Goal: Task Accomplishment & Management: Complete application form

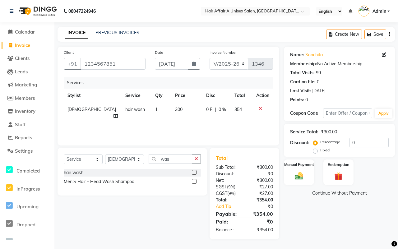
select select "4464"
select select "service"
select select "25273"
click at [360, 141] on input "0" at bounding box center [368, 143] width 39 height 10
type input "15"
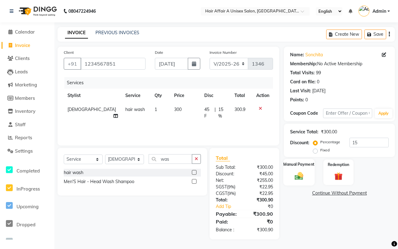
click at [297, 179] on img at bounding box center [299, 176] width 14 height 10
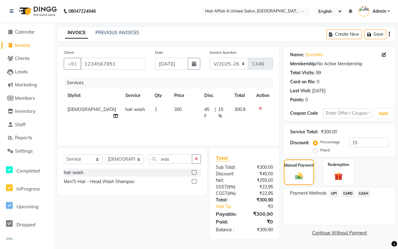
click at [365, 194] on span "CASH" at bounding box center [363, 193] width 13 height 7
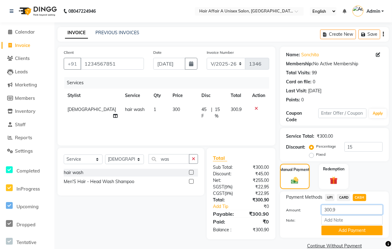
click at [350, 212] on input "300.9" at bounding box center [351, 210] width 61 height 10
type input "300"
click at [343, 233] on button "Add Payment" at bounding box center [351, 231] width 61 height 10
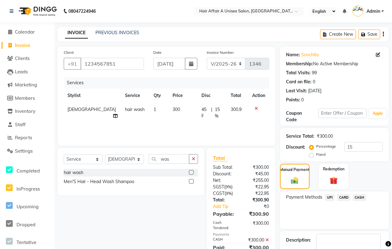
scroll to position [37, 0]
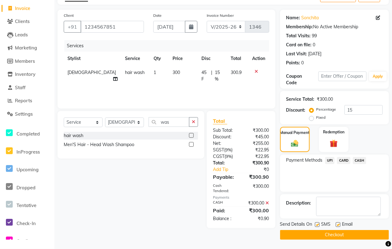
click at [319, 224] on label at bounding box center [317, 224] width 5 height 5
click at [319, 224] on input "checkbox" at bounding box center [317, 225] width 4 height 4
checkbox input "false"
click at [337, 225] on label at bounding box center [337, 224] width 5 height 5
click at [337, 225] on input "checkbox" at bounding box center [337, 225] width 4 height 4
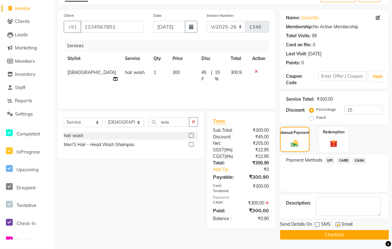
checkbox input "false"
click at [333, 232] on button "Checkout" at bounding box center [334, 235] width 109 height 10
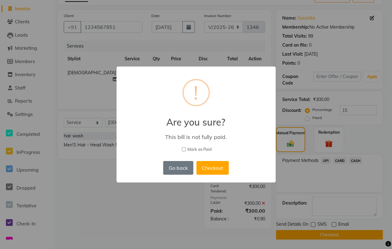
scroll to position [33, 0]
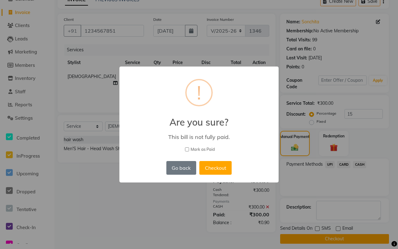
click at [201, 150] on span "Mark as Paid" at bounding box center [202, 149] width 24 height 6
click at [189, 150] on input "Mark as Paid" at bounding box center [187, 149] width 4 height 4
checkbox input "true"
click at [207, 163] on button "Checkout" at bounding box center [215, 168] width 32 height 14
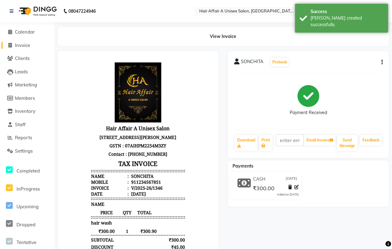
click at [32, 46] on link "Invoice" at bounding box center [27, 45] width 51 height 7
select select "service"
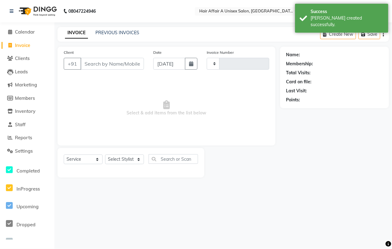
type input "1347"
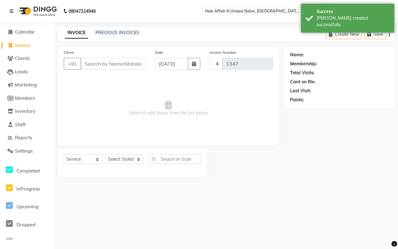
select select "4464"
click at [97, 61] on input "Client" at bounding box center [112, 64] width 65 height 12
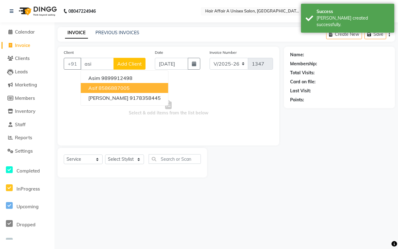
click at [101, 86] on ngb-highlight "8586887005" at bounding box center [113, 88] width 31 height 6
type input "8586887005"
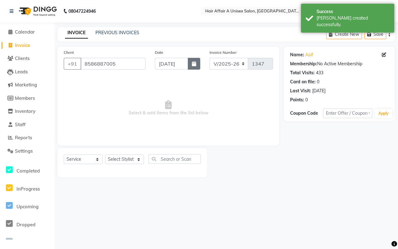
click at [188, 62] on button "button" at bounding box center [194, 64] width 12 height 12
select select "9"
select select "2025"
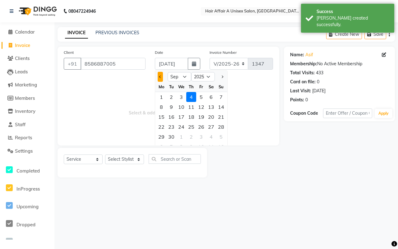
click at [160, 77] on span "Previous month" at bounding box center [160, 76] width 2 height 2
select select "8"
click at [191, 107] on div "7" at bounding box center [191, 107] width 10 height 10
type input "07-08-2025"
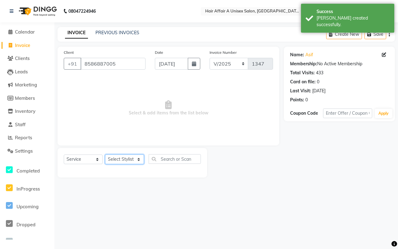
click at [134, 154] on select "Select Stylist [PERSON_NAME] [PERSON_NAME] Kajal Kunal [PERSON_NAME] Nitin [PER…" at bounding box center [124, 159] width 39 height 10
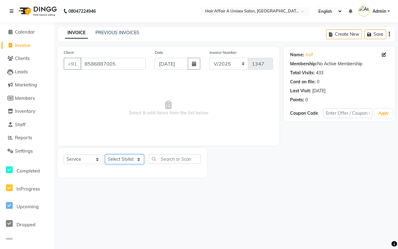
select select "25231"
click at [105, 154] on select "Select Stylist [PERSON_NAME] [PERSON_NAME] Kajal Kunal [PERSON_NAME] Nitin [PER…" at bounding box center [124, 159] width 39 height 10
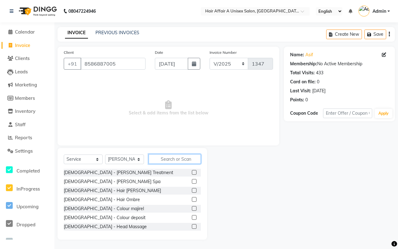
click at [162, 157] on input "text" at bounding box center [174, 159] width 52 height 10
click at [165, 157] on input "text" at bounding box center [174, 159] width 52 height 10
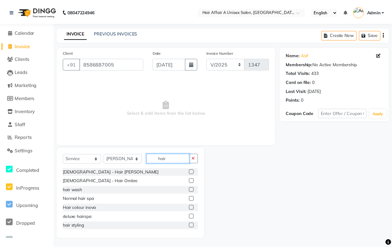
scroll to position [39, 0]
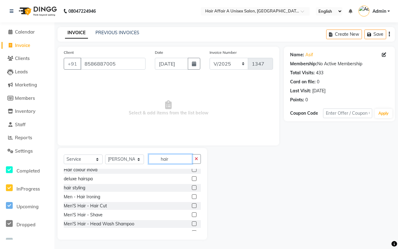
type input "hair"
click at [192, 204] on label at bounding box center [194, 205] width 5 height 5
click at [192, 204] on input "checkbox" at bounding box center [194, 206] width 4 height 4
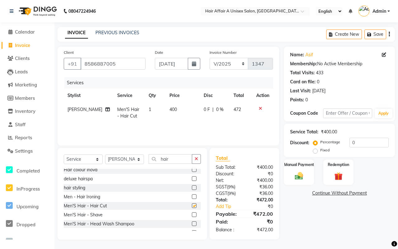
checkbox input "false"
click at [192, 216] on label at bounding box center [194, 214] width 5 height 5
click at [192, 216] on input "checkbox" at bounding box center [194, 215] width 4 height 4
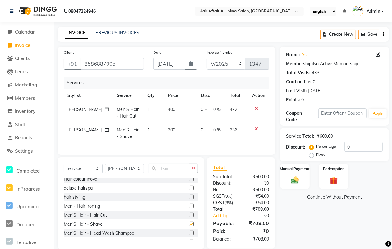
checkbox input "false"
click at [362, 149] on input "0" at bounding box center [363, 147] width 38 height 10
type input "15"
click at [291, 166] on label "Manual Payment" at bounding box center [294, 169] width 31 height 6
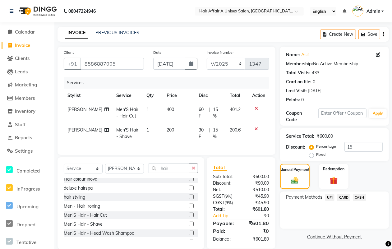
drag, startPoint x: 329, startPoint y: 201, endPoint x: 329, endPoint y: 204, distance: 3.5
click at [328, 201] on span "UPI" at bounding box center [330, 197] width 10 height 7
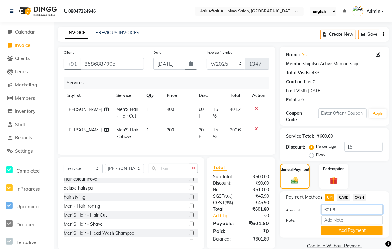
click at [344, 211] on input "601.8" at bounding box center [351, 210] width 61 height 10
type input "600"
click at [366, 231] on button "Add Payment" at bounding box center [351, 231] width 61 height 10
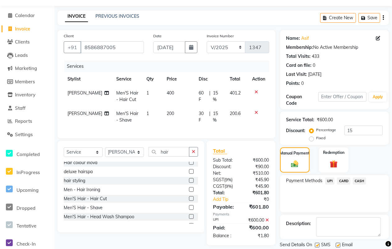
scroll to position [37, 0]
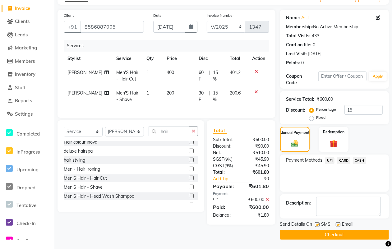
click at [315, 227] on div at bounding box center [317, 225] width 4 height 7
click at [314, 225] on div "Send Details On SMS Email" at bounding box center [334, 225] width 109 height 8
click at [318, 225] on label at bounding box center [317, 224] width 5 height 5
click at [318, 225] on input "checkbox" at bounding box center [317, 225] width 4 height 4
checkbox input "false"
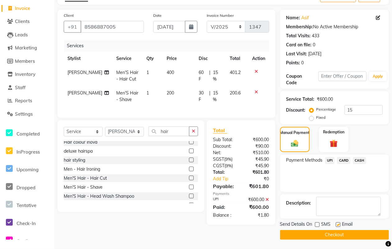
click at [337, 225] on label at bounding box center [337, 224] width 5 height 5
click at [337, 225] on input "checkbox" at bounding box center [337, 225] width 4 height 4
checkbox input "false"
click at [331, 233] on button "Checkout" at bounding box center [334, 235] width 109 height 10
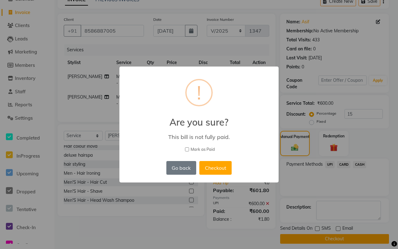
click at [203, 145] on div "× ! Are you sure? This bill is not fully paid. [PERSON_NAME] as Paid Go back No…" at bounding box center [198, 124] width 159 height 116
click at [203, 148] on span "Mark as Paid" at bounding box center [202, 149] width 24 height 6
click at [189, 148] on input "Mark as Paid" at bounding box center [187, 149] width 4 height 4
checkbox input "true"
click at [217, 166] on button "Checkout" at bounding box center [215, 168] width 32 height 14
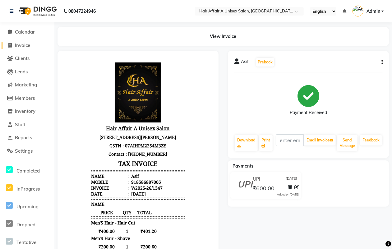
click at [33, 46] on link "Invoice" at bounding box center [27, 45] width 51 height 7
select select "service"
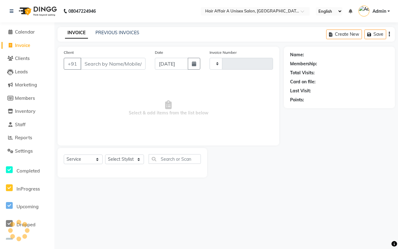
type input "1348"
select select "4464"
click at [98, 64] on input "Client" at bounding box center [112, 64] width 65 height 12
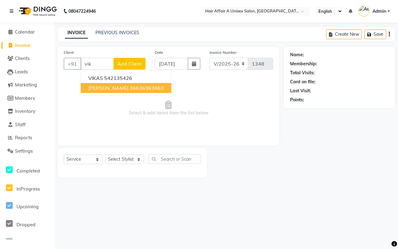
click at [130, 90] on ngb-highlight "36636363663" at bounding box center [147, 88] width 34 height 6
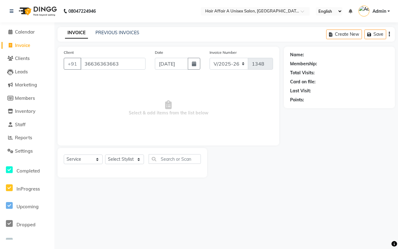
type input "36636363663"
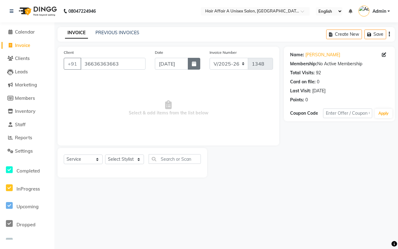
click at [190, 65] on button "button" at bounding box center [194, 64] width 12 height 12
select select "9"
select select "2025"
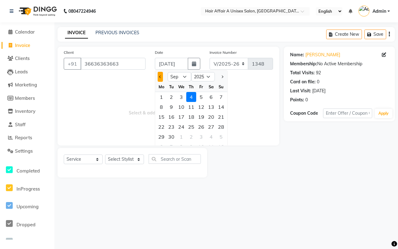
click at [160, 76] on span "Previous month" at bounding box center [160, 76] width 2 height 2
select select "8"
click at [190, 107] on div "7" at bounding box center [191, 107] width 10 height 10
type input "07-08-2025"
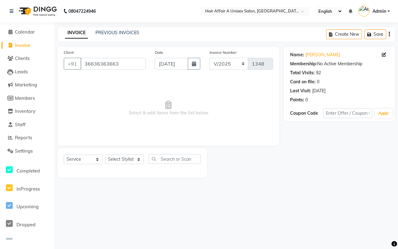
click at [134, 153] on div "Select Service Product Membership Package Voucher Prepaid Gift Card Select Styl…" at bounding box center [131, 163] width 149 height 30
click at [134, 159] on select "Select Stylist [PERSON_NAME] [PERSON_NAME] Kajal Kunal [PERSON_NAME] Nitin [PER…" at bounding box center [124, 159] width 39 height 10
select select "25273"
click at [105, 154] on select "Select Stylist [PERSON_NAME] [PERSON_NAME] Kajal Kunal [PERSON_NAME] Nitin [PER…" at bounding box center [124, 159] width 39 height 10
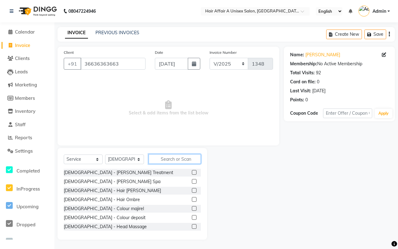
click at [174, 159] on input "text" at bounding box center [174, 159] width 52 height 10
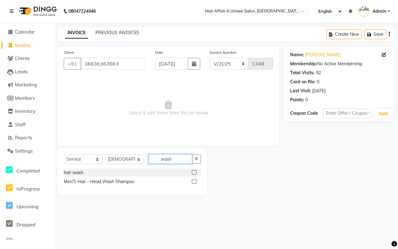
type input "wash"
click at [194, 172] on label at bounding box center [194, 172] width 5 height 5
click at [194, 172] on input "checkbox" at bounding box center [194, 173] width 4 height 4
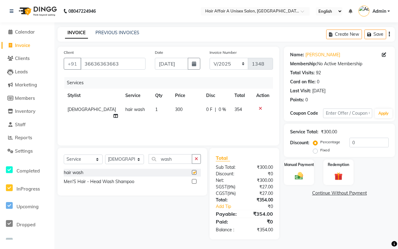
checkbox input "false"
click at [355, 140] on input "0" at bounding box center [368, 143] width 39 height 10
type input "15"
click at [303, 172] on img at bounding box center [299, 176] width 14 height 10
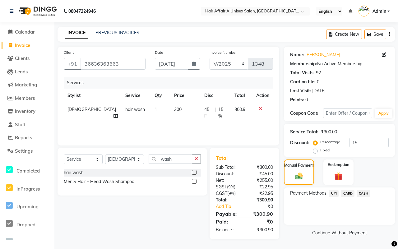
click at [361, 192] on span "CASH" at bounding box center [363, 193] width 13 height 7
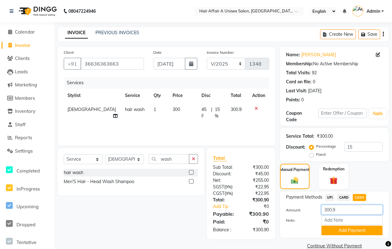
click at [340, 206] on input "300.9" at bounding box center [351, 210] width 61 height 10
type input "300"
click at [340, 230] on button "Add Payment" at bounding box center [351, 231] width 61 height 10
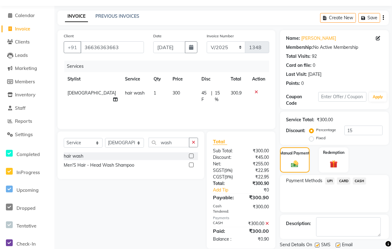
scroll to position [37, 0]
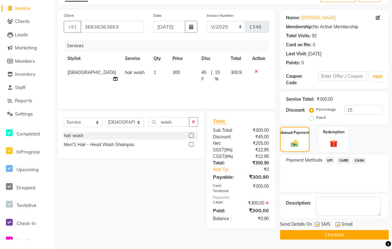
click at [318, 224] on label at bounding box center [317, 224] width 5 height 5
click at [318, 224] on input "checkbox" at bounding box center [317, 225] width 4 height 4
checkbox input "false"
click at [336, 224] on label at bounding box center [337, 224] width 5 height 5
click at [336, 224] on input "checkbox" at bounding box center [337, 225] width 4 height 4
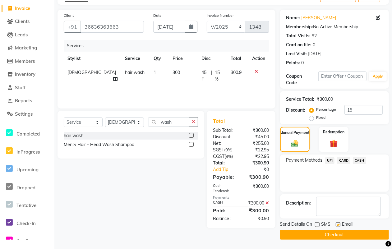
checkbox input "false"
click at [331, 232] on button "Checkout" at bounding box center [334, 235] width 109 height 10
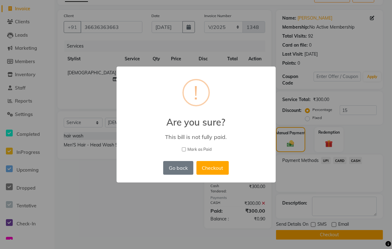
scroll to position [33, 0]
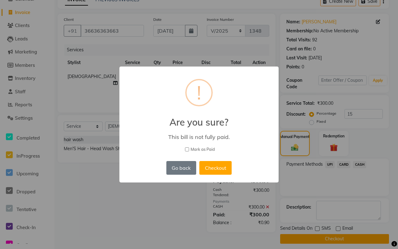
click at [206, 150] on span "Mark as Paid" at bounding box center [202, 149] width 24 height 6
click at [189, 150] on input "Mark as Paid" at bounding box center [187, 149] width 4 height 4
checkbox input "true"
click at [213, 164] on button "Checkout" at bounding box center [215, 168] width 32 height 14
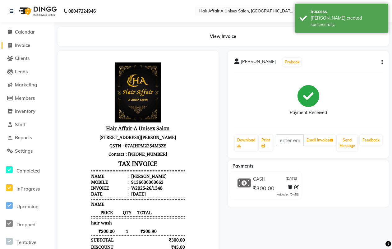
click at [20, 42] on link "Invoice" at bounding box center [27, 45] width 51 height 7
select select "service"
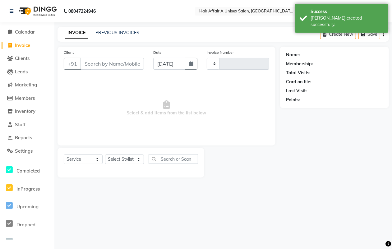
type input "1349"
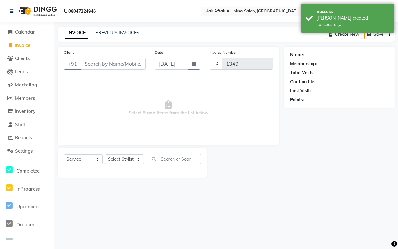
select select "4464"
click at [111, 62] on input "Client" at bounding box center [112, 64] width 65 height 12
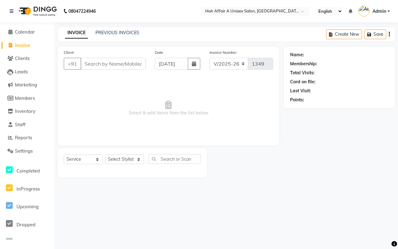
click at [16, 43] on body "08047224946 Select Location × Hair Affair A Unisex Salon, East Patel Nagar Engl…" at bounding box center [199, 124] width 398 height 249
click at [127, 58] on input "Client" at bounding box center [112, 64] width 65 height 12
click at [131, 64] on input "Client" at bounding box center [112, 64] width 65 height 12
click at [116, 65] on input "Client" at bounding box center [112, 64] width 65 height 12
click at [124, 64] on input "Client" at bounding box center [112, 64] width 65 height 12
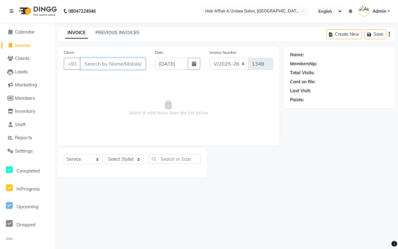
click at [121, 59] on input "Client" at bounding box center [112, 64] width 65 height 12
click at [121, 60] on input "Client" at bounding box center [112, 64] width 65 height 12
click at [120, 61] on input "Client" at bounding box center [112, 64] width 65 height 12
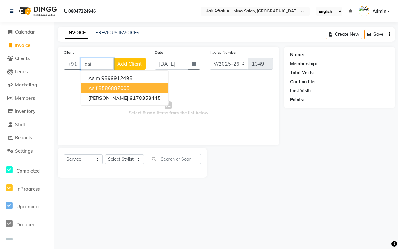
click at [105, 86] on ngb-highlight "8586887005" at bounding box center [113, 88] width 31 height 6
type input "8586887005"
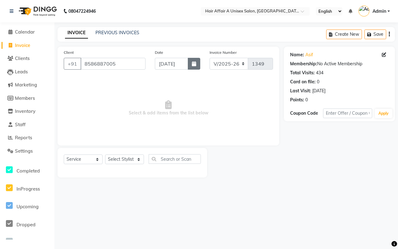
click at [194, 63] on icon "button" at bounding box center [194, 63] width 4 height 5
select select "9"
select select "2025"
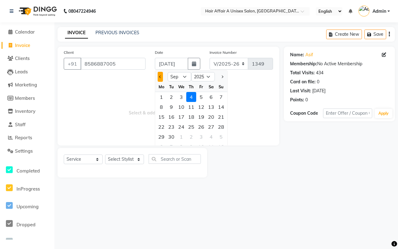
click at [159, 76] on span "Previous month" at bounding box center [160, 76] width 2 height 2
select select "8"
click at [190, 106] on div "7" at bounding box center [191, 107] width 10 height 10
type input "07-08-2025"
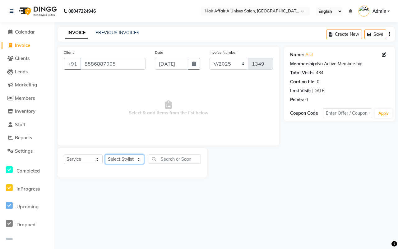
click at [124, 159] on select "Select Stylist [PERSON_NAME] [PERSON_NAME] Kajal Kunal [PERSON_NAME] Nitin [PER…" at bounding box center [124, 159] width 39 height 10
select select "25231"
click at [105, 154] on select "Select Stylist [PERSON_NAME] [PERSON_NAME] Kajal Kunal [PERSON_NAME] Nitin [PER…" at bounding box center [124, 159] width 39 height 10
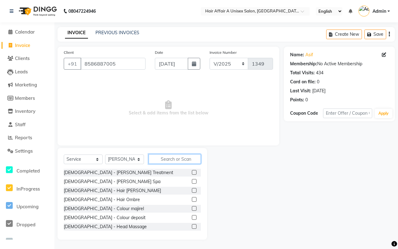
click at [171, 160] on input "text" at bounding box center [174, 159] width 52 height 10
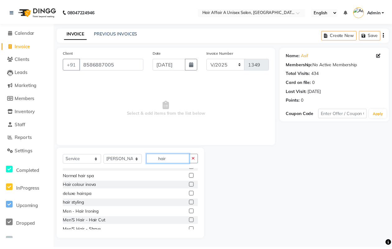
scroll to position [39, 0]
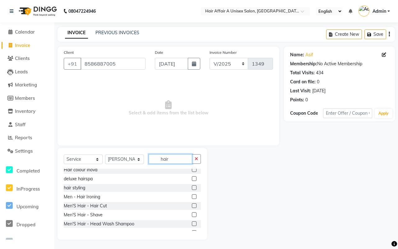
type input "hair"
click at [192, 206] on label at bounding box center [194, 205] width 5 height 5
click at [192, 206] on input "checkbox" at bounding box center [194, 206] width 4 height 4
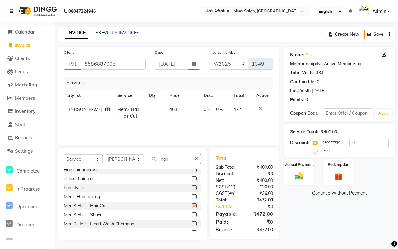
checkbox input "false"
click at [192, 215] on label at bounding box center [194, 214] width 5 height 5
click at [192, 215] on input "checkbox" at bounding box center [194, 215] width 4 height 4
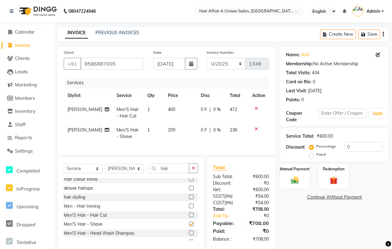
checkbox input "false"
click at [371, 145] on input "0" at bounding box center [363, 147] width 38 height 10
type input "15"
click at [302, 174] on div "Manual Payment" at bounding box center [294, 176] width 31 height 26
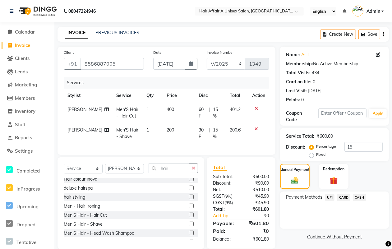
click at [358, 195] on span "CASH" at bounding box center [359, 197] width 13 height 7
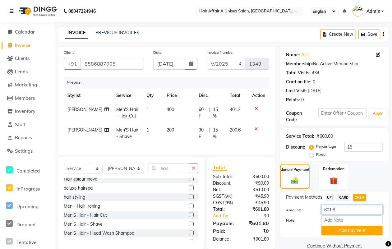
click at [343, 208] on input "601.8" at bounding box center [351, 210] width 61 height 10
type input "600"
click at [340, 233] on button "Add Payment" at bounding box center [351, 231] width 61 height 10
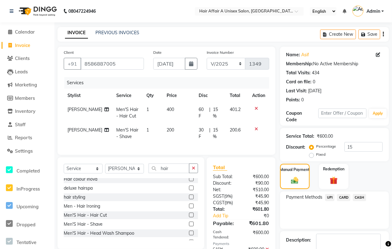
scroll to position [41, 0]
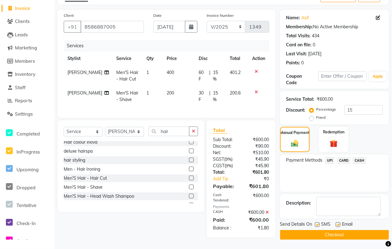
click at [315, 222] on label at bounding box center [317, 224] width 5 height 5
click at [315, 223] on input "checkbox" at bounding box center [317, 225] width 4 height 4
checkbox input "false"
click at [338, 222] on label at bounding box center [337, 224] width 5 height 5
click at [338, 223] on input "checkbox" at bounding box center [337, 225] width 4 height 4
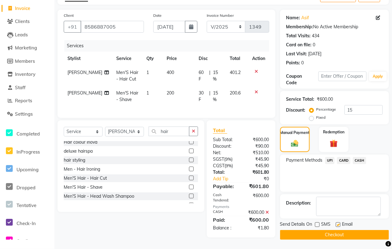
checkbox input "false"
click at [325, 230] on button "Checkout" at bounding box center [334, 235] width 109 height 10
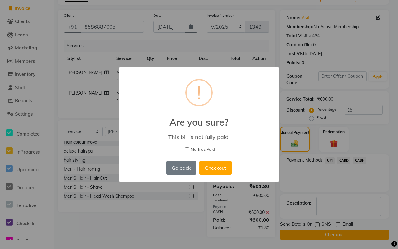
click at [201, 148] on span "Mark as Paid" at bounding box center [202, 149] width 24 height 6
click at [189, 148] on input "Mark as Paid" at bounding box center [187, 149] width 4 height 4
checkbox input "true"
click at [213, 170] on button "Checkout" at bounding box center [215, 168] width 32 height 14
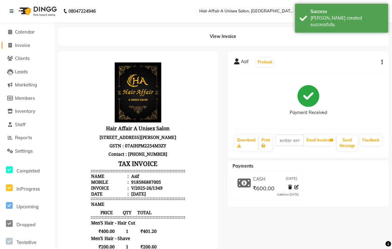
click at [27, 43] on span "Invoice" at bounding box center [22, 45] width 15 height 6
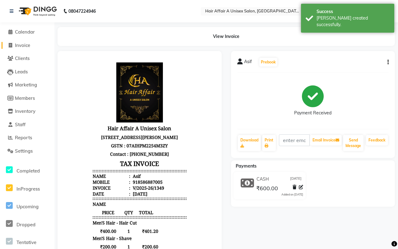
select select "4464"
select select "service"
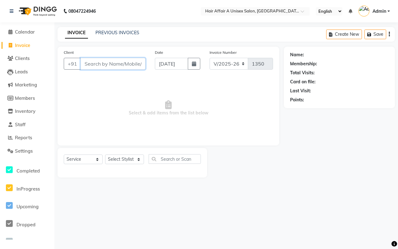
click at [112, 61] on input "Client" at bounding box center [112, 64] width 65 height 12
click at [129, 64] on input "Client" at bounding box center [112, 64] width 65 height 12
click at [121, 66] on input "Client" at bounding box center [112, 64] width 65 height 12
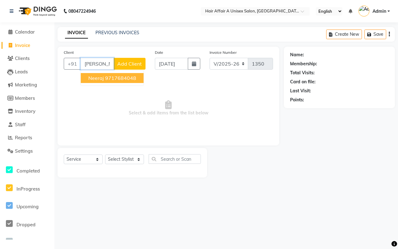
click at [98, 83] on ngb-typeahead-window "neeraj 9717684048" at bounding box center [111, 78] width 63 height 16
click at [103, 79] on span "neeraj" at bounding box center [96, 78] width 16 height 6
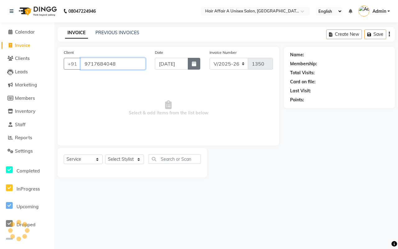
type input "9717684048"
drag, startPoint x: 191, startPoint y: 63, endPoint x: 179, endPoint y: 69, distance: 13.2
click at [191, 63] on button "button" at bounding box center [194, 64] width 12 height 12
select select "9"
select select "2025"
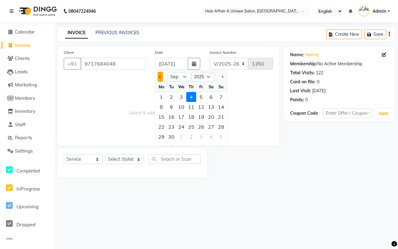
click at [161, 75] on span "Previous month" at bounding box center [160, 76] width 2 height 2
select select "8"
click at [190, 104] on div "7" at bounding box center [191, 107] width 10 height 10
type input "07-08-2025"
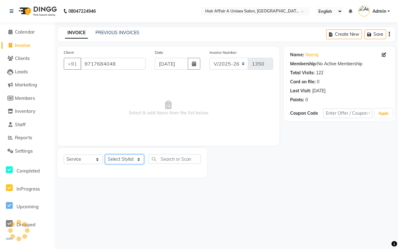
click at [139, 156] on select "Select Stylist [PERSON_NAME] [PERSON_NAME] Kajal Kunal [PERSON_NAME] Nitin [PER…" at bounding box center [124, 159] width 39 height 10
select select "25230"
click at [105, 154] on select "Select Stylist [PERSON_NAME] [PERSON_NAME] Kajal Kunal [PERSON_NAME] Nitin [PER…" at bounding box center [124, 159] width 39 height 10
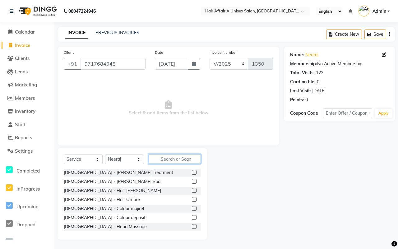
click at [170, 159] on input "text" at bounding box center [174, 159] width 52 height 10
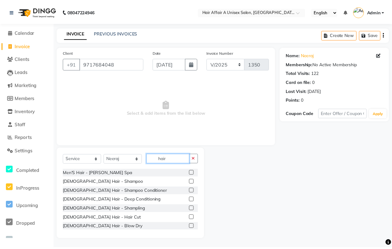
scroll to position [272, 0]
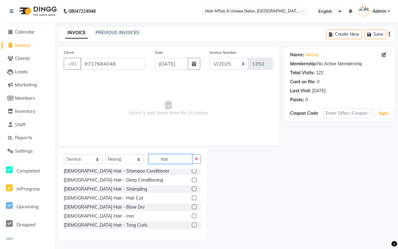
type input "hair"
click at [192, 198] on label at bounding box center [194, 197] width 5 height 5
click at [192, 198] on input "checkbox" at bounding box center [194, 198] width 4 height 4
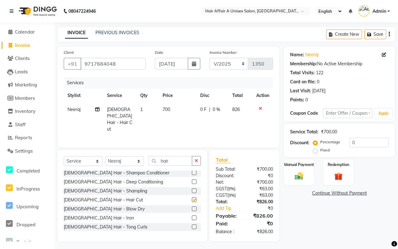
checkbox input "false"
click at [370, 139] on input "0" at bounding box center [368, 143] width 39 height 10
type input "15"
click at [302, 180] on img at bounding box center [299, 176] width 14 height 10
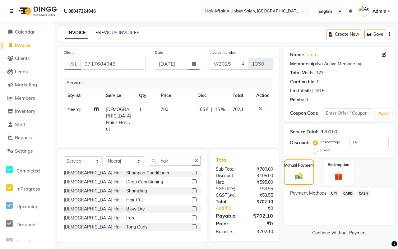
click at [366, 194] on span "CASH" at bounding box center [363, 193] width 13 height 7
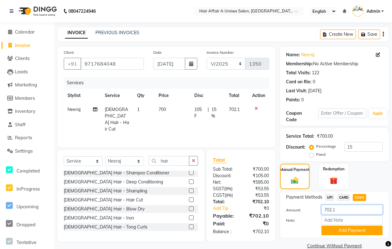
click at [347, 207] on input "702.1" at bounding box center [351, 210] width 61 height 10
type input "700"
click at [366, 231] on button "Add Payment" at bounding box center [351, 231] width 61 height 10
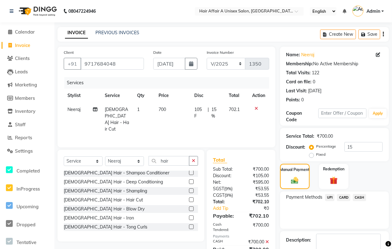
scroll to position [37, 0]
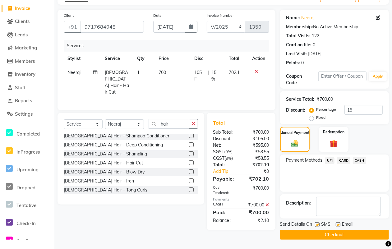
click at [317, 225] on label at bounding box center [317, 224] width 5 height 5
click at [317, 225] on input "checkbox" at bounding box center [317, 225] width 4 height 4
checkbox input "false"
click at [334, 224] on div "SMS" at bounding box center [325, 225] width 21 height 8
click at [336, 224] on label at bounding box center [337, 224] width 5 height 5
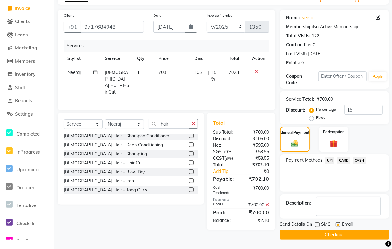
click at [336, 224] on input "checkbox" at bounding box center [337, 225] width 4 height 4
checkbox input "false"
click at [326, 237] on button "Checkout" at bounding box center [334, 235] width 109 height 10
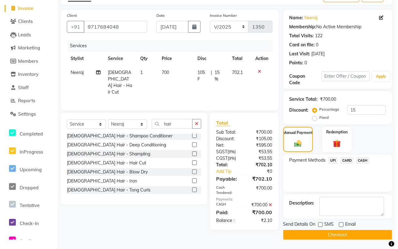
scroll to position [33, 0]
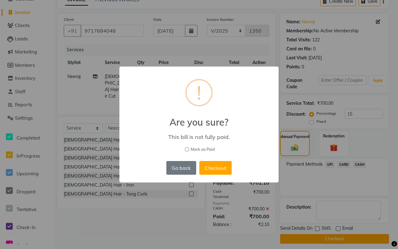
click at [193, 151] on span "Mark as Paid" at bounding box center [202, 149] width 24 height 6
click at [189, 151] on input "Mark as Paid" at bounding box center [187, 149] width 4 height 4
checkbox input "true"
click at [218, 169] on button "Checkout" at bounding box center [215, 168] width 32 height 14
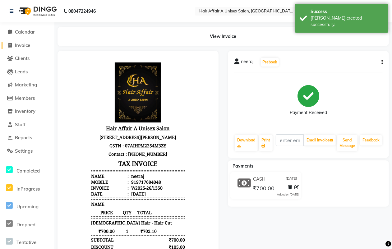
click at [22, 45] on span "Invoice" at bounding box center [22, 45] width 15 height 6
select select "service"
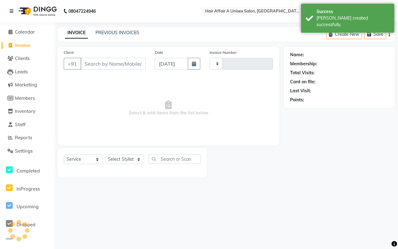
type input "1351"
select select "4464"
click at [117, 62] on input "Client" at bounding box center [112, 64] width 65 height 12
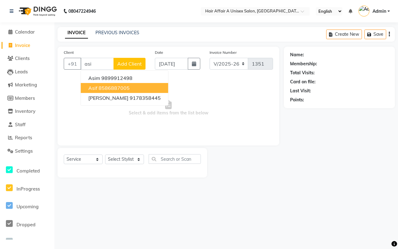
click at [112, 86] on ngb-highlight "8586887005" at bounding box center [113, 88] width 31 height 6
type input "8586887005"
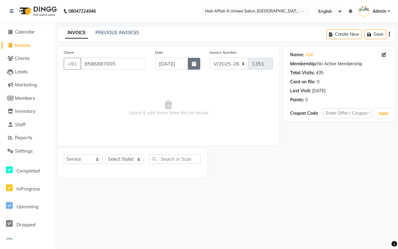
click at [194, 64] on icon "button" at bounding box center [194, 63] width 4 height 5
select select "9"
select select "2025"
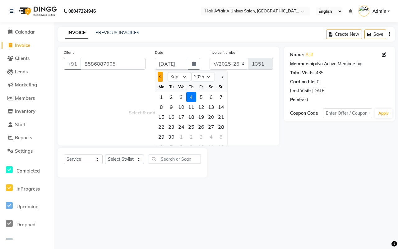
click at [158, 76] on button "Previous month" at bounding box center [159, 77] width 5 height 10
select select "8"
click at [189, 104] on div "7" at bounding box center [191, 107] width 10 height 10
type input "07-08-2025"
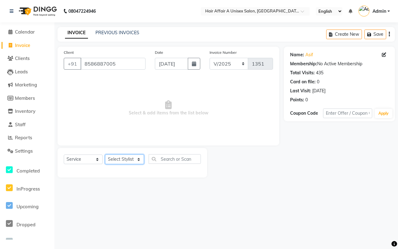
click at [131, 163] on select "Select Stylist [PERSON_NAME] [PERSON_NAME] Kajal Kunal [PERSON_NAME] Nitin [PER…" at bounding box center [124, 159] width 39 height 10
click at [105, 154] on select "Select Stylist [PERSON_NAME] [PERSON_NAME] Kajal Kunal [PERSON_NAME] Nitin [PER…" at bounding box center [124, 159] width 39 height 10
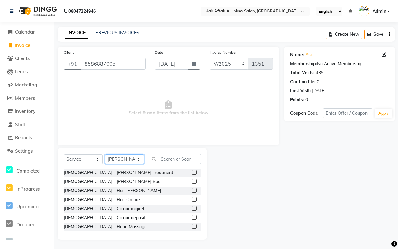
click at [118, 156] on select "Select Stylist [PERSON_NAME] [PERSON_NAME] Kajal Kunal [PERSON_NAME] Nitin [PER…" at bounding box center [124, 159] width 39 height 10
select select "25229"
click at [105, 154] on select "Select Stylist [PERSON_NAME] [PERSON_NAME] Kajal Kunal [PERSON_NAME] Nitin [PER…" at bounding box center [124, 159] width 39 height 10
click at [166, 162] on input "text" at bounding box center [174, 159] width 52 height 10
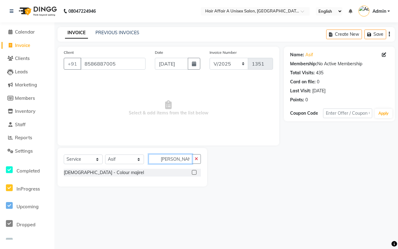
type input "maji"
click at [193, 171] on label at bounding box center [194, 172] width 5 height 5
click at [193, 171] on input "checkbox" at bounding box center [194, 173] width 4 height 4
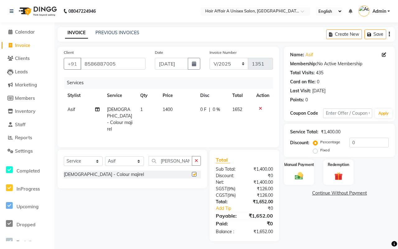
checkbox input "false"
click at [128, 157] on select "Select Stylist [PERSON_NAME] [PERSON_NAME] Kajal Kunal [PERSON_NAME] Nitin [PER…" at bounding box center [124, 161] width 39 height 10
select select "25233"
click at [105, 156] on select "Select Stylist [PERSON_NAME] [PERSON_NAME] Kajal Kunal [PERSON_NAME] Nitin [PER…" at bounding box center [124, 161] width 39 height 10
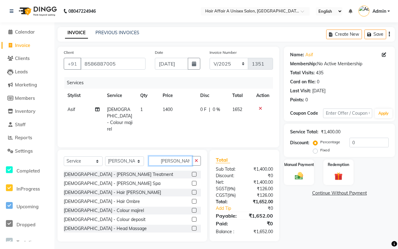
click at [171, 157] on input "maji" at bounding box center [169, 161] width 43 height 10
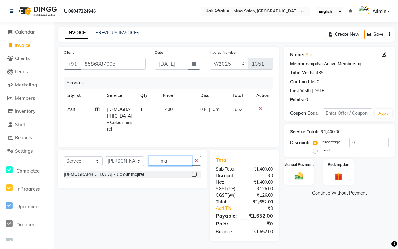
type input "m"
type input "eye"
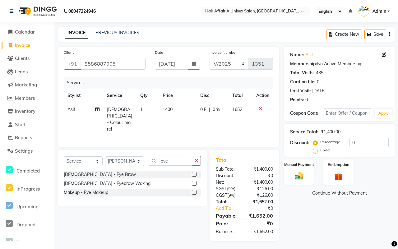
click at [193, 173] on label at bounding box center [194, 174] width 5 height 5
click at [193, 173] on input "checkbox" at bounding box center [194, 174] width 4 height 4
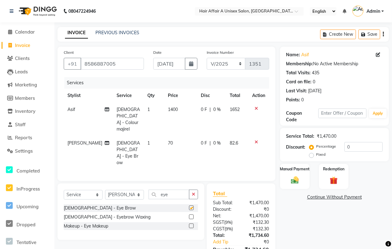
checkbox input "false"
click at [169, 136] on td "70" at bounding box center [180, 153] width 33 height 34
select select "25233"
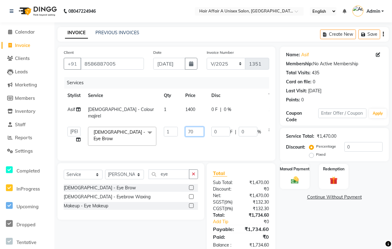
click at [191, 127] on input "70" at bounding box center [194, 132] width 19 height 10
type input "170"
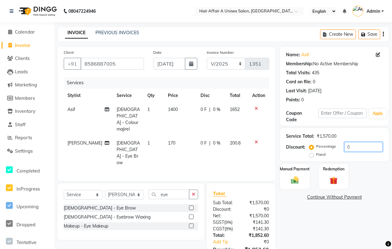
click at [356, 144] on input "0" at bounding box center [363, 147] width 38 height 10
type input "20"
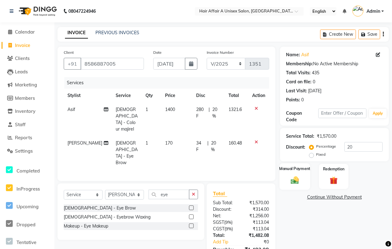
click at [296, 176] on img at bounding box center [294, 179] width 13 height 9
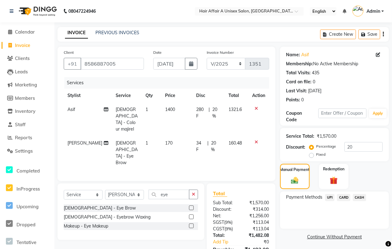
click at [358, 196] on span "CASH" at bounding box center [359, 197] width 13 height 7
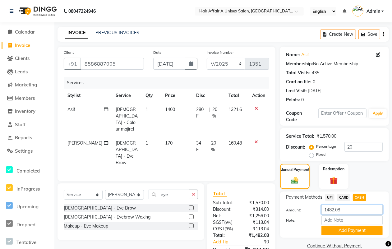
click at [364, 205] on input "1482.08" at bounding box center [351, 210] width 61 height 10
type input "1450"
click at [353, 226] on button "Add Payment" at bounding box center [351, 231] width 61 height 10
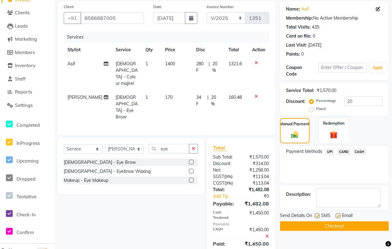
scroll to position [47, 0]
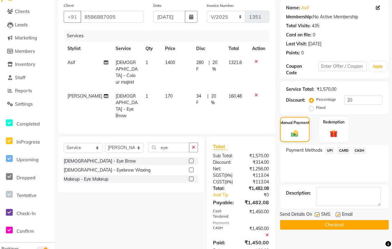
click at [316, 214] on label at bounding box center [317, 214] width 5 height 5
click at [316, 214] on input "checkbox" at bounding box center [317, 215] width 4 height 4
checkbox input "false"
click at [337, 213] on label at bounding box center [337, 214] width 5 height 5
click at [337, 213] on input "checkbox" at bounding box center [337, 215] width 4 height 4
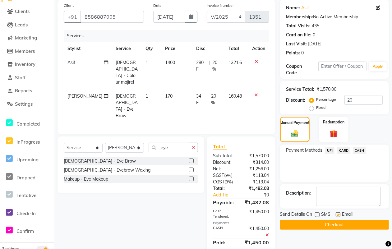
checkbox input "false"
click at [331, 225] on button "Checkout" at bounding box center [334, 225] width 109 height 10
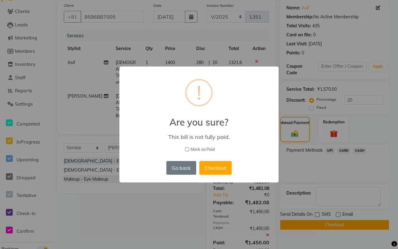
click at [205, 148] on span "Mark as Paid" at bounding box center [202, 149] width 24 height 6
click at [189, 148] on input "Mark as Paid" at bounding box center [187, 149] width 4 height 4
checkbox input "true"
click at [220, 165] on button "Checkout" at bounding box center [215, 168] width 32 height 14
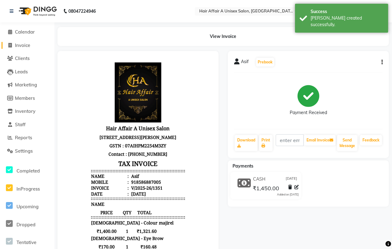
click at [14, 44] on span at bounding box center [10, 45] width 9 height 7
select select "4464"
select select "service"
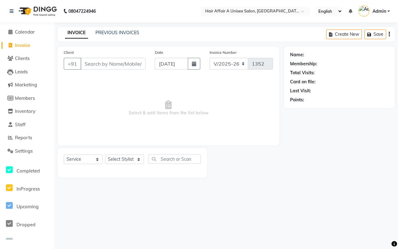
click at [122, 64] on input "Client" at bounding box center [112, 64] width 65 height 12
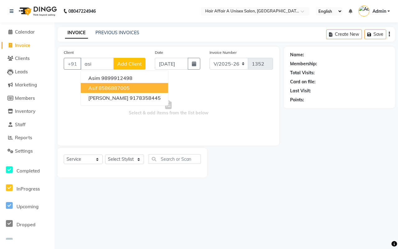
drag, startPoint x: 101, startPoint y: 86, endPoint x: 124, endPoint y: 84, distance: 23.4
click at [101, 87] on ngb-highlight "8586887005" at bounding box center [113, 88] width 31 height 6
type input "8586887005"
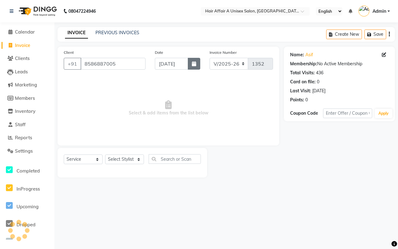
click at [193, 65] on icon "button" at bounding box center [194, 63] width 4 height 5
select select "9"
select select "2025"
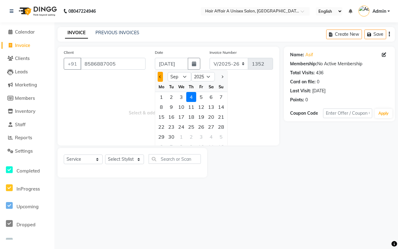
click at [162, 76] on button "Previous month" at bounding box center [159, 77] width 5 height 10
select select "8"
click at [190, 106] on div "7" at bounding box center [191, 107] width 10 height 10
type input "07-08-2025"
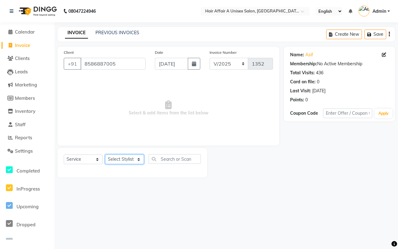
click at [130, 159] on select "Select Stylist [PERSON_NAME] [PERSON_NAME] Kajal Kunal [PERSON_NAME] Nitin [PER…" at bounding box center [124, 159] width 39 height 10
select select "25231"
click at [105, 154] on select "Select Stylist [PERSON_NAME] [PERSON_NAME] Kajal Kunal [PERSON_NAME] Nitin [PER…" at bounding box center [124, 159] width 39 height 10
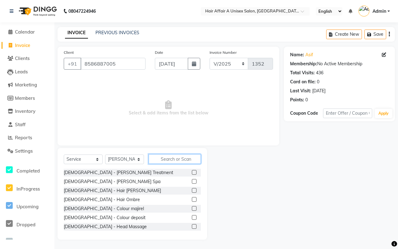
click at [163, 157] on input "text" at bounding box center [174, 159] width 52 height 10
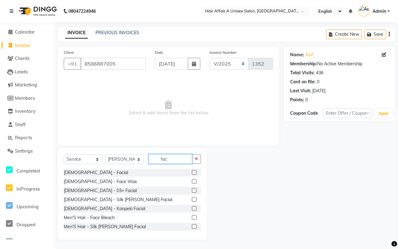
type input "fac"
click at [192, 171] on label at bounding box center [194, 172] width 5 height 5
click at [192, 171] on input "checkbox" at bounding box center [194, 173] width 4 height 4
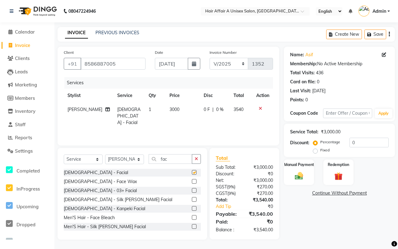
checkbox input "false"
click at [260, 107] on icon at bounding box center [259, 108] width 3 height 4
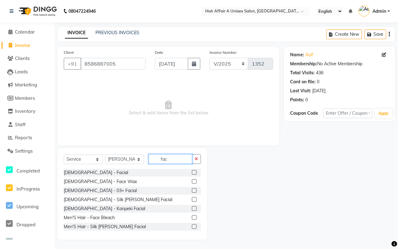
click at [170, 156] on input "fac" at bounding box center [169, 159] width 43 height 10
type input "f"
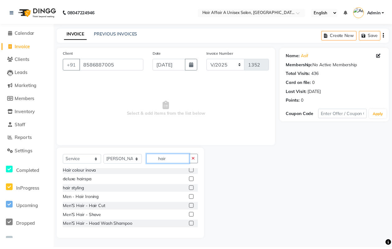
scroll to position [39, 0]
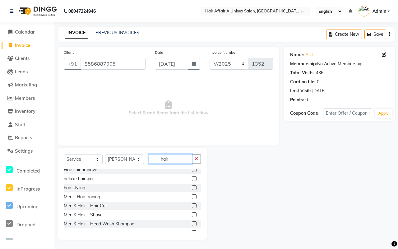
type input "hair"
click at [192, 205] on label at bounding box center [194, 205] width 5 height 5
click at [192, 205] on input "checkbox" at bounding box center [194, 206] width 4 height 4
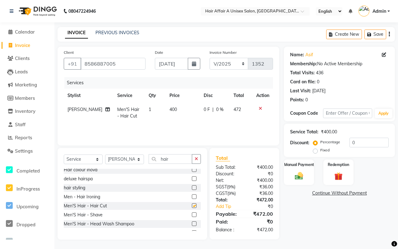
checkbox input "false"
click at [361, 144] on input "0" at bounding box center [368, 143] width 39 height 10
type input "15"
click at [301, 173] on img at bounding box center [299, 176] width 14 height 10
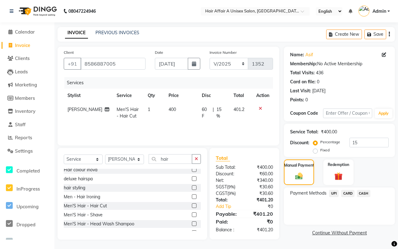
click at [362, 191] on span "CASH" at bounding box center [363, 193] width 13 height 7
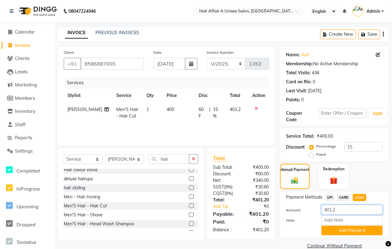
click at [347, 210] on input "401.2" at bounding box center [351, 210] width 61 height 10
type input "400"
click at [337, 233] on button "Add Payment" at bounding box center [351, 231] width 61 height 10
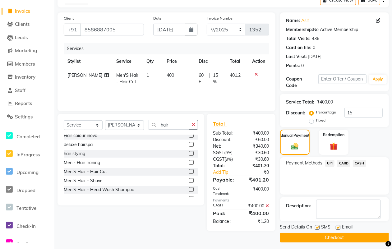
scroll to position [37, 0]
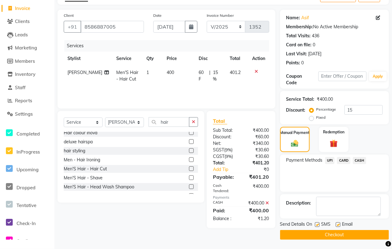
click at [316, 224] on label at bounding box center [317, 224] width 5 height 5
click at [316, 224] on input "checkbox" at bounding box center [317, 225] width 4 height 4
checkbox input "false"
click at [336, 225] on label at bounding box center [337, 224] width 5 height 5
click at [336, 225] on input "checkbox" at bounding box center [337, 225] width 4 height 4
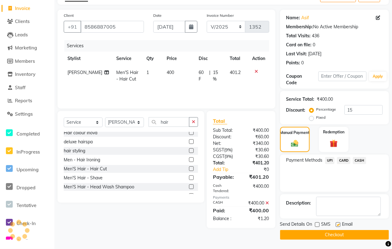
checkbox input "false"
click at [328, 235] on button "Checkout" at bounding box center [334, 235] width 109 height 10
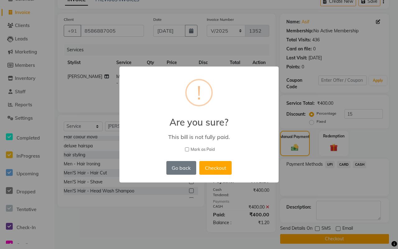
click at [196, 148] on span "Mark as Paid" at bounding box center [202, 149] width 24 height 6
click at [189, 148] on input "Mark as Paid" at bounding box center [187, 149] width 4 height 4
checkbox input "true"
click at [215, 162] on button "Checkout" at bounding box center [215, 168] width 32 height 14
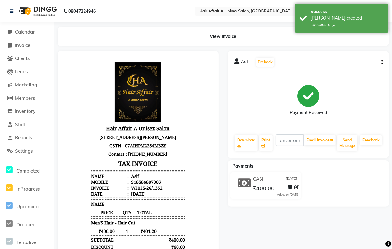
click at [21, 39] on li "Invoice" at bounding box center [27, 45] width 54 height 13
click at [21, 44] on span "Invoice" at bounding box center [22, 45] width 15 height 6
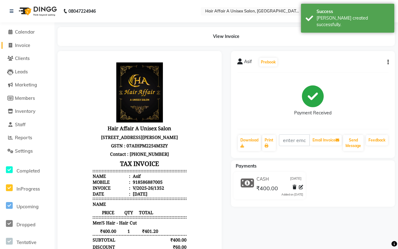
select select "4464"
select select "service"
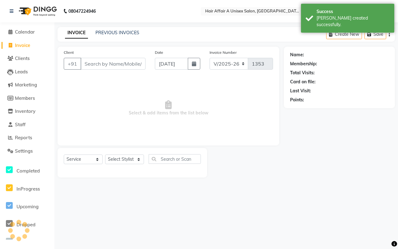
click at [103, 60] on input "Client" at bounding box center [112, 64] width 65 height 12
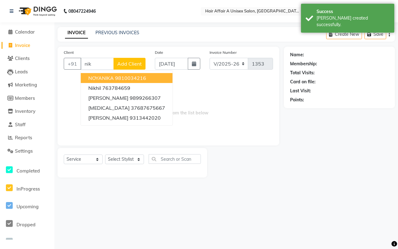
click at [111, 77] on span "NOYANIKA" at bounding box center [100, 78] width 25 height 6
type input "9810034216"
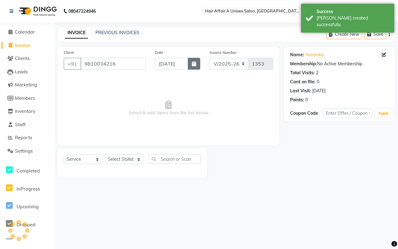
click at [189, 63] on button "button" at bounding box center [194, 64] width 12 height 12
select select "9"
select select "2025"
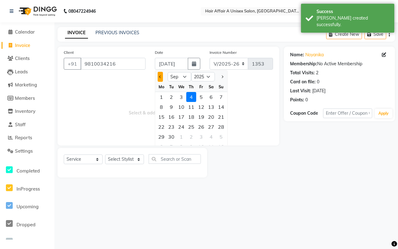
click at [161, 77] on button "Previous month" at bounding box center [159, 77] width 5 height 10
select select "8"
click at [195, 107] on div "7" at bounding box center [191, 107] width 10 height 10
type input "07-08-2025"
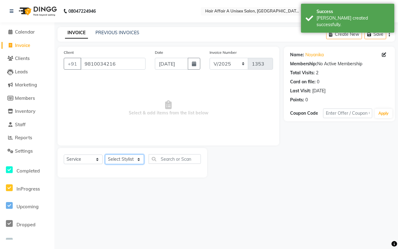
click at [120, 158] on select "Select Stylist [PERSON_NAME] [PERSON_NAME] Kajal Kunal [PERSON_NAME] Nitin [PER…" at bounding box center [124, 159] width 39 height 10
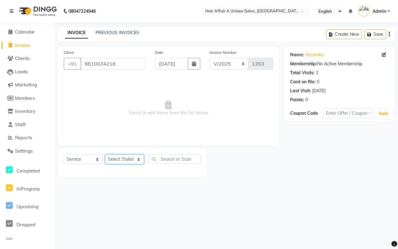
select select "25233"
click at [105, 154] on select "Select Stylist [PERSON_NAME] [PERSON_NAME] Kajal Kunal [PERSON_NAME] Nitin [PER…" at bounding box center [124, 159] width 39 height 10
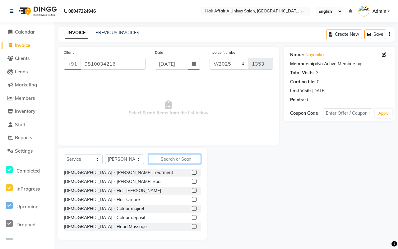
click at [166, 157] on input "text" at bounding box center [174, 159] width 52 height 10
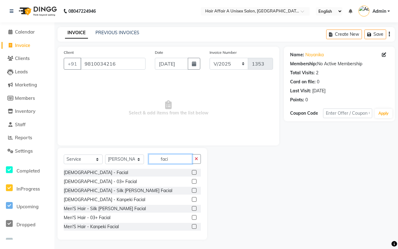
type input "faci"
click at [192, 173] on label at bounding box center [194, 172] width 5 height 5
click at [192, 173] on input "checkbox" at bounding box center [194, 173] width 4 height 4
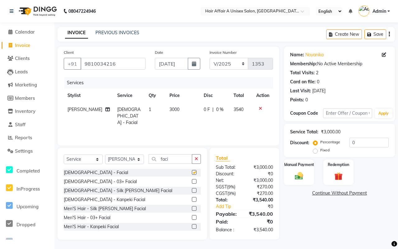
checkbox input "false"
click at [179, 160] on input "faci" at bounding box center [169, 159] width 43 height 10
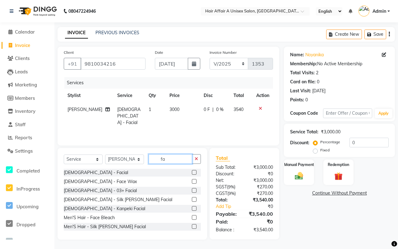
type input "f"
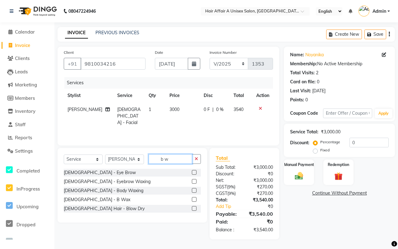
type input "b w"
click at [195, 199] on label at bounding box center [194, 199] width 5 height 5
click at [195, 199] on input "checkbox" at bounding box center [194, 200] width 4 height 4
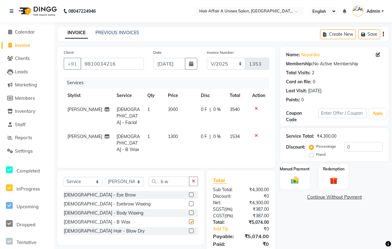
checkbox input "false"
click at [123, 177] on select "Select Stylist [PERSON_NAME] [PERSON_NAME] Kajal Kunal [PERSON_NAME] Nitin [PER…" at bounding box center [124, 182] width 39 height 10
select select "25276"
click at [105, 177] on select "Select Stylist [PERSON_NAME] [PERSON_NAME] Kajal Kunal [PERSON_NAME] Nitin [PER…" at bounding box center [124, 182] width 39 height 10
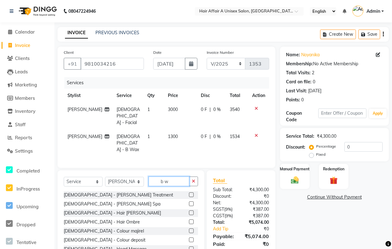
click at [172, 176] on input "b w" at bounding box center [168, 181] width 41 height 10
type input "b"
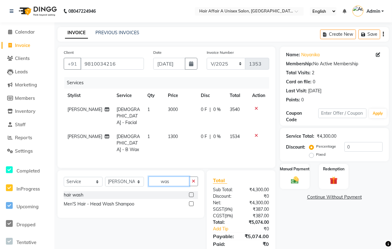
type input "was"
click at [190, 192] on label at bounding box center [191, 194] width 5 height 5
click at [190, 193] on input "checkbox" at bounding box center [191, 195] width 4 height 4
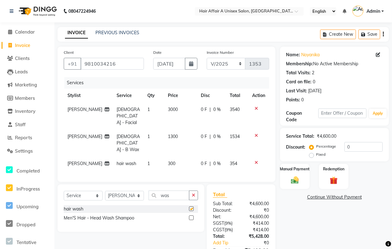
checkbox input "false"
click at [168, 111] on span "3000" at bounding box center [173, 110] width 10 height 6
select select "25233"
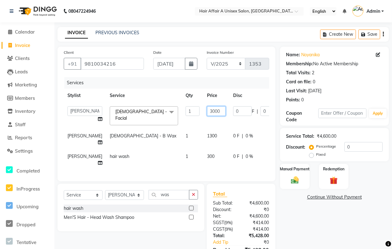
click at [207, 110] on input "3000" at bounding box center [216, 111] width 19 height 10
type input "5000"
click at [197, 134] on tr "Chanchal Ladies - B Wax 1 1300 0 F | 0 % 1534" at bounding box center [194, 139] width 261 height 21
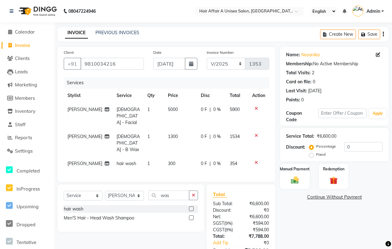
click at [164, 133] on td "1300" at bounding box center [180, 143] width 33 height 27
select select "25233"
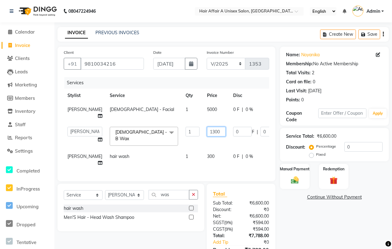
click at [207, 131] on input "1300" at bounding box center [216, 132] width 19 height 10
type input "1200"
click at [264, 213] on div "₹6,600.00" at bounding box center [257, 216] width 33 height 7
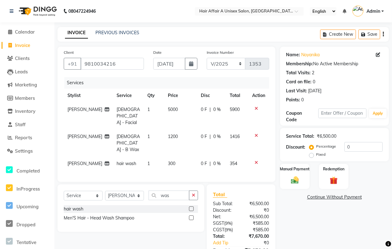
scroll to position [29, 0]
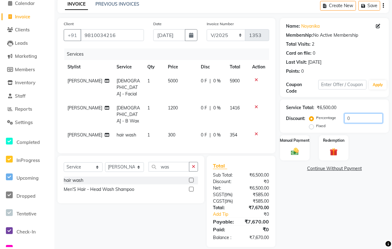
click at [369, 120] on input "0" at bounding box center [363, 118] width 38 height 10
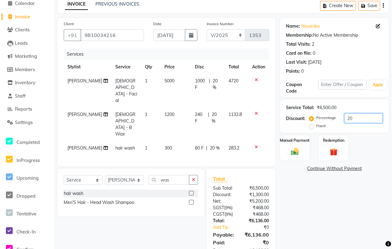
click at [367, 116] on input "20" at bounding box center [363, 118] width 38 height 10
type input "2"
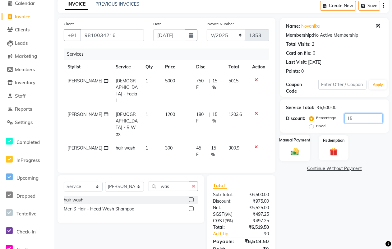
type input "15"
click at [297, 152] on img at bounding box center [294, 151] width 13 height 9
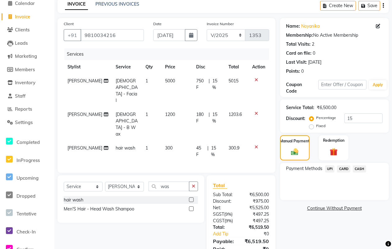
click at [362, 168] on span "CASH" at bounding box center [359, 168] width 13 height 7
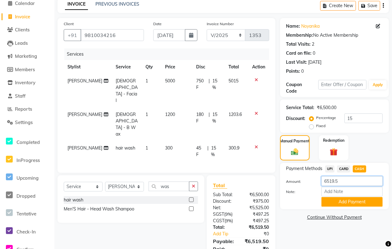
click at [339, 182] on input "6519.5" at bounding box center [351, 181] width 61 height 10
type input "6500"
click at [349, 201] on button "Add Payment" at bounding box center [351, 202] width 61 height 10
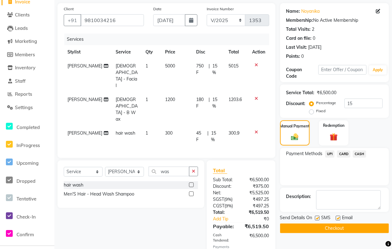
scroll to position [61, 0]
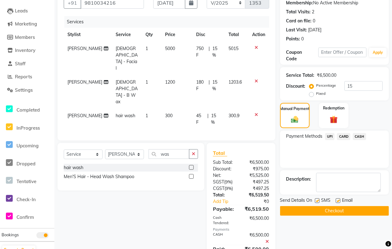
click at [317, 201] on label at bounding box center [317, 200] width 5 height 5
click at [317, 201] on input "checkbox" at bounding box center [317, 201] width 4 height 4
checkbox input "false"
click at [340, 199] on div "Email" at bounding box center [346, 201] width 22 height 8
click at [339, 200] on label at bounding box center [337, 200] width 5 height 5
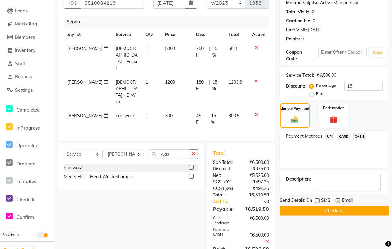
click at [339, 200] on input "checkbox" at bounding box center [337, 201] width 4 height 4
checkbox input "false"
click at [330, 213] on button "Checkout" at bounding box center [334, 211] width 109 height 10
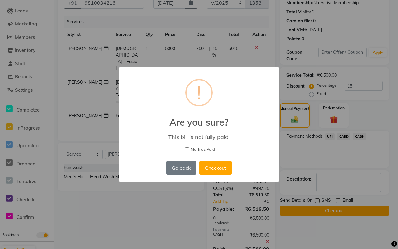
click at [206, 147] on span "Mark as Paid" at bounding box center [202, 149] width 24 height 6
click at [189, 147] on input "Mark as Paid" at bounding box center [187, 149] width 4 height 4
checkbox input "true"
click at [217, 165] on button "Checkout" at bounding box center [215, 168] width 32 height 14
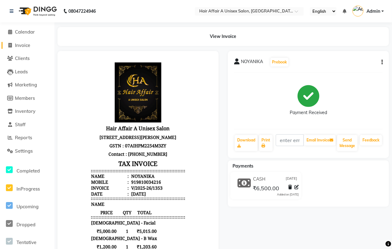
click at [25, 46] on span "Invoice" at bounding box center [22, 45] width 15 height 6
select select "4464"
select select "service"
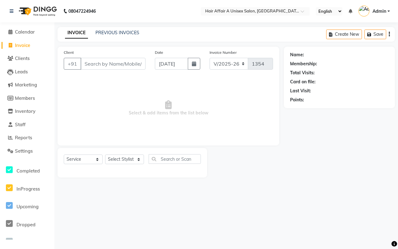
click at [95, 67] on input "Client" at bounding box center [112, 64] width 65 height 12
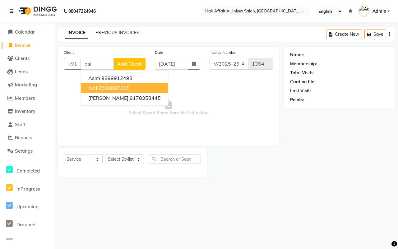
click at [110, 87] on ngb-highlight "8586887005" at bounding box center [113, 88] width 31 height 6
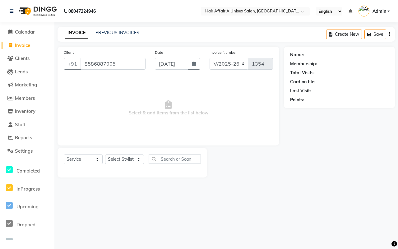
type input "8586887005"
click at [198, 66] on button "button" at bounding box center [194, 64] width 12 height 12
select select "9"
select select "2025"
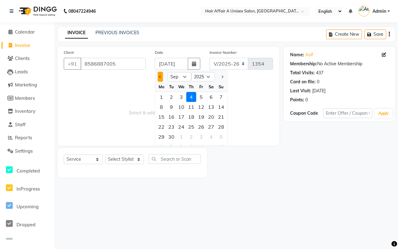
click at [158, 78] on button "Previous month" at bounding box center [159, 77] width 5 height 10
select select "8"
click at [210, 108] on div "9" at bounding box center [211, 107] width 10 height 10
type input "09-08-2025"
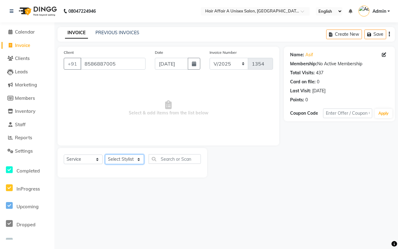
click at [125, 160] on select "Select Stylist [PERSON_NAME] [PERSON_NAME] Kajal Kunal [PERSON_NAME] Nitin [PER…" at bounding box center [124, 159] width 39 height 10
select select "25231"
click at [105, 154] on select "Select Stylist [PERSON_NAME] [PERSON_NAME] Kajal Kunal [PERSON_NAME] Nitin [PER…" at bounding box center [124, 159] width 39 height 10
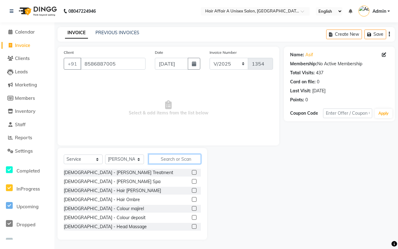
click at [182, 157] on input "text" at bounding box center [174, 159] width 52 height 10
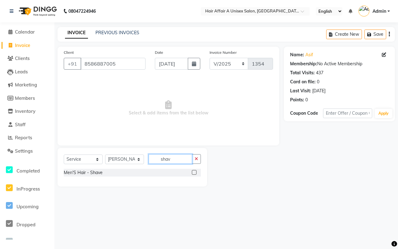
type input "shav"
click at [194, 171] on label at bounding box center [194, 172] width 5 height 5
click at [194, 171] on input "checkbox" at bounding box center [194, 173] width 4 height 4
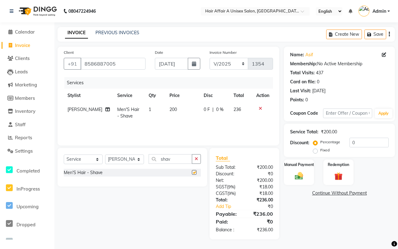
checkbox input "false"
click at [360, 141] on input "0" at bounding box center [368, 143] width 39 height 10
type input "15"
click at [300, 174] on img at bounding box center [299, 176] width 14 height 10
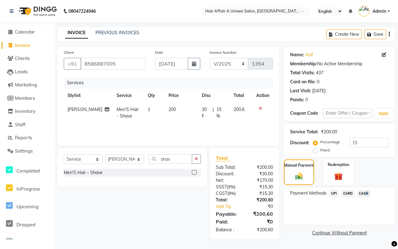
drag, startPoint x: 364, startPoint y: 196, endPoint x: 361, endPoint y: 199, distance: 4.4
click at [364, 196] on span "CASH" at bounding box center [363, 193] width 13 height 7
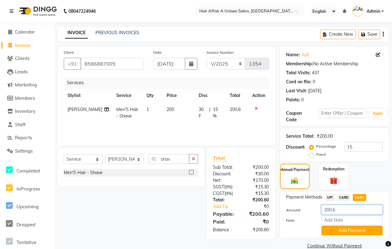
click at [340, 208] on input "200.6" at bounding box center [351, 210] width 61 height 10
type input "200"
click at [340, 228] on button "Add Payment" at bounding box center [351, 231] width 61 height 10
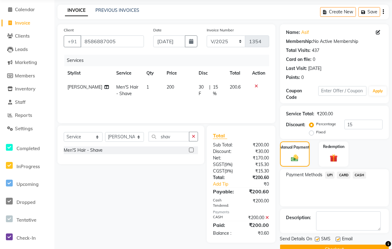
scroll to position [37, 0]
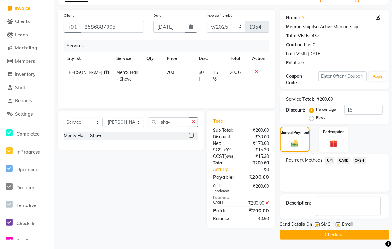
click at [316, 225] on label at bounding box center [317, 224] width 5 height 5
click at [316, 225] on input "checkbox" at bounding box center [317, 225] width 4 height 4
checkbox input "false"
click at [337, 226] on label at bounding box center [337, 224] width 5 height 5
click at [337, 226] on input "checkbox" at bounding box center [337, 225] width 4 height 4
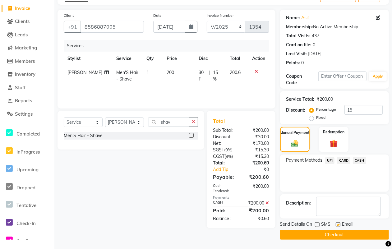
checkbox input "false"
click at [328, 231] on button "Checkout" at bounding box center [334, 235] width 109 height 10
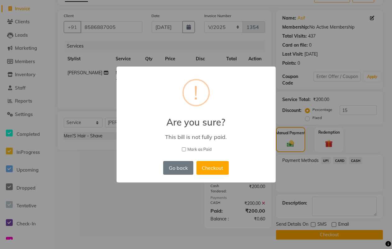
scroll to position [33, 0]
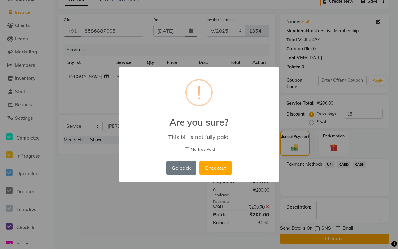
click at [205, 148] on span "Mark as Paid" at bounding box center [202, 149] width 24 height 6
click at [189, 148] on input "Mark as Paid" at bounding box center [187, 149] width 4 height 4
checkbox input "true"
click at [214, 165] on button "Checkout" at bounding box center [215, 168] width 32 height 14
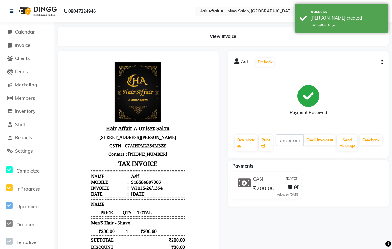
click at [23, 42] on span "Invoice" at bounding box center [22, 45] width 15 height 6
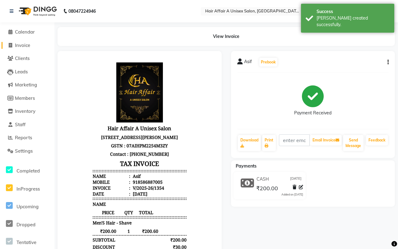
select select "4464"
select select "service"
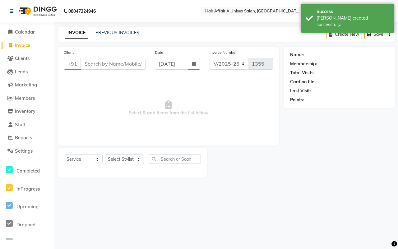
click at [90, 66] on input "Client" at bounding box center [112, 64] width 65 height 12
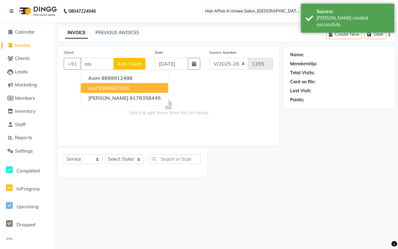
click at [101, 87] on ngb-highlight "8586887005" at bounding box center [113, 88] width 31 height 6
type input "8586887005"
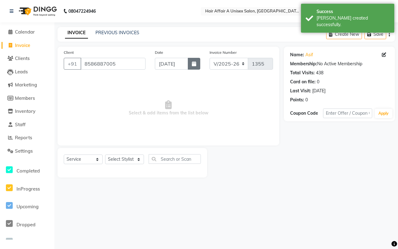
click at [200, 64] on button "button" at bounding box center [194, 64] width 12 height 12
select select "9"
select select "2025"
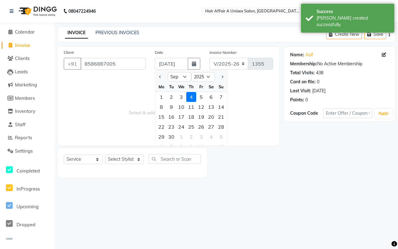
click at [155, 79] on div at bounding box center [161, 77] width 12 height 10
click at [158, 77] on button "Previous month" at bounding box center [159, 77] width 5 height 10
select select "8"
click at [210, 107] on div "9" at bounding box center [211, 107] width 10 height 10
type input "09-08-2025"
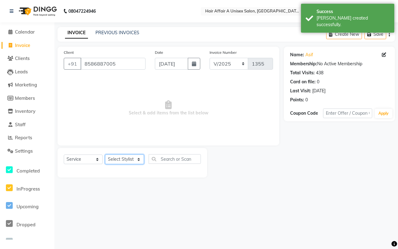
click at [129, 157] on select "Select Stylist [PERSON_NAME] [PERSON_NAME] Kajal Kunal [PERSON_NAME] Nitin [PER…" at bounding box center [124, 159] width 39 height 10
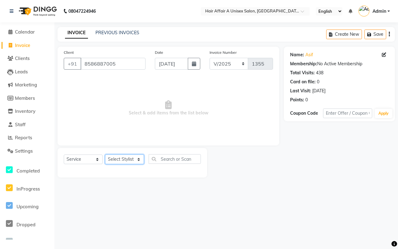
select select "25231"
click at [105, 154] on select "Select Stylist [PERSON_NAME] [PERSON_NAME] Kajal Kunal [PERSON_NAME] Nitin [PER…" at bounding box center [124, 159] width 39 height 10
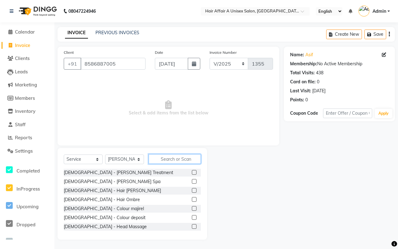
click at [169, 157] on input "text" at bounding box center [174, 159] width 52 height 10
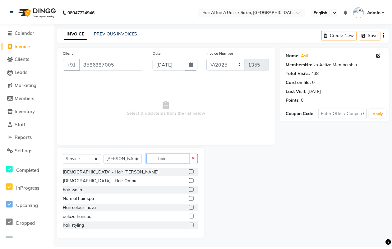
scroll to position [39, 0]
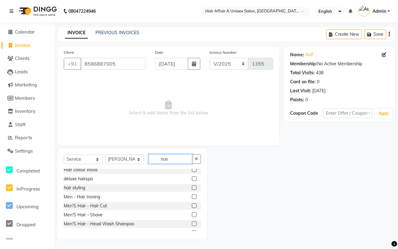
type input "hair"
click at [192, 205] on label at bounding box center [194, 205] width 5 height 5
click at [192, 205] on input "checkbox" at bounding box center [194, 206] width 4 height 4
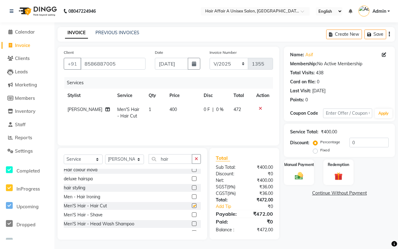
checkbox input "false"
click at [192, 215] on label at bounding box center [194, 214] width 5 height 5
click at [192, 215] on input "checkbox" at bounding box center [194, 215] width 4 height 4
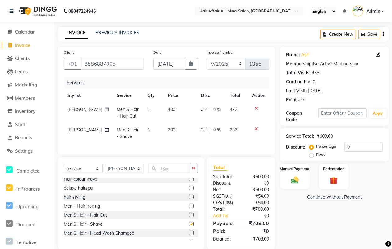
checkbox input "false"
click at [354, 145] on input "0" at bounding box center [363, 147] width 38 height 10
click at [301, 175] on img at bounding box center [294, 179] width 13 height 9
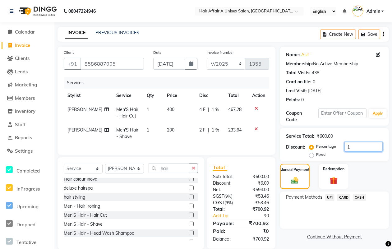
click at [355, 143] on input "1" at bounding box center [363, 147] width 38 height 10
type input "15"
click at [356, 196] on span "CASH" at bounding box center [359, 197] width 13 height 7
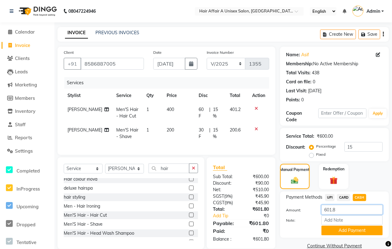
click at [345, 210] on input "601.8" at bounding box center [351, 210] width 61 height 10
type input "600"
drag, startPoint x: 335, startPoint y: 226, endPoint x: 331, endPoint y: 225, distance: 4.0
click at [335, 226] on button "Add Payment" at bounding box center [351, 231] width 61 height 10
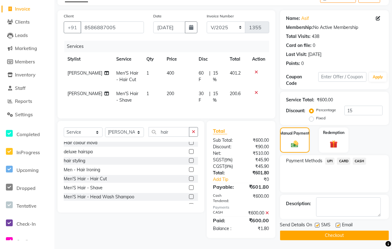
scroll to position [41, 0]
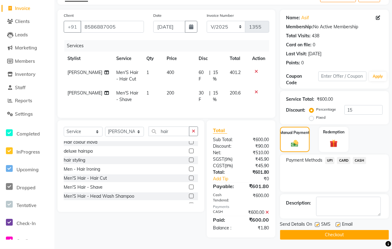
click at [316, 222] on label at bounding box center [317, 224] width 5 height 5
click at [316, 223] on input "checkbox" at bounding box center [317, 225] width 4 height 4
checkbox input "false"
click at [338, 222] on label at bounding box center [337, 224] width 5 height 5
click at [338, 223] on input "checkbox" at bounding box center [337, 225] width 4 height 4
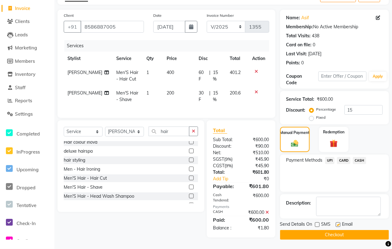
checkbox input "false"
click at [331, 230] on button "Checkout" at bounding box center [334, 235] width 109 height 10
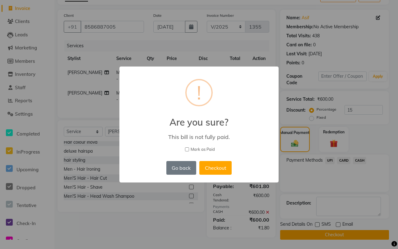
click at [203, 148] on span "Mark as Paid" at bounding box center [202, 149] width 24 height 6
click at [189, 148] on input "Mark as Paid" at bounding box center [187, 149] width 4 height 4
checkbox input "true"
click at [213, 161] on button "Checkout" at bounding box center [215, 168] width 32 height 14
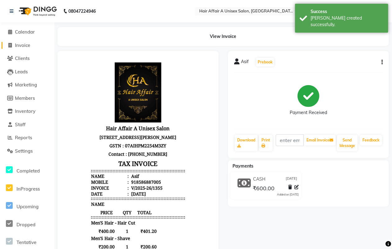
click at [28, 45] on span "Invoice" at bounding box center [22, 45] width 15 height 6
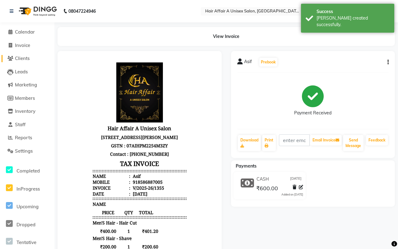
select select "4464"
select select "service"
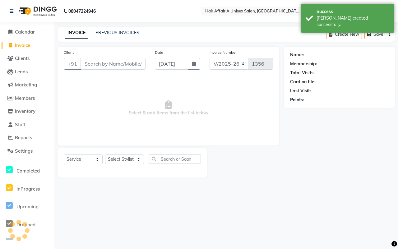
click at [98, 66] on input "Client" at bounding box center [112, 64] width 65 height 12
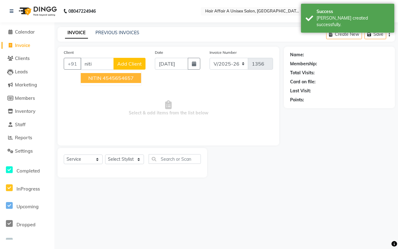
click at [98, 75] on span "NITIN" at bounding box center [94, 78] width 13 height 6
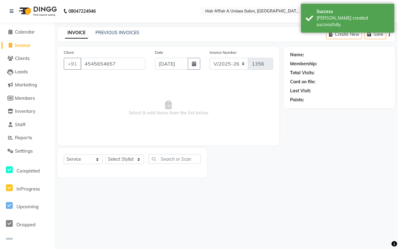
type input "4545654657"
click at [193, 64] on icon "button" at bounding box center [194, 63] width 4 height 5
select select "9"
select select "2025"
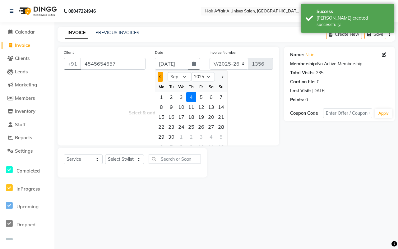
click at [162, 75] on button "Previous month" at bounding box center [159, 77] width 5 height 10
select select "8"
click at [212, 106] on div "9" at bounding box center [211, 107] width 10 height 10
type input "09-08-2025"
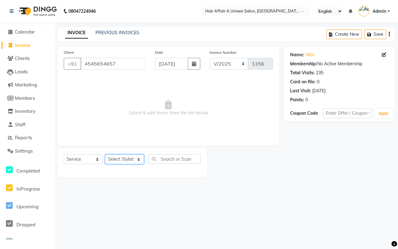
click at [123, 158] on select "Select Stylist [PERSON_NAME] [PERSON_NAME] Kajal Kunal [PERSON_NAME] Nitin [PER…" at bounding box center [124, 159] width 39 height 10
select select "25232"
click at [105, 154] on select "Select Stylist [PERSON_NAME] [PERSON_NAME] Kajal Kunal [PERSON_NAME] Nitin [PER…" at bounding box center [124, 159] width 39 height 10
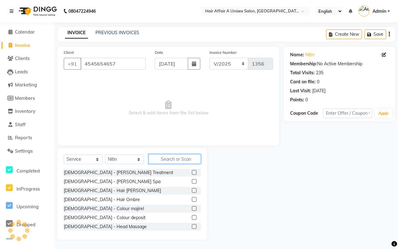
click at [164, 159] on input "text" at bounding box center [174, 159] width 52 height 10
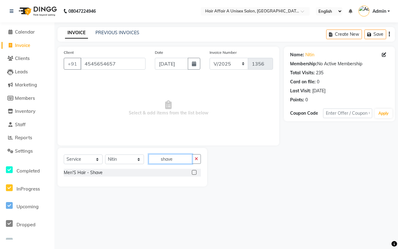
type input "shave"
click at [193, 172] on label at bounding box center [194, 172] width 5 height 5
click at [193, 172] on input "checkbox" at bounding box center [194, 173] width 4 height 4
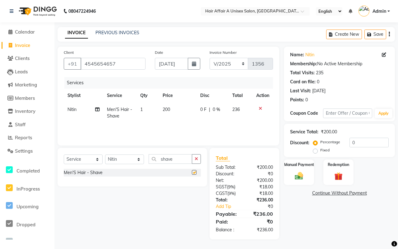
checkbox input "false"
click at [162, 110] on span "200" at bounding box center [165, 110] width 7 height 6
select select "25232"
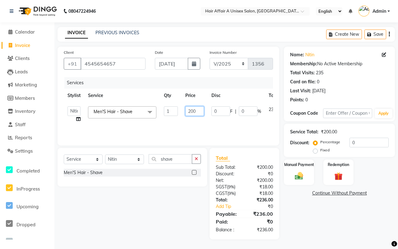
click at [191, 109] on input "200" at bounding box center [194, 111] width 19 height 10
type input "400"
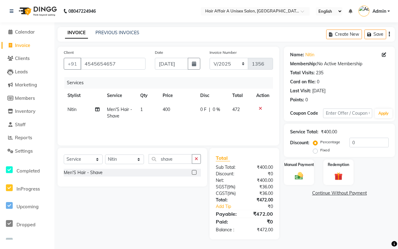
click at [256, 181] on div "₹400.00" at bounding box center [260, 180] width 33 height 7
click at [374, 142] on input "0" at bounding box center [368, 143] width 39 height 10
type input "15"
click at [300, 170] on div "Manual Payment" at bounding box center [298, 172] width 31 height 27
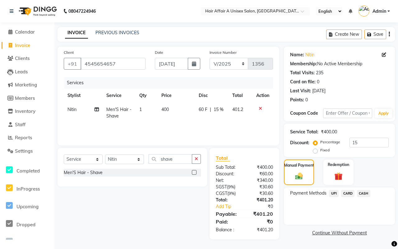
click at [361, 185] on div "Manual Payment Redemption" at bounding box center [339, 171] width 120 height 25
drag, startPoint x: 361, startPoint y: 191, endPoint x: 360, endPoint y: 199, distance: 8.1
click at [361, 192] on span "CASH" at bounding box center [363, 193] width 13 height 7
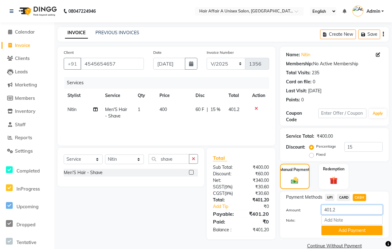
click at [349, 212] on input "401.2" at bounding box center [351, 210] width 61 height 10
type input "400"
click at [344, 227] on button "Add Payment" at bounding box center [351, 231] width 61 height 10
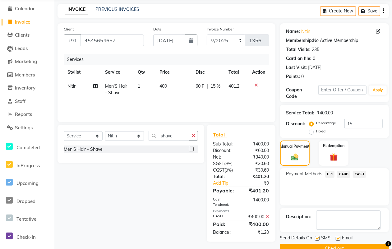
scroll to position [37, 0]
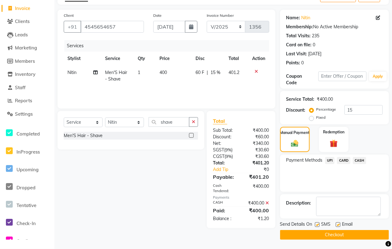
click at [317, 226] on label at bounding box center [317, 224] width 5 height 5
click at [317, 226] on input "checkbox" at bounding box center [317, 225] width 4 height 4
checkbox input "false"
click at [337, 225] on label at bounding box center [337, 224] width 5 height 5
click at [337, 225] on input "checkbox" at bounding box center [337, 225] width 4 height 4
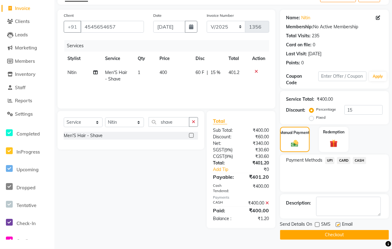
checkbox input "false"
click at [333, 234] on button "Checkout" at bounding box center [334, 235] width 109 height 10
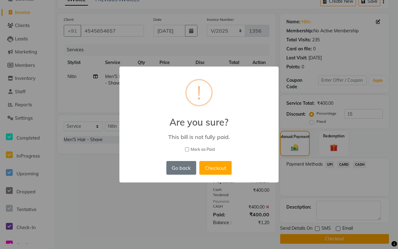
click at [207, 146] on span "Mark as Paid" at bounding box center [202, 149] width 24 height 6
click at [189, 147] on input "Mark as Paid" at bounding box center [187, 149] width 4 height 4
checkbox input "true"
click at [210, 164] on button "Checkout" at bounding box center [215, 168] width 32 height 14
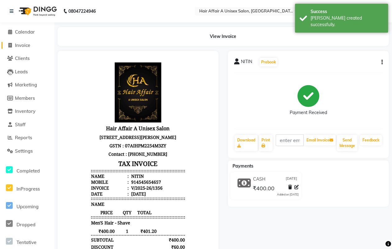
click at [17, 43] on span "Invoice" at bounding box center [22, 45] width 15 height 6
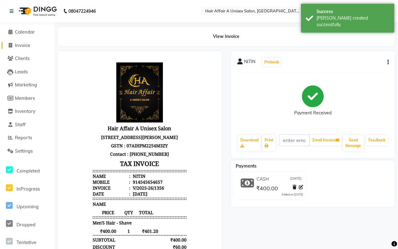
select select "4464"
select select "service"
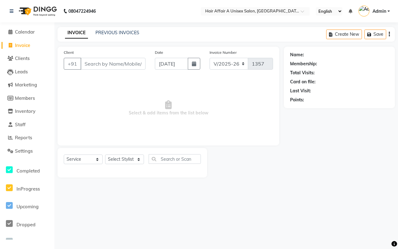
click at [98, 65] on input "Client" at bounding box center [112, 64] width 65 height 12
click at [109, 65] on input "Client" at bounding box center [112, 64] width 65 height 12
click at [112, 66] on input "Client" at bounding box center [112, 64] width 65 height 12
click at [112, 61] on input "Client" at bounding box center [112, 64] width 65 height 12
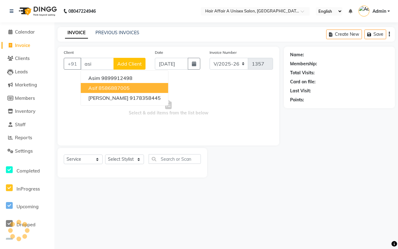
click at [108, 86] on ngb-highlight "8586887005" at bounding box center [113, 88] width 31 height 6
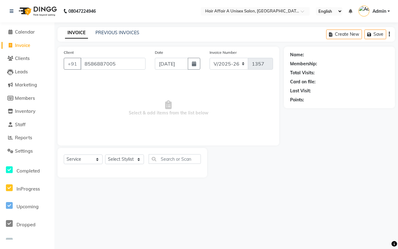
type input "8586887005"
click at [195, 67] on button "button" at bounding box center [194, 64] width 12 height 12
select select "9"
select select "2025"
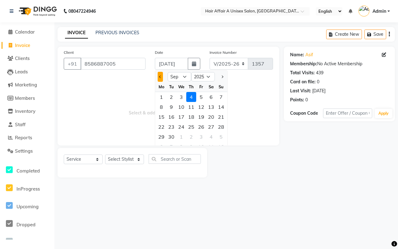
click at [160, 73] on button "Previous month" at bounding box center [159, 77] width 5 height 10
select select "8"
click at [211, 106] on div "9" at bounding box center [211, 107] width 10 height 10
type input "09-08-2025"
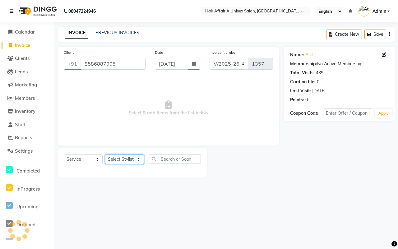
click at [128, 157] on select "Select Stylist [PERSON_NAME] [PERSON_NAME] Kajal Kunal [PERSON_NAME] Nitin [PER…" at bounding box center [124, 159] width 39 height 10
select select "25231"
click at [105, 154] on select "Select Stylist [PERSON_NAME] [PERSON_NAME] Kajal Kunal [PERSON_NAME] Nitin [PER…" at bounding box center [124, 159] width 39 height 10
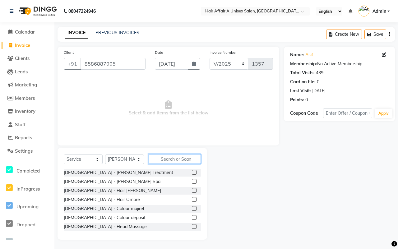
click at [169, 162] on input "text" at bounding box center [174, 159] width 52 height 10
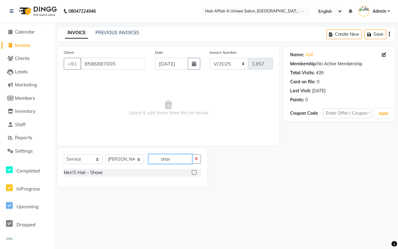
type input "shav"
click at [195, 171] on label at bounding box center [194, 172] width 5 height 5
click at [195, 171] on input "checkbox" at bounding box center [194, 173] width 4 height 4
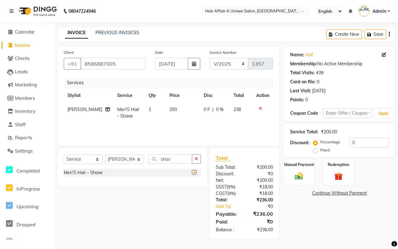
checkbox input "false"
click at [370, 140] on input "0" at bounding box center [368, 143] width 39 height 10
type input "15"
click at [303, 169] on div "Manual Payment" at bounding box center [298, 172] width 31 height 27
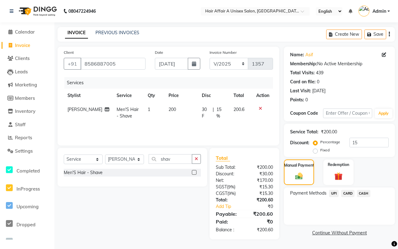
click at [348, 190] on span "CARD" at bounding box center [347, 193] width 13 height 7
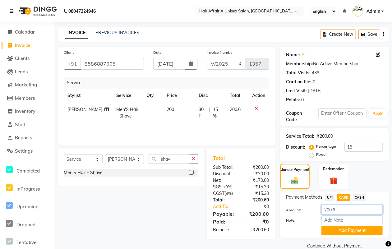
click at [344, 208] on input "200.6" at bounding box center [351, 210] width 61 height 10
type input "200"
click at [345, 234] on button "Add Payment" at bounding box center [351, 231] width 61 height 10
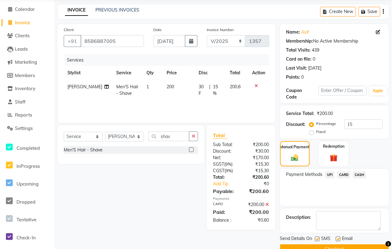
scroll to position [37, 0]
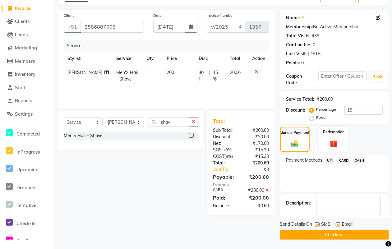
click at [316, 225] on label at bounding box center [317, 224] width 5 height 5
click at [316, 225] on input "checkbox" at bounding box center [317, 225] width 4 height 4
click at [339, 224] on label at bounding box center [337, 224] width 5 height 5
click at [339, 224] on input "checkbox" at bounding box center [337, 225] width 4 height 4
click at [322, 236] on button "Checkout" at bounding box center [334, 235] width 109 height 10
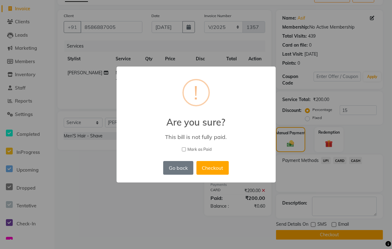
scroll to position [33, 0]
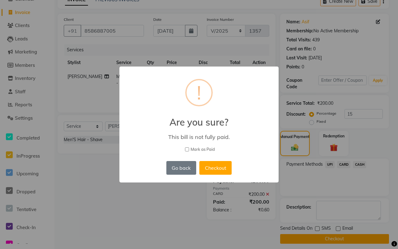
click at [204, 148] on span "Mark as Paid" at bounding box center [202, 149] width 24 height 6
click at [189, 148] on input "Mark as Paid" at bounding box center [187, 149] width 4 height 4
click at [211, 162] on button "Checkout" at bounding box center [215, 168] width 32 height 14
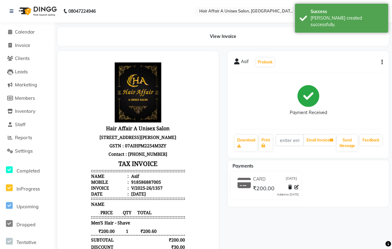
click at [25, 41] on li "Invoice" at bounding box center [27, 45] width 54 height 13
click at [26, 44] on span "Invoice" at bounding box center [22, 45] width 15 height 6
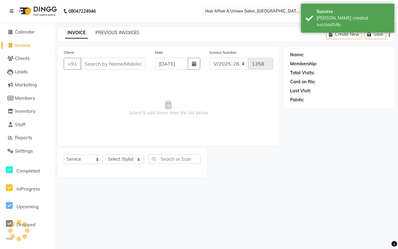
click at [97, 61] on input "Client" at bounding box center [112, 64] width 65 height 12
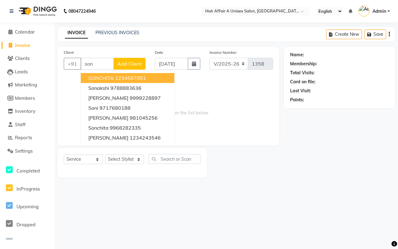
click at [103, 78] on span "SONCHITA" at bounding box center [100, 78] width 25 height 6
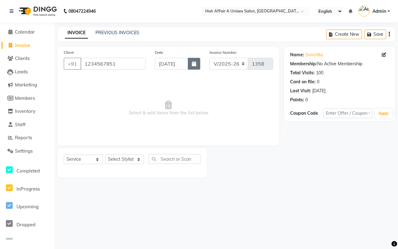
click at [193, 62] on icon "button" at bounding box center [194, 63] width 4 height 5
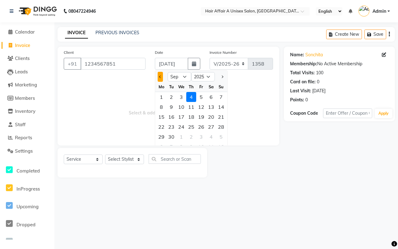
click at [162, 74] on button "Previous month" at bounding box center [159, 77] width 5 height 10
click at [213, 105] on div "9" at bounding box center [211, 107] width 10 height 10
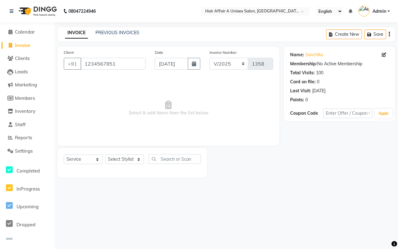
click at [137, 151] on div "Select Service Product Membership Package Voucher Prepaid Gift Card Select Styl…" at bounding box center [131, 163] width 149 height 30
click at [134, 157] on select "Select Stylist [PERSON_NAME] [PERSON_NAME] Kajal Kunal [PERSON_NAME] Nitin [PER…" at bounding box center [124, 159] width 39 height 10
click at [105, 154] on select "Select Stylist [PERSON_NAME] [PERSON_NAME] Kajal Kunal [PERSON_NAME] Nitin [PER…" at bounding box center [124, 159] width 39 height 10
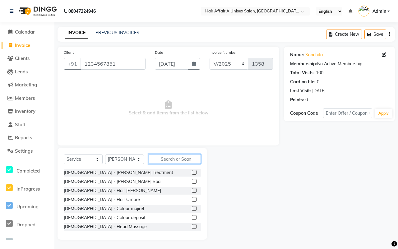
click at [168, 160] on input "text" at bounding box center [174, 159] width 52 height 10
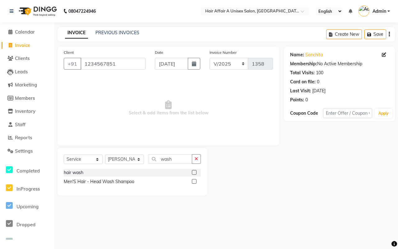
click at [192, 171] on label at bounding box center [194, 172] width 5 height 5
click at [192, 171] on input "checkbox" at bounding box center [194, 173] width 4 height 4
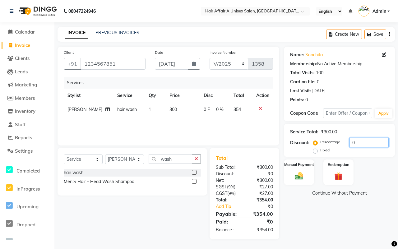
click at [360, 143] on input "0" at bounding box center [368, 143] width 39 height 10
click at [301, 173] on img at bounding box center [299, 176] width 14 height 10
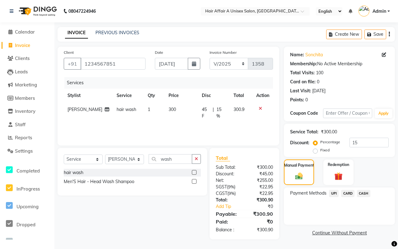
click at [364, 191] on span "CASH" at bounding box center [363, 193] width 13 height 7
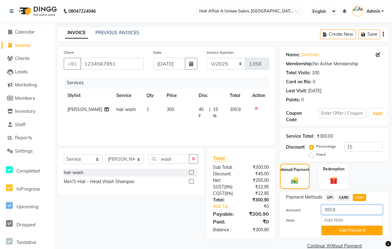
click at [343, 211] on input "300.9" at bounding box center [351, 210] width 61 height 10
click at [341, 230] on button "Add Payment" at bounding box center [351, 231] width 61 height 10
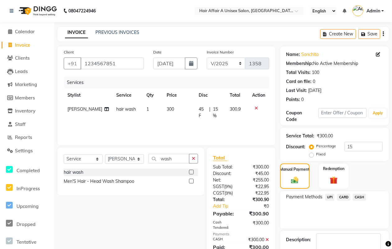
scroll to position [37, 0]
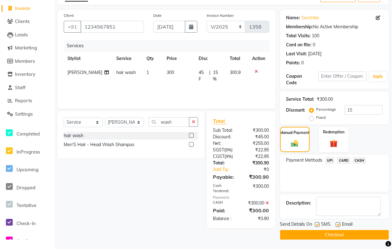
click at [317, 224] on label at bounding box center [317, 224] width 5 height 5
click at [317, 224] on input "checkbox" at bounding box center [317, 225] width 4 height 4
click at [337, 226] on label at bounding box center [337, 224] width 5 height 5
click at [337, 226] on input "checkbox" at bounding box center [337, 225] width 4 height 4
click at [332, 232] on button "Checkout" at bounding box center [334, 235] width 109 height 10
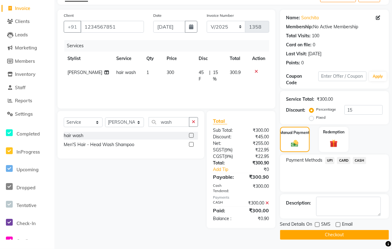
scroll to position [33, 0]
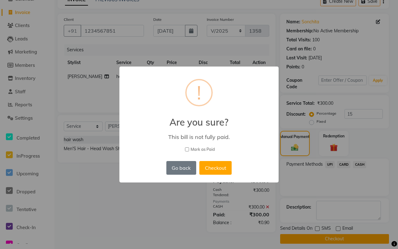
click at [201, 150] on span "Mark as Paid" at bounding box center [202, 149] width 24 height 6
click at [189, 150] on input "Mark as Paid" at bounding box center [187, 149] width 4 height 4
click at [215, 161] on button "Checkout" at bounding box center [215, 168] width 32 height 14
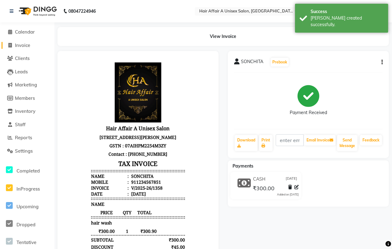
click at [13, 43] on span at bounding box center [10, 45] width 9 height 7
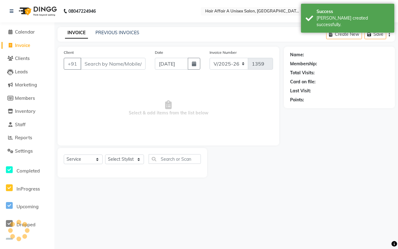
click at [105, 60] on input "Client" at bounding box center [112, 64] width 65 height 12
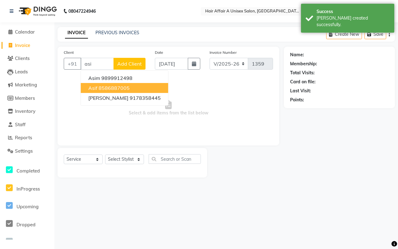
click at [106, 85] on ngb-highlight "8586887005" at bounding box center [113, 88] width 31 height 6
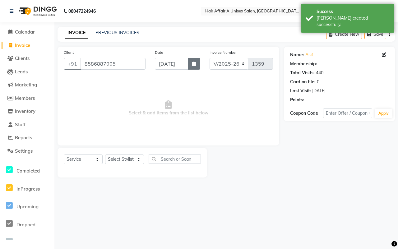
click at [196, 63] on button "button" at bounding box center [194, 64] width 12 height 12
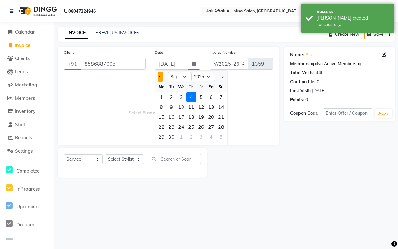
click at [162, 75] on button "Previous month" at bounding box center [159, 77] width 5 height 10
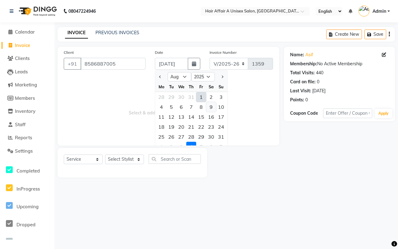
click at [209, 108] on div "9" at bounding box center [211, 107] width 10 height 10
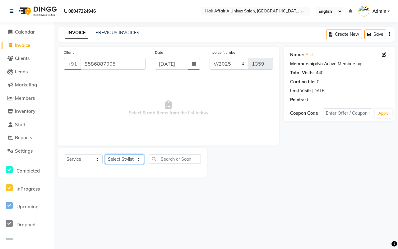
click at [137, 159] on select "Select Stylist [PERSON_NAME] [PERSON_NAME] Kajal Kunal [PERSON_NAME] Nitin [PER…" at bounding box center [124, 159] width 39 height 10
click at [105, 154] on select "Select Stylist [PERSON_NAME] [PERSON_NAME] Kajal Kunal [PERSON_NAME] Nitin [PER…" at bounding box center [124, 159] width 39 height 10
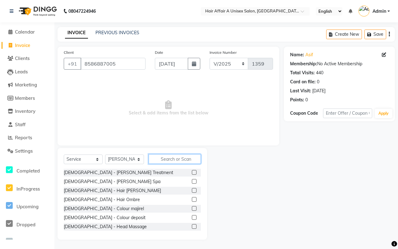
click at [168, 157] on input "text" at bounding box center [174, 159] width 52 height 10
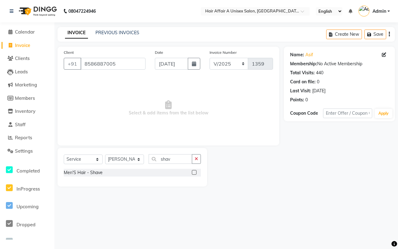
click at [196, 171] on label at bounding box center [194, 172] width 5 height 5
click at [196, 171] on input "checkbox" at bounding box center [194, 173] width 4 height 4
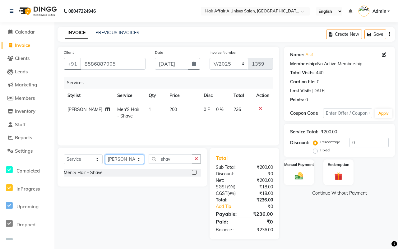
click at [138, 158] on select "Select Stylist [PERSON_NAME] [PERSON_NAME] Kajal Kunal [PERSON_NAME] Nitin [PER…" at bounding box center [124, 159] width 39 height 10
click at [105, 154] on select "Select Stylist [PERSON_NAME] [PERSON_NAME] Kajal Kunal [PERSON_NAME] Nitin [PER…" at bounding box center [124, 159] width 39 height 10
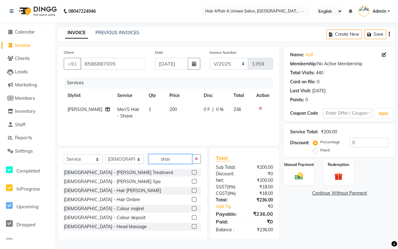
click at [179, 157] on input "shav" at bounding box center [169, 159] width 43 height 10
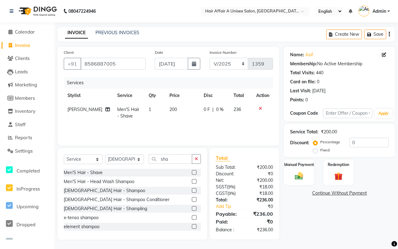
click at [192, 191] on label at bounding box center [194, 190] width 5 height 5
click at [192, 191] on input "checkbox" at bounding box center [194, 191] width 4 height 4
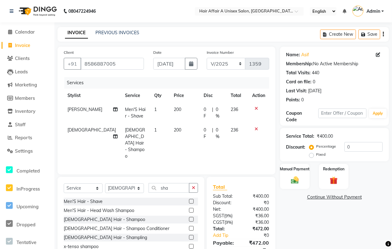
click at [174, 130] on span "200" at bounding box center [177, 130] width 7 height 6
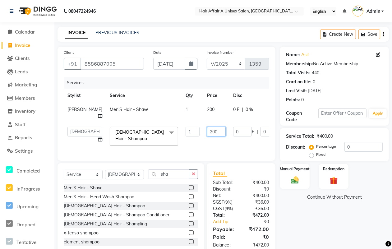
click at [207, 131] on input "200" at bounding box center [216, 132] width 19 height 10
click at [243, 190] on div "₹0" at bounding box center [257, 189] width 33 height 7
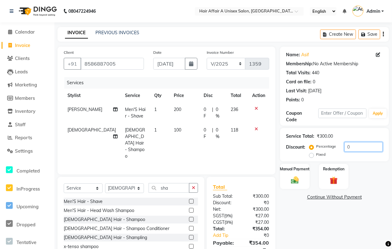
click at [348, 145] on input "0" at bounding box center [363, 147] width 38 height 10
click at [296, 177] on img at bounding box center [294, 179] width 13 height 9
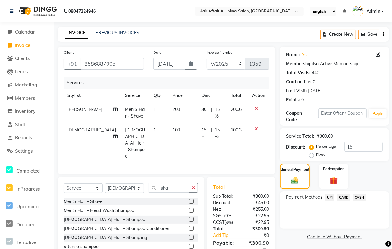
click at [360, 196] on span "CASH" at bounding box center [359, 197] width 13 height 7
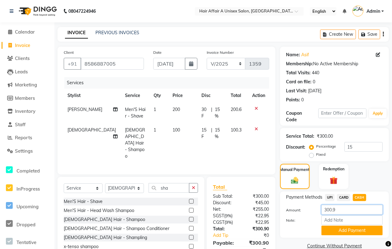
click at [346, 209] on input "300.9" at bounding box center [351, 210] width 61 height 10
click at [338, 234] on button "Add Payment" at bounding box center [351, 231] width 61 height 10
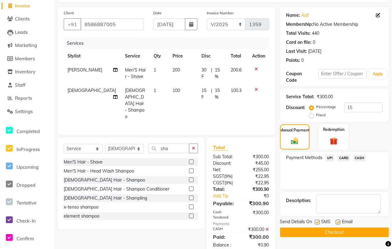
scroll to position [41, 0]
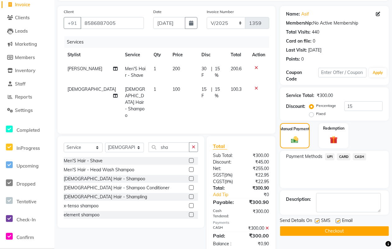
click at [317, 219] on label at bounding box center [317, 220] width 5 height 5
click at [317, 219] on input "checkbox" at bounding box center [317, 221] width 4 height 4
click at [336, 221] on label at bounding box center [337, 220] width 5 height 5
click at [336, 221] on input "checkbox" at bounding box center [337, 221] width 4 height 4
click at [328, 228] on button "Checkout" at bounding box center [334, 231] width 109 height 10
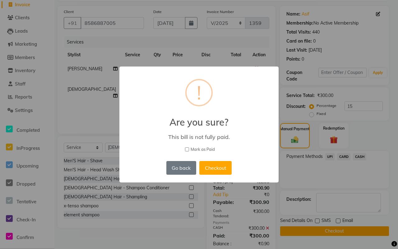
click at [212, 148] on span "Mark as Paid" at bounding box center [202, 149] width 24 height 6
click at [189, 148] on input "Mark as Paid" at bounding box center [187, 149] width 4 height 4
click at [217, 166] on button "Checkout" at bounding box center [215, 168] width 32 height 14
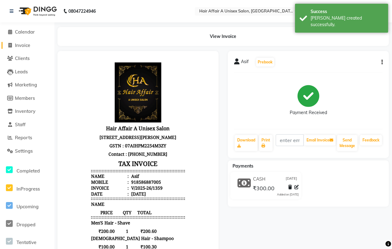
click at [20, 43] on span "Invoice" at bounding box center [22, 45] width 15 height 6
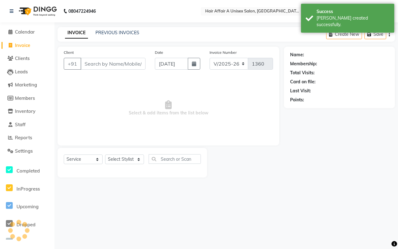
click at [123, 62] on input "Client" at bounding box center [112, 64] width 65 height 12
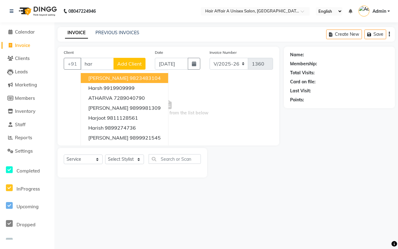
click at [130, 76] on ngb-highlight "9823483104" at bounding box center [145, 78] width 31 height 6
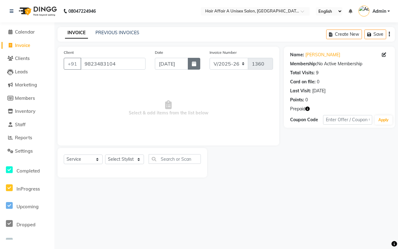
click at [193, 63] on icon "button" at bounding box center [194, 63] width 4 height 5
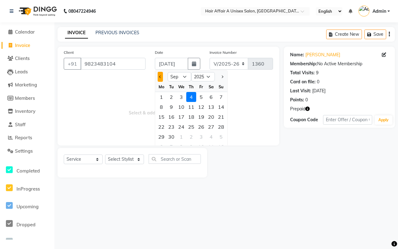
click at [159, 75] on span "Previous month" at bounding box center [160, 76] width 2 height 2
click at [208, 105] on div "9" at bounding box center [211, 107] width 10 height 10
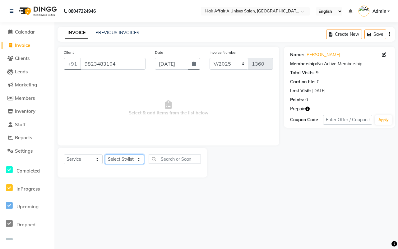
click at [132, 158] on select "Select Stylist [PERSON_NAME] [PERSON_NAME] Kajal Kunal [PERSON_NAME] Nitin [PER…" at bounding box center [124, 159] width 39 height 10
click at [105, 154] on select "Select Stylist [PERSON_NAME] [PERSON_NAME] Kajal Kunal [PERSON_NAME] Nitin [PER…" at bounding box center [124, 159] width 39 height 10
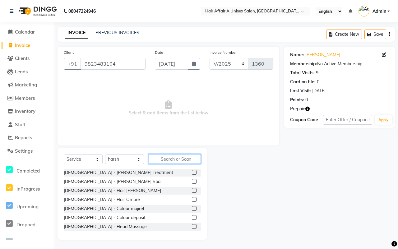
click at [158, 155] on input "text" at bounding box center [174, 159] width 52 height 10
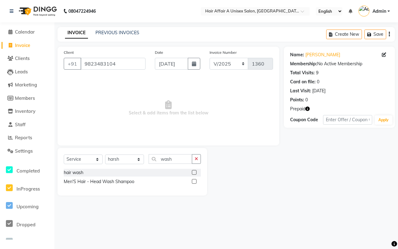
click at [194, 171] on label at bounding box center [194, 172] width 5 height 5
click at [194, 171] on input "checkbox" at bounding box center [194, 173] width 4 height 4
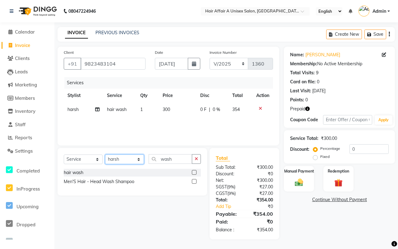
click at [125, 162] on select "Select Stylist [PERSON_NAME] [PERSON_NAME] Kajal Kunal [PERSON_NAME] Nitin [PER…" at bounding box center [124, 159] width 39 height 10
click at [105, 154] on select "Select Stylist [PERSON_NAME] [PERSON_NAME] Kajal Kunal [PERSON_NAME] Nitin [PER…" at bounding box center [124, 159] width 39 height 10
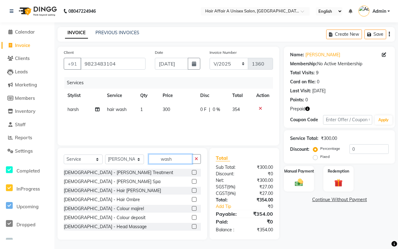
click at [173, 157] on input "wash" at bounding box center [169, 159] width 43 height 10
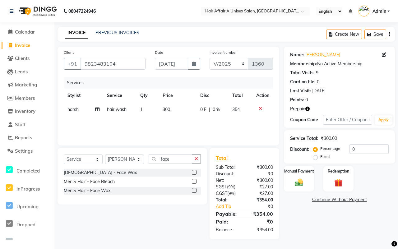
click at [192, 174] on label at bounding box center [194, 172] width 5 height 5
click at [192, 174] on input "checkbox" at bounding box center [194, 173] width 4 height 4
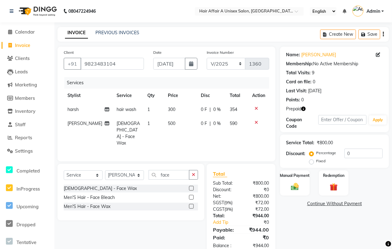
click at [168, 121] on span "500" at bounding box center [171, 124] width 7 height 6
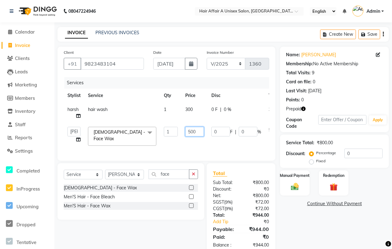
click at [189, 130] on input "500" at bounding box center [194, 132] width 19 height 10
click at [360, 153] on input "0" at bounding box center [363, 153] width 38 height 10
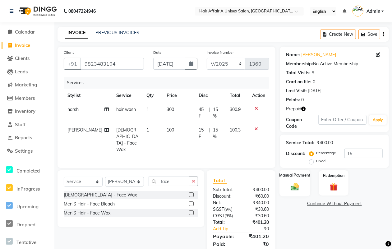
click at [305, 184] on div "Manual Payment" at bounding box center [294, 183] width 31 height 26
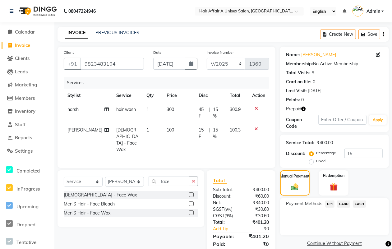
click at [355, 201] on span "CASH" at bounding box center [359, 203] width 13 height 7
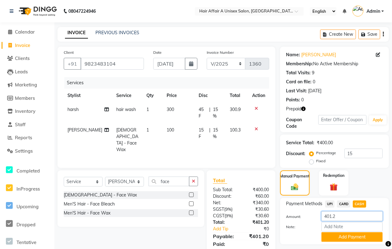
click at [336, 212] on input "401.2" at bounding box center [351, 216] width 61 height 10
click at [351, 233] on button "Add Payment" at bounding box center [351, 237] width 61 height 10
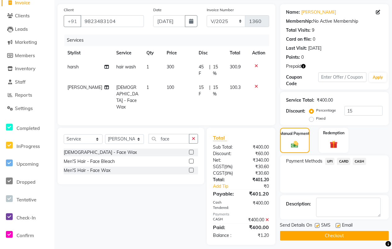
scroll to position [44, 0]
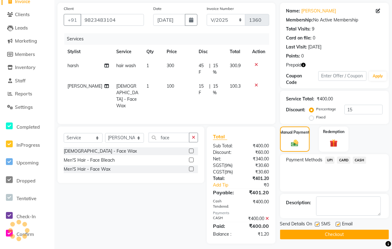
click at [319, 226] on label at bounding box center [317, 224] width 5 height 5
click at [319, 226] on input "checkbox" at bounding box center [317, 224] width 4 height 4
click at [340, 224] on div "Email" at bounding box center [346, 225] width 22 height 8
click at [337, 224] on label at bounding box center [337, 224] width 5 height 5
click at [337, 224] on input "checkbox" at bounding box center [337, 224] width 4 height 4
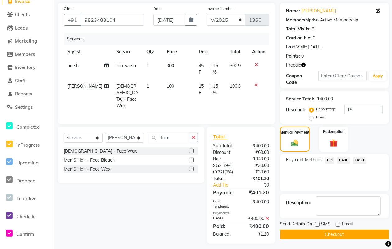
click at [331, 234] on button "Checkout" at bounding box center [334, 235] width 109 height 10
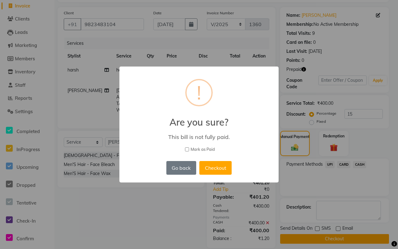
click at [197, 149] on span "Mark as Paid" at bounding box center [202, 149] width 24 height 6
click at [189, 149] on input "Mark as Paid" at bounding box center [187, 149] width 4 height 4
click at [212, 167] on button "Checkout" at bounding box center [215, 168] width 32 height 14
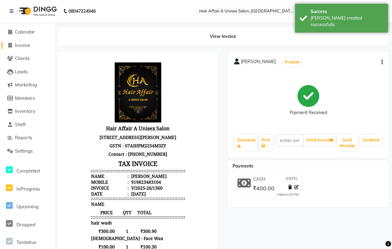
click at [21, 42] on link "Invoice" at bounding box center [27, 45] width 51 height 7
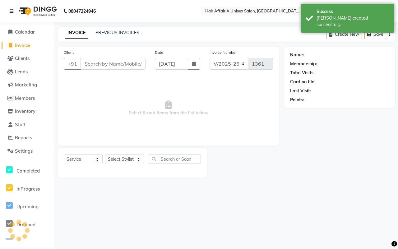
click at [111, 59] on input "Client" at bounding box center [112, 64] width 65 height 12
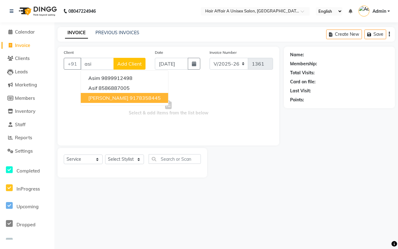
click at [110, 97] on span "[PERSON_NAME]" at bounding box center [108, 98] width 40 height 6
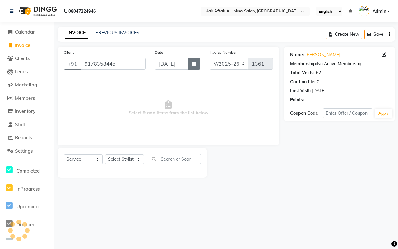
click at [199, 61] on button "button" at bounding box center [194, 64] width 12 height 12
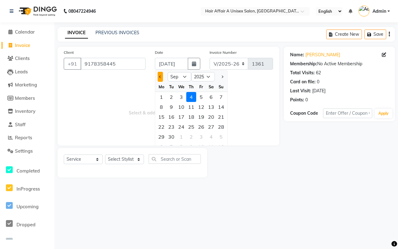
click at [160, 76] on span "Previous month" at bounding box center [160, 76] width 2 height 2
click at [207, 106] on div "9" at bounding box center [211, 107] width 10 height 10
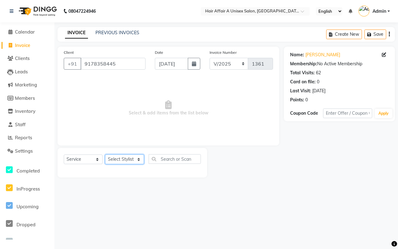
click at [131, 158] on select "Select Stylist [PERSON_NAME] [PERSON_NAME] Kajal Kunal [PERSON_NAME] Nitin [PER…" at bounding box center [124, 159] width 39 height 10
click at [105, 154] on select "Select Stylist [PERSON_NAME] [PERSON_NAME] Kajal Kunal [PERSON_NAME] Nitin [PER…" at bounding box center [124, 159] width 39 height 10
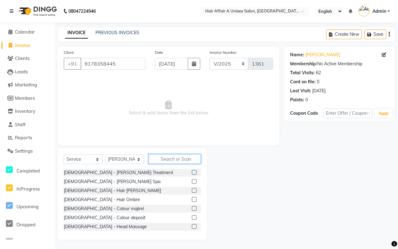
click at [174, 162] on input "text" at bounding box center [174, 159] width 52 height 10
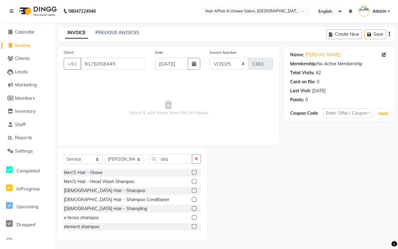
click at [192, 171] on label at bounding box center [194, 172] width 5 height 5
click at [192, 171] on input "checkbox" at bounding box center [194, 173] width 4 height 4
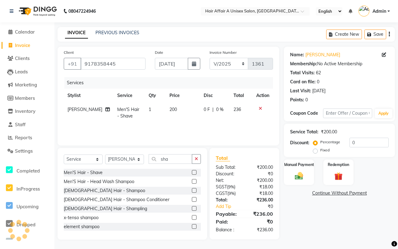
click at [169, 109] on span "200" at bounding box center [172, 110] width 7 height 6
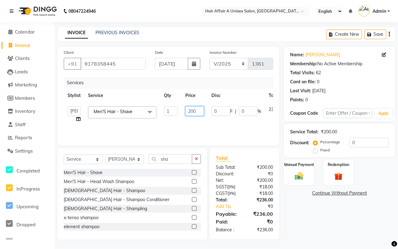
click at [190, 110] on input "200" at bounding box center [194, 111] width 19 height 10
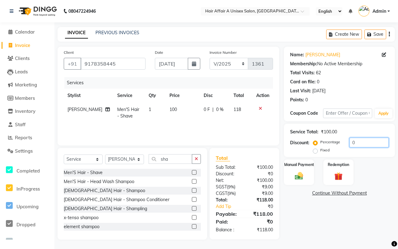
click at [371, 139] on input "0" at bounding box center [368, 143] width 39 height 10
click at [311, 165] on label "Manual Payment" at bounding box center [298, 164] width 31 height 6
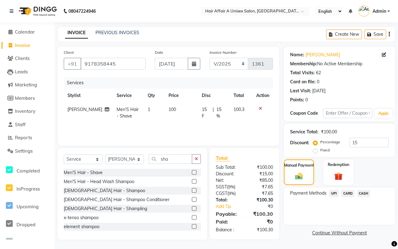
click at [364, 190] on span "CASH" at bounding box center [363, 193] width 13 height 7
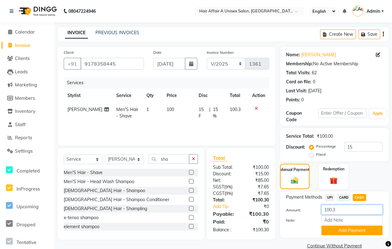
click at [347, 206] on input "100.3" at bounding box center [351, 210] width 61 height 10
click at [336, 229] on button "Add Payment" at bounding box center [351, 231] width 61 height 10
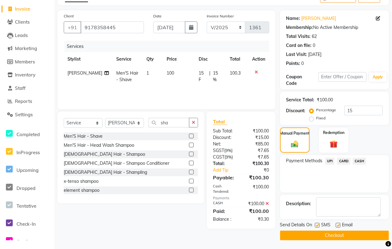
scroll to position [37, 0]
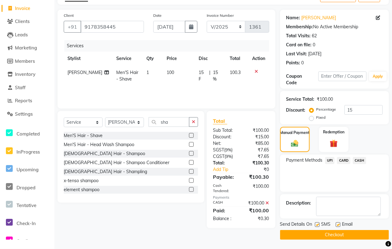
click at [316, 225] on label at bounding box center [317, 224] width 5 height 5
click at [316, 225] on input "checkbox" at bounding box center [317, 225] width 4 height 4
click at [338, 224] on label at bounding box center [337, 224] width 5 height 5
click at [338, 224] on input "checkbox" at bounding box center [337, 225] width 4 height 4
click at [323, 235] on button "Checkout" at bounding box center [334, 235] width 109 height 10
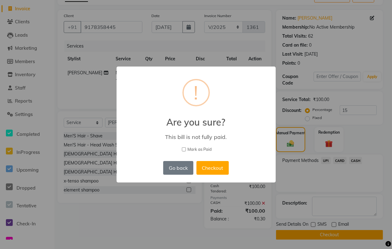
scroll to position [33, 0]
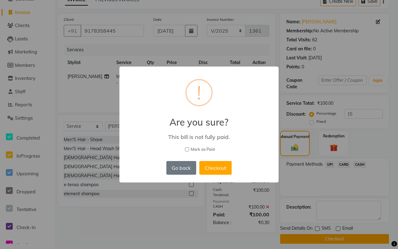
click at [203, 146] on span "Mark as Paid" at bounding box center [202, 149] width 24 height 6
click at [189, 147] on input "Mark as Paid" at bounding box center [187, 149] width 4 height 4
click at [210, 162] on button "Checkout" at bounding box center [215, 168] width 32 height 14
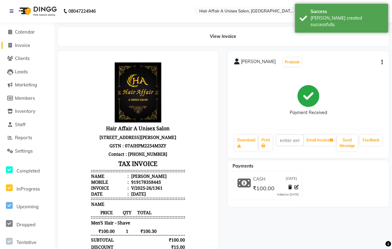
click at [30, 47] on span "Invoice" at bounding box center [22, 45] width 15 height 6
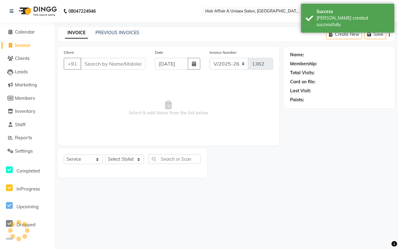
click at [114, 61] on input "Client" at bounding box center [112, 64] width 65 height 12
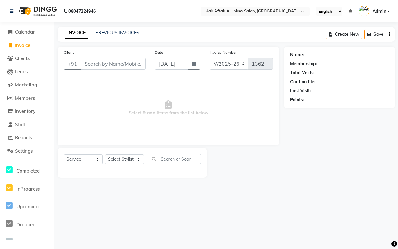
click at [86, 67] on input "Client" at bounding box center [112, 64] width 65 height 12
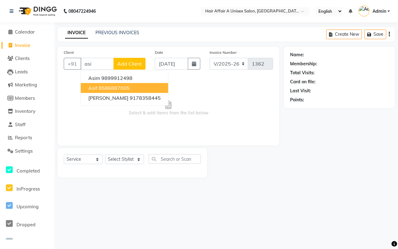
click at [113, 86] on ngb-highlight "8586887005" at bounding box center [113, 88] width 31 height 6
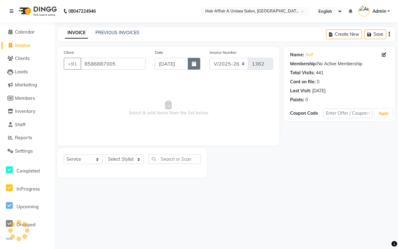
click at [196, 61] on icon "button" at bounding box center [194, 63] width 4 height 5
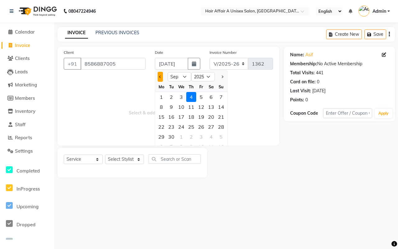
click at [162, 74] on button "Previous month" at bounding box center [159, 77] width 5 height 10
click at [209, 104] on div "9" at bounding box center [211, 107] width 10 height 10
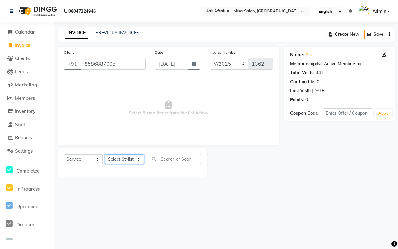
click at [135, 158] on select "Select Stylist [PERSON_NAME] [PERSON_NAME] Kajal Kunal [PERSON_NAME] Nitin [PER…" at bounding box center [124, 159] width 39 height 10
click at [105, 154] on select "Select Stylist [PERSON_NAME] [PERSON_NAME] Kajal Kunal [PERSON_NAME] Nitin [PER…" at bounding box center [124, 159] width 39 height 10
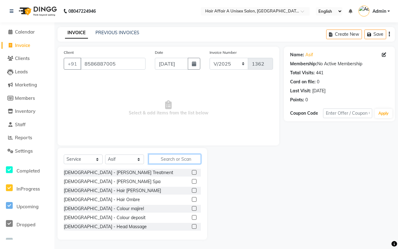
click at [164, 157] on input "text" at bounding box center [174, 159] width 52 height 10
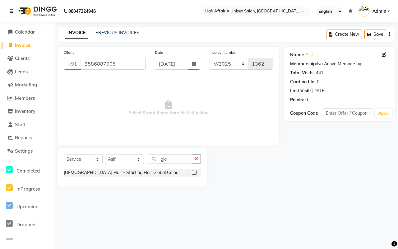
click at [195, 171] on label at bounding box center [194, 172] width 5 height 5
click at [195, 171] on input "checkbox" at bounding box center [194, 173] width 4 height 4
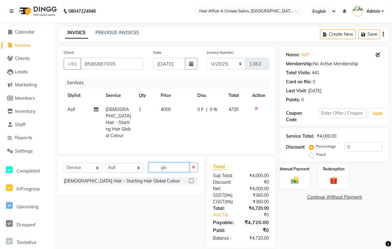
click at [175, 168] on input "glo" at bounding box center [168, 167] width 41 height 10
click at [193, 179] on label at bounding box center [191, 180] width 5 height 5
click at [193, 179] on input "checkbox" at bounding box center [191, 181] width 4 height 4
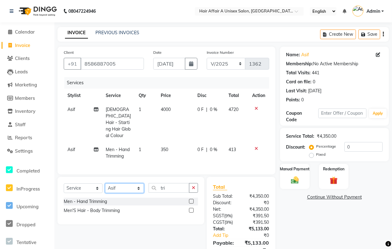
click at [123, 185] on select "Select Stylist [PERSON_NAME] [PERSON_NAME] Kajal Kunal [PERSON_NAME] Nitin [PER…" at bounding box center [124, 188] width 39 height 10
click at [105, 183] on select "Select Stylist [PERSON_NAME] [PERSON_NAME] Kajal Kunal [PERSON_NAME] Nitin [PER…" at bounding box center [124, 188] width 39 height 10
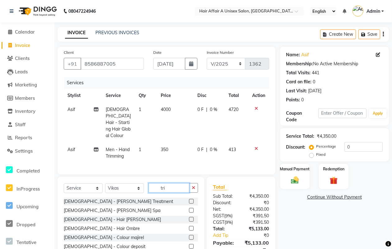
click at [172, 184] on input "tri" at bounding box center [168, 188] width 41 height 10
click at [170, 144] on td "350" at bounding box center [175, 153] width 37 height 21
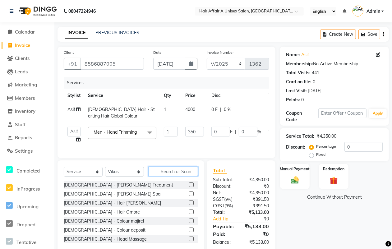
click at [162, 176] on input "text" at bounding box center [172, 171] width 49 height 10
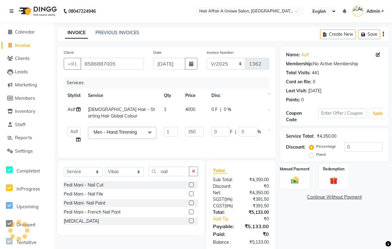
click at [191, 205] on label at bounding box center [191, 202] width 5 height 5
click at [191, 205] on input "checkbox" at bounding box center [191, 203] width 4 height 4
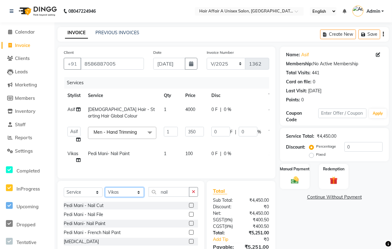
click at [140, 197] on select "Select Stylist [PERSON_NAME] [PERSON_NAME] Kajal Kunal [PERSON_NAME] Nitin [PER…" at bounding box center [124, 192] width 39 height 10
click at [105, 193] on select "Select Stylist [PERSON_NAME] [PERSON_NAME] Kajal Kunal [PERSON_NAME] Nitin [PER…" at bounding box center [124, 192] width 39 height 10
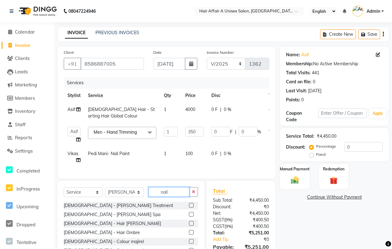
click at [176, 195] on input "nail" at bounding box center [168, 192] width 41 height 10
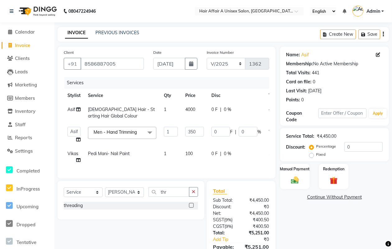
click at [192, 207] on label at bounding box center [191, 205] width 5 height 5
click at [192, 207] on input "checkbox" at bounding box center [191, 205] width 4 height 4
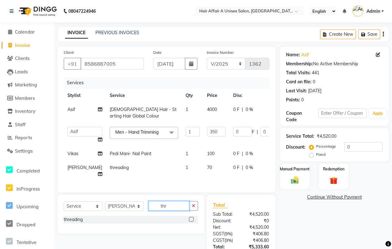
click at [180, 211] on input "thr" at bounding box center [168, 206] width 41 height 10
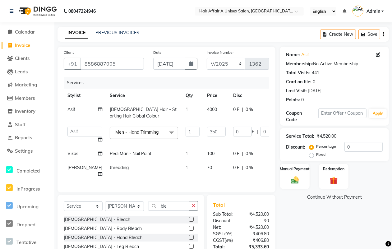
click at [190, 221] on label at bounding box center [191, 219] width 5 height 5
click at [190, 221] on input "checkbox" at bounding box center [191, 219] width 4 height 4
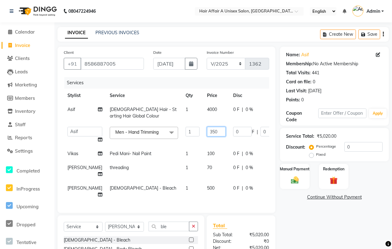
click at [207, 132] on input "350" at bounding box center [216, 132] width 19 height 10
click at [193, 155] on tbody "Asif Ladies Hair - Starting Hair Global Colour 1 4000 0 F | 0 % 4720 Asif Chanc…" at bounding box center [194, 152] width 261 height 99
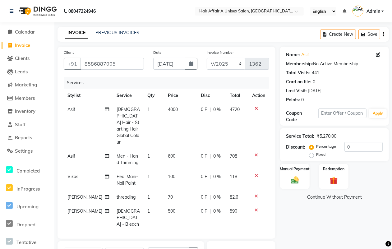
click at [168, 174] on span "100" at bounding box center [171, 177] width 7 height 6
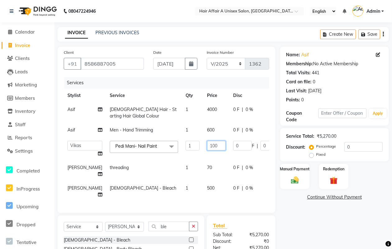
click at [207, 145] on input "100" at bounding box center [216, 146] width 19 height 10
click at [198, 168] on tbody "Asif Ladies Hair - Starting Hair Global Colour 1 4000 0 F | 0 % 4720 Asif Men -…" at bounding box center [194, 152] width 261 height 99
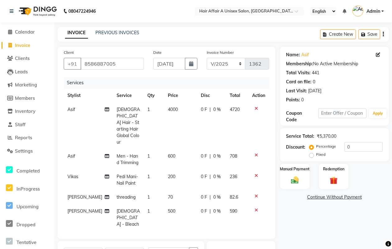
click at [167, 190] on td "70" at bounding box center [180, 197] width 33 height 14
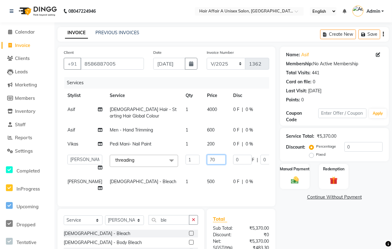
click at [207, 159] on input "70" at bounding box center [216, 160] width 19 height 10
click at [196, 183] on tbody "Asif Ladies Hair - Starting Hair Global Colour 1 4000 0 F | 0 % 4720 Asif Men -…" at bounding box center [194, 149] width 261 height 93
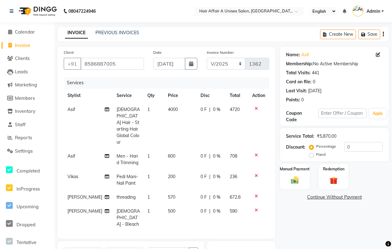
click at [168, 208] on span "500" at bounding box center [171, 211] width 7 height 6
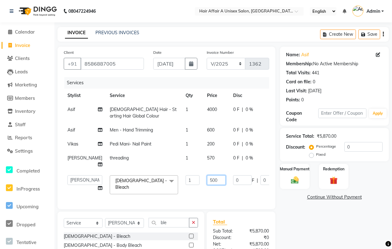
click at [207, 179] on input "500" at bounding box center [216, 180] width 19 height 10
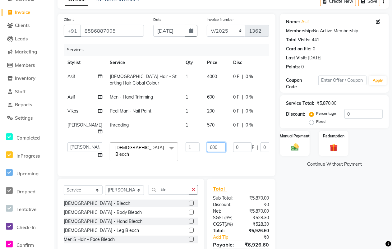
scroll to position [66, 0]
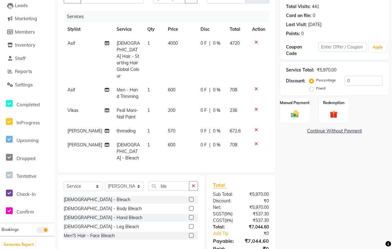
click at [251, 218] on div "Total Sub Total: ₹5,970.00 Discount: ₹0 Net: ₹5,970.00 SGST ( 9% ) ₹537.30 CGST…" at bounding box center [241, 220] width 56 height 79
click at [356, 77] on input "0" at bounding box center [363, 81] width 38 height 10
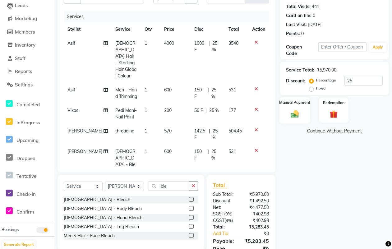
click at [294, 113] on img at bounding box center [294, 113] width 13 height 9
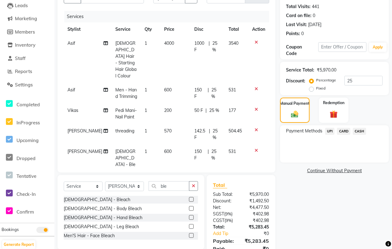
click at [328, 131] on span "UPI" at bounding box center [330, 131] width 10 height 7
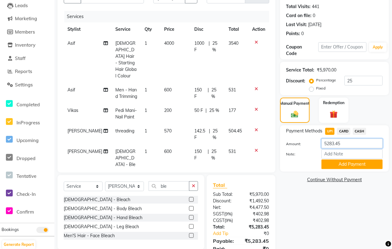
click at [348, 144] on input "5283.45" at bounding box center [351, 144] width 61 height 10
click at [338, 162] on button "Add Payment" at bounding box center [351, 164] width 61 height 10
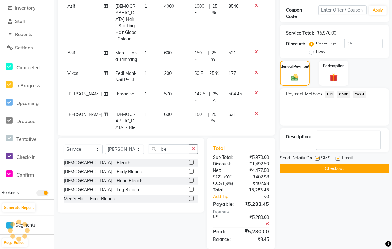
scroll to position [109, 0]
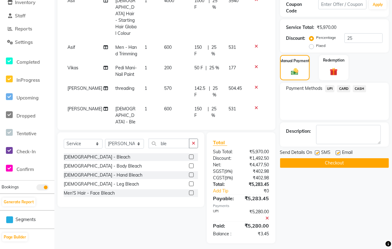
click at [316, 151] on label at bounding box center [317, 152] width 5 height 5
click at [316, 151] on input "checkbox" at bounding box center [317, 153] width 4 height 4
click at [340, 154] on div "Email" at bounding box center [346, 153] width 22 height 8
click at [337, 152] on label at bounding box center [337, 152] width 5 height 5
click at [337, 152] on input "checkbox" at bounding box center [337, 153] width 4 height 4
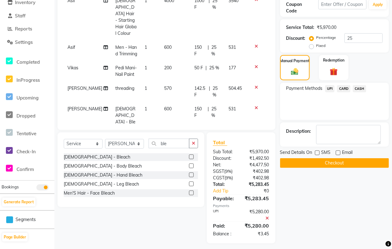
click at [334, 162] on button "Checkout" at bounding box center [334, 163] width 109 height 10
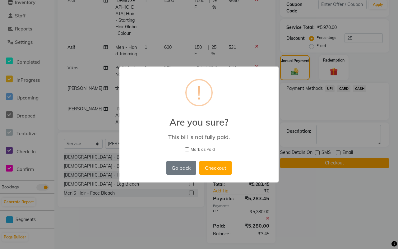
click at [207, 147] on span "Mark as Paid" at bounding box center [202, 149] width 24 height 6
click at [189, 147] on input "Mark as Paid" at bounding box center [187, 149] width 4 height 4
click at [215, 163] on button "Checkout" at bounding box center [215, 168] width 32 height 14
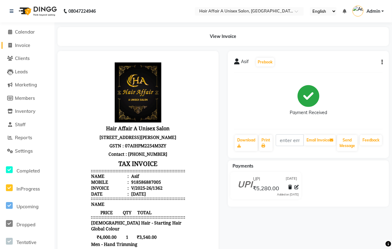
click at [27, 42] on span "Invoice" at bounding box center [22, 45] width 15 height 6
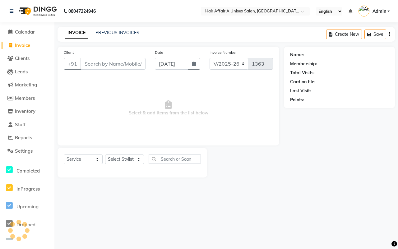
click at [88, 61] on input "Client" at bounding box center [112, 64] width 65 height 12
click at [100, 62] on input "Client" at bounding box center [112, 64] width 65 height 12
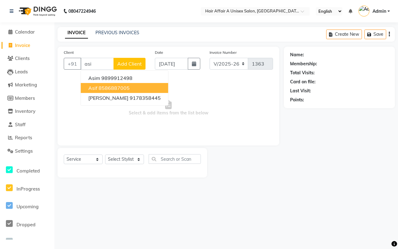
click at [118, 85] on ngb-highlight "8586887005" at bounding box center [113, 88] width 31 height 6
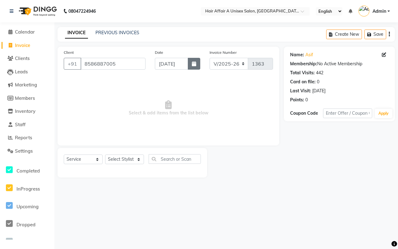
click at [194, 67] on button "button" at bounding box center [194, 64] width 12 height 12
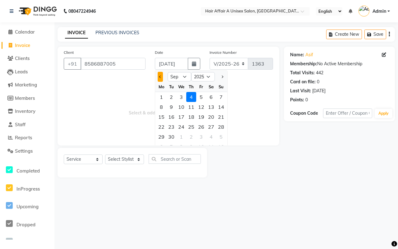
click at [158, 75] on button "Previous month" at bounding box center [159, 77] width 5 height 10
click at [212, 107] on div "9" at bounding box center [211, 107] width 10 height 10
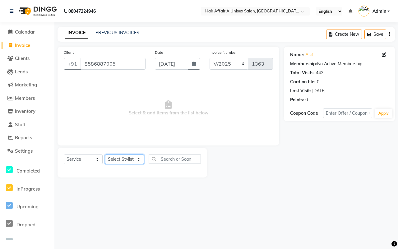
click at [136, 159] on select "Select Stylist [PERSON_NAME] [PERSON_NAME] Kajal Kunal [PERSON_NAME] Nitin [PER…" at bounding box center [124, 159] width 39 height 10
click at [105, 154] on select "Select Stylist [PERSON_NAME] [PERSON_NAME] Kajal Kunal [PERSON_NAME] Nitin [PER…" at bounding box center [124, 159] width 39 height 10
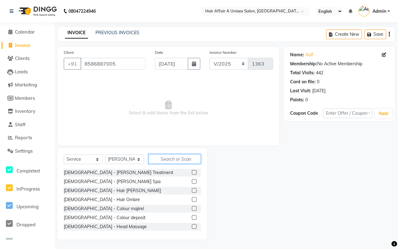
click at [171, 156] on input "text" at bounding box center [174, 159] width 52 height 10
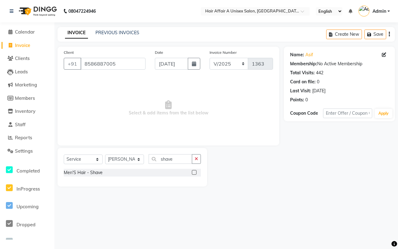
click at [193, 171] on label at bounding box center [194, 172] width 5 height 5
click at [193, 171] on input "checkbox" at bounding box center [194, 173] width 4 height 4
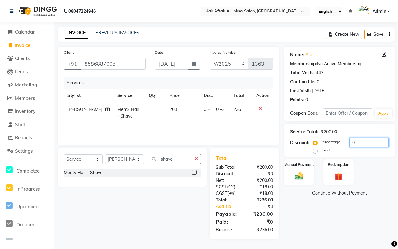
click at [361, 141] on input "0" at bounding box center [368, 143] width 39 height 10
click at [302, 171] on img at bounding box center [299, 176] width 14 height 10
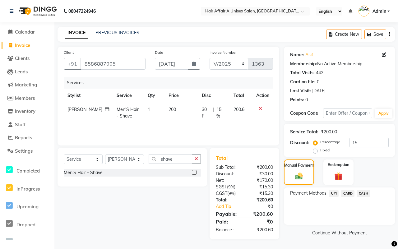
click at [336, 193] on span "UPI" at bounding box center [334, 193] width 10 height 7
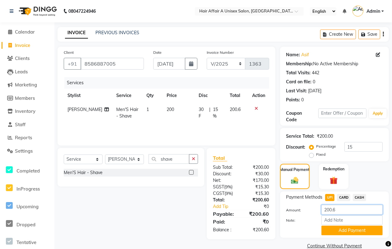
click at [344, 208] on input "200.6" at bounding box center [351, 210] width 61 height 10
click at [344, 228] on button "Add Payment" at bounding box center [351, 231] width 61 height 10
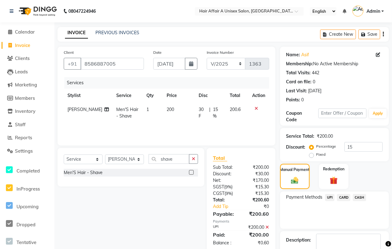
scroll to position [37, 0]
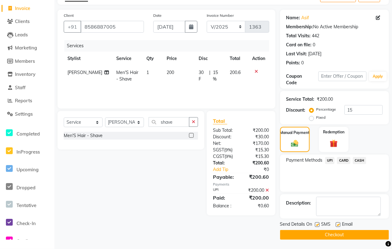
click at [319, 225] on label at bounding box center [317, 224] width 5 height 5
click at [319, 225] on input "checkbox" at bounding box center [317, 225] width 4 height 4
click at [337, 225] on label at bounding box center [337, 224] width 5 height 5
click at [337, 225] on input "checkbox" at bounding box center [337, 225] width 4 height 4
click at [330, 235] on button "Checkout" at bounding box center [334, 235] width 109 height 10
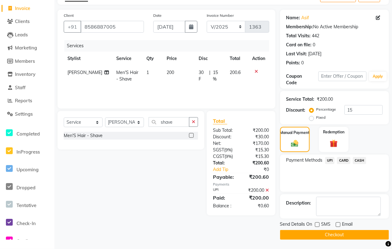
scroll to position [33, 0]
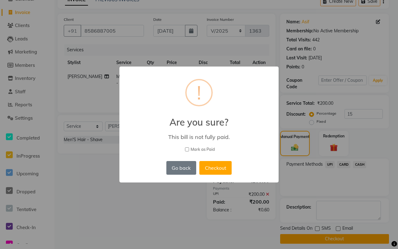
click at [195, 148] on span "Mark as Paid" at bounding box center [202, 149] width 24 height 6
click at [189, 148] on input "Mark as Paid" at bounding box center [187, 149] width 4 height 4
click at [218, 166] on button "Checkout" at bounding box center [215, 168] width 32 height 14
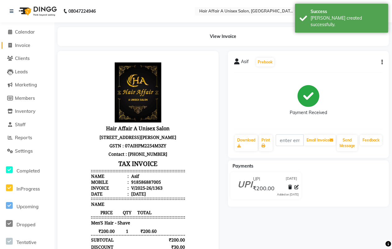
click at [21, 44] on span "Invoice" at bounding box center [22, 45] width 15 height 6
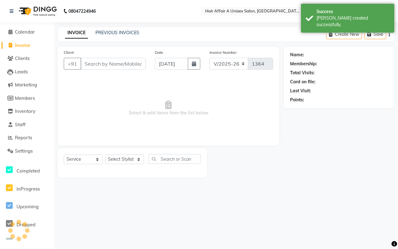
click at [100, 65] on input "Client" at bounding box center [112, 64] width 65 height 12
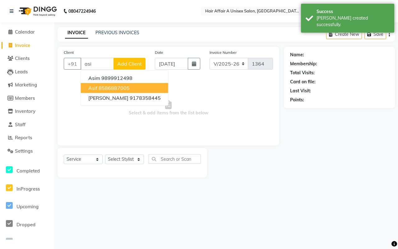
click at [107, 88] on ngb-highlight "8586887005" at bounding box center [113, 88] width 31 height 6
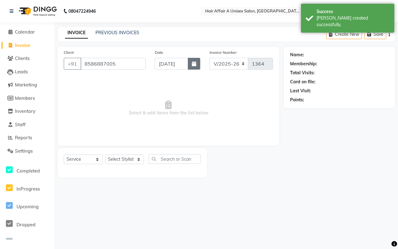
click at [195, 68] on button "button" at bounding box center [194, 64] width 12 height 12
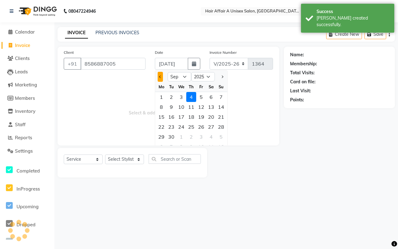
click at [162, 76] on button "Previous month" at bounding box center [159, 77] width 5 height 10
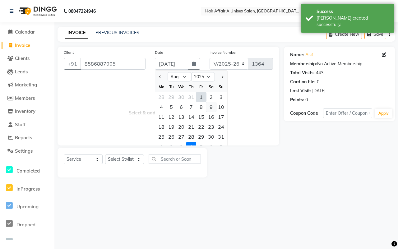
click at [208, 108] on div "9" at bounding box center [211, 107] width 10 height 10
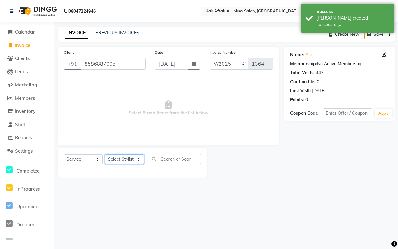
click at [133, 160] on select "Select Stylist [PERSON_NAME] [PERSON_NAME] Kajal Kunal [PERSON_NAME] Nitin [PER…" at bounding box center [124, 159] width 39 height 10
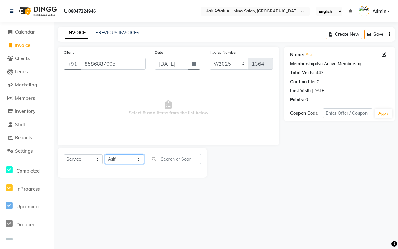
click at [105, 154] on select "Select Stylist [PERSON_NAME] [PERSON_NAME] Kajal Kunal [PERSON_NAME] Nitin [PER…" at bounding box center [124, 159] width 39 height 10
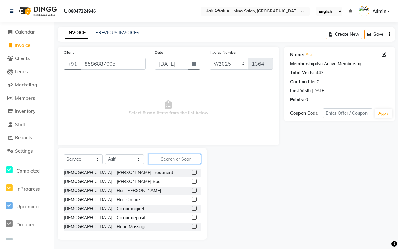
click at [174, 159] on input "text" at bounding box center [174, 159] width 52 height 10
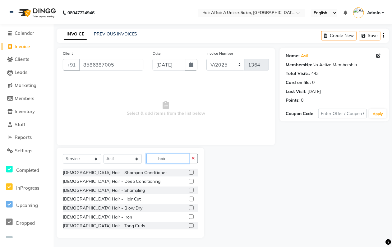
scroll to position [272, 0]
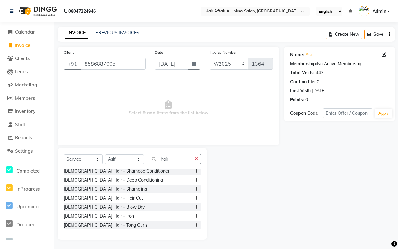
click at [192, 196] on label at bounding box center [194, 197] width 5 height 5
click at [192, 196] on input "checkbox" at bounding box center [194, 198] width 4 height 4
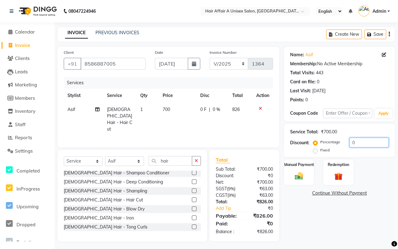
click at [369, 143] on input "0" at bounding box center [368, 143] width 39 height 10
click at [300, 171] on img at bounding box center [299, 176] width 14 height 10
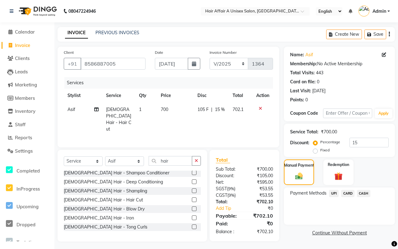
click at [363, 189] on div "Payment Methods UPI CARD CASH" at bounding box center [339, 205] width 111 height 37
click at [363, 196] on span "CASH" at bounding box center [363, 193] width 13 height 7
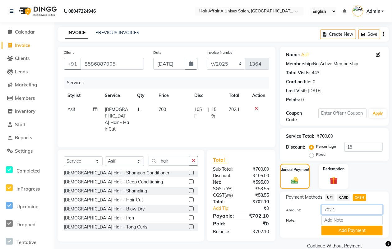
click at [342, 207] on input "702.1" at bounding box center [351, 210] width 61 height 10
click at [336, 233] on button "Add Payment" at bounding box center [351, 231] width 61 height 10
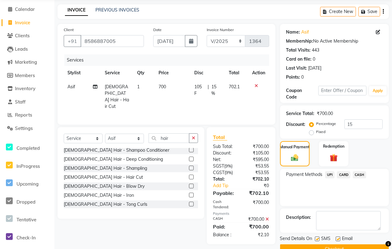
scroll to position [37, 0]
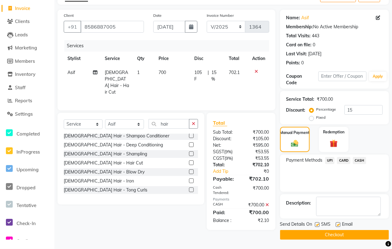
click at [317, 224] on label at bounding box center [317, 224] width 5 height 5
click at [317, 224] on input "checkbox" at bounding box center [317, 225] width 4 height 4
click at [336, 225] on label at bounding box center [337, 224] width 5 height 5
click at [336, 225] on input "checkbox" at bounding box center [337, 225] width 4 height 4
click at [332, 233] on button "Checkout" at bounding box center [334, 235] width 109 height 10
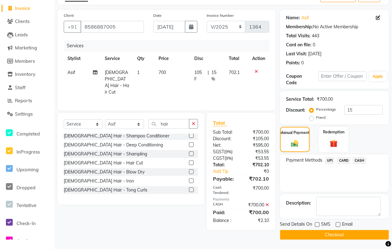
scroll to position [33, 0]
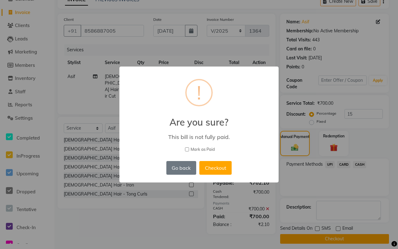
click at [208, 151] on span "Mark as Paid" at bounding box center [202, 149] width 24 height 6
click at [189, 151] on input "Mark as Paid" at bounding box center [187, 149] width 4 height 4
click at [216, 166] on button "Checkout" at bounding box center [215, 168] width 32 height 14
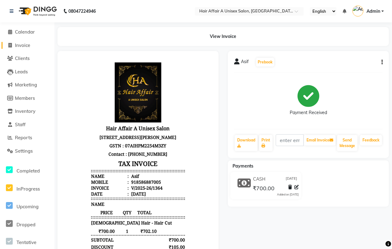
click at [30, 44] on span "Invoice" at bounding box center [22, 45] width 15 height 6
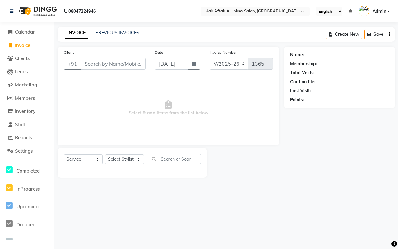
click at [17, 141] on link "Reports" at bounding box center [27, 137] width 51 height 7
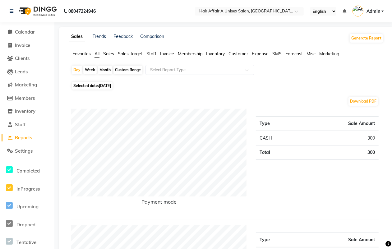
click at [127, 70] on div "Custom Range" at bounding box center [127, 70] width 29 height 9
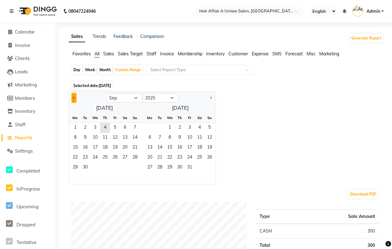
click at [75, 97] on button "Previous month" at bounding box center [73, 98] width 5 height 10
click at [116, 126] on span "1" at bounding box center [115, 128] width 10 height 10
click at [134, 170] on span "31" at bounding box center [135, 168] width 10 height 10
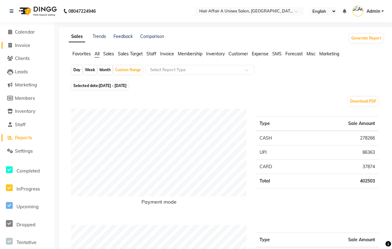
click at [24, 44] on span "Invoice" at bounding box center [22, 45] width 15 height 6
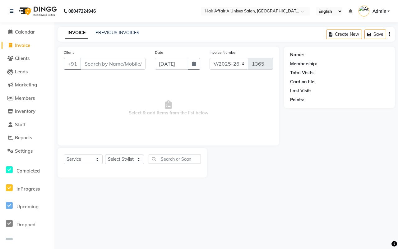
click at [111, 61] on input "Client" at bounding box center [112, 64] width 65 height 12
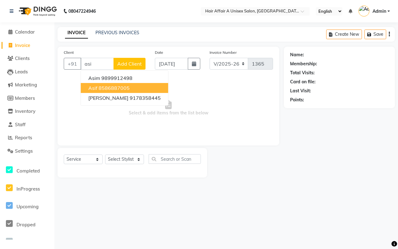
click at [105, 88] on ngb-highlight "8586887005" at bounding box center [113, 88] width 31 height 6
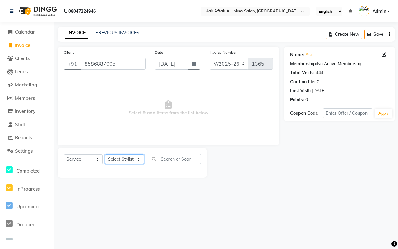
click at [137, 160] on select "Select Stylist [PERSON_NAME] [PERSON_NAME] Kajal Kunal [PERSON_NAME] Nitin [PER…" at bounding box center [124, 159] width 39 height 10
click at [105, 154] on select "Select Stylist [PERSON_NAME] [PERSON_NAME] Kajal Kunal [PERSON_NAME] Nitin [PER…" at bounding box center [124, 159] width 39 height 10
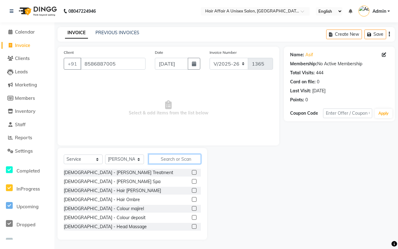
click at [163, 162] on input "text" at bounding box center [174, 159] width 52 height 10
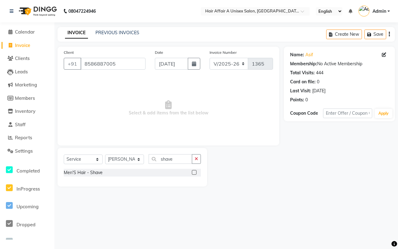
click at [193, 170] on label at bounding box center [194, 172] width 5 height 5
click at [193, 171] on input "checkbox" at bounding box center [194, 173] width 4 height 4
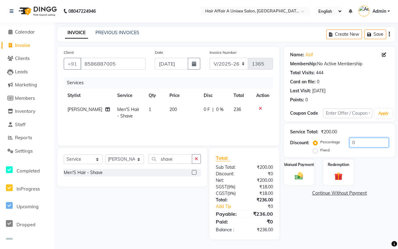
click at [360, 145] on input "0" at bounding box center [368, 143] width 39 height 10
click at [295, 173] on img at bounding box center [299, 176] width 14 height 10
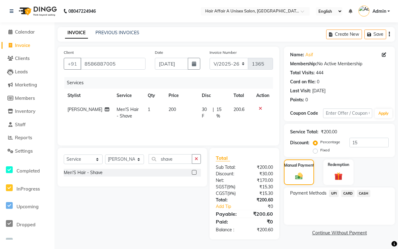
click at [361, 190] on span "CASH" at bounding box center [363, 193] width 13 height 7
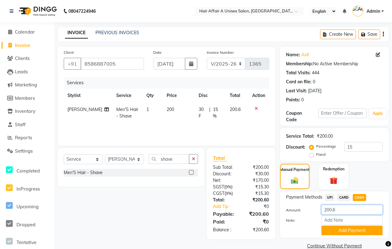
click at [352, 210] on input "200.6" at bounding box center [351, 210] width 61 height 10
click at [342, 229] on button "Add Payment" at bounding box center [351, 231] width 61 height 10
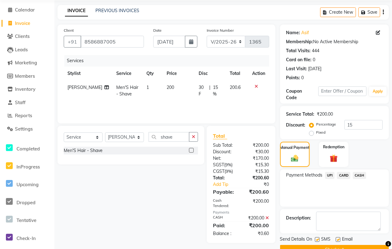
scroll to position [37, 0]
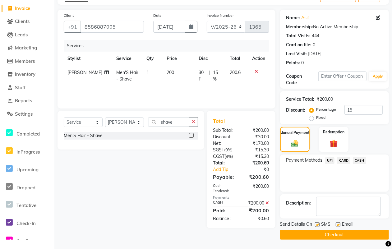
click at [319, 226] on div "SMS" at bounding box center [325, 225] width 21 height 8
click at [319, 224] on label at bounding box center [317, 224] width 5 height 5
click at [319, 224] on input "checkbox" at bounding box center [317, 225] width 4 height 4
click at [338, 223] on label at bounding box center [337, 224] width 5 height 5
click at [338, 223] on input "checkbox" at bounding box center [337, 225] width 4 height 4
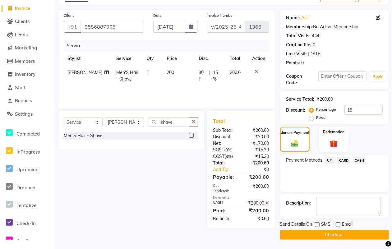
click at [329, 235] on button "Checkout" at bounding box center [334, 235] width 109 height 10
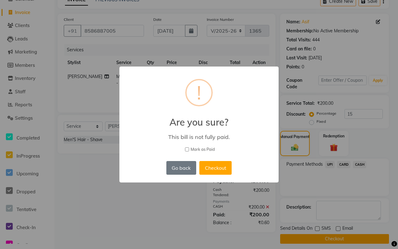
click at [203, 149] on span "Mark as Paid" at bounding box center [202, 149] width 24 height 6
click at [189, 149] on input "Mark as Paid" at bounding box center [187, 149] width 4 height 4
click at [215, 166] on button "Checkout" at bounding box center [215, 168] width 32 height 14
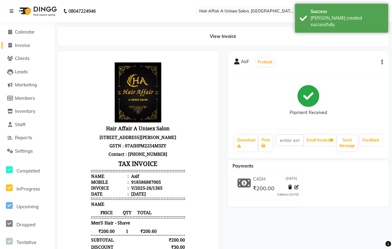
click at [31, 43] on link "Invoice" at bounding box center [27, 45] width 51 height 7
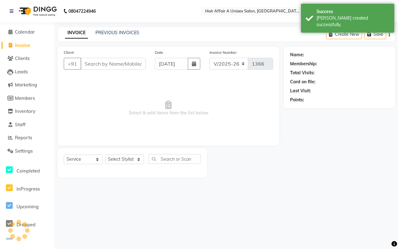
click at [110, 64] on input "Client" at bounding box center [112, 64] width 65 height 12
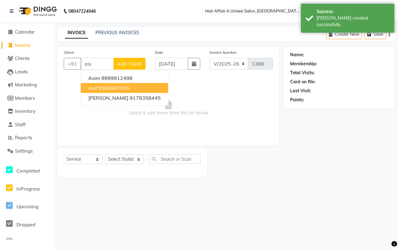
click at [97, 89] on span "Asif" at bounding box center [92, 88] width 9 height 6
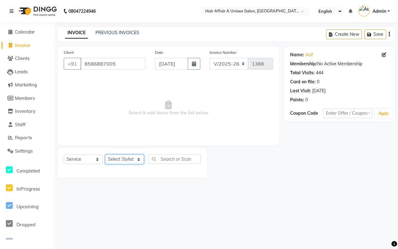
click at [130, 155] on select "Select Stylist [PERSON_NAME] [PERSON_NAME] Kajal Kunal [PERSON_NAME] Nitin [PER…" at bounding box center [124, 159] width 39 height 10
click at [105, 154] on select "Select Stylist [PERSON_NAME] [PERSON_NAME] Kajal Kunal [PERSON_NAME] Nitin [PER…" at bounding box center [124, 159] width 39 height 10
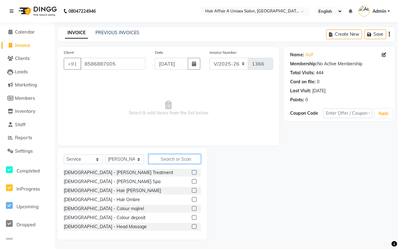
click at [173, 159] on input "text" at bounding box center [174, 159] width 52 height 10
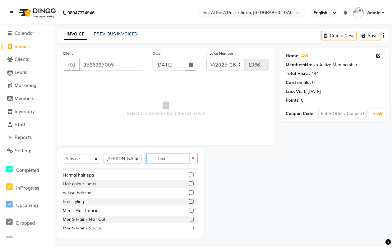
scroll to position [39, 0]
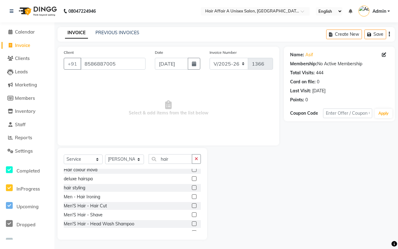
click at [192, 204] on label at bounding box center [194, 205] width 5 height 5
click at [192, 204] on input "checkbox" at bounding box center [194, 206] width 4 height 4
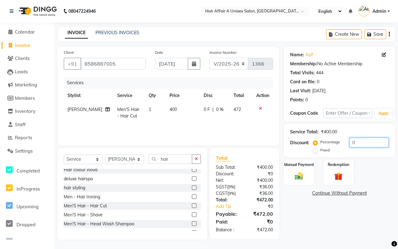
click at [376, 140] on input "0" at bounding box center [368, 143] width 39 height 10
click at [300, 171] on img at bounding box center [299, 176] width 14 height 10
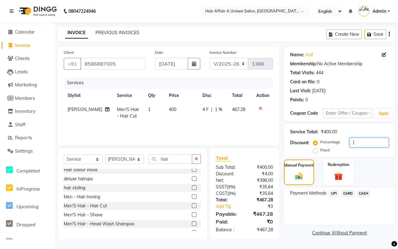
click at [367, 140] on input "1" at bounding box center [368, 143] width 39 height 10
click at [364, 193] on span "CASH" at bounding box center [363, 193] width 13 height 7
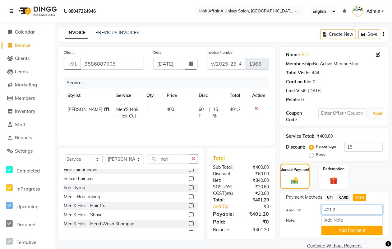
click at [349, 210] on input "401.2" at bounding box center [351, 210] width 61 height 10
click at [339, 228] on button "Add Payment" at bounding box center [351, 231] width 61 height 10
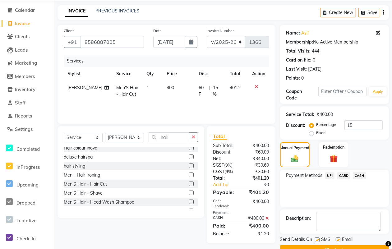
scroll to position [37, 0]
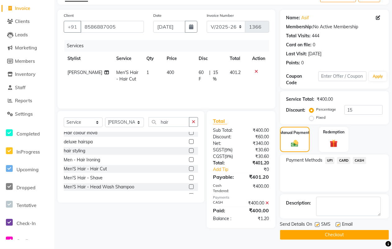
click at [315, 224] on label at bounding box center [317, 224] width 5 height 5
click at [315, 224] on input "checkbox" at bounding box center [317, 225] width 4 height 4
click at [336, 224] on label at bounding box center [337, 224] width 5 height 5
click at [336, 224] on input "checkbox" at bounding box center [337, 225] width 4 height 4
click at [329, 234] on button "Checkout" at bounding box center [334, 235] width 109 height 10
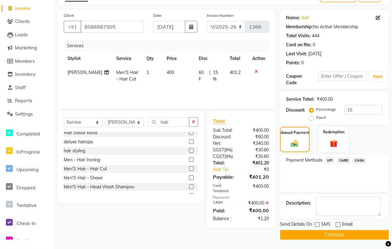
scroll to position [33, 0]
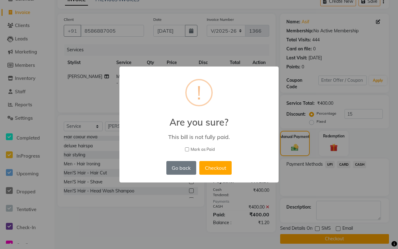
click at [205, 148] on span "Mark as Paid" at bounding box center [202, 149] width 24 height 6
click at [189, 148] on input "Mark as Paid" at bounding box center [187, 149] width 4 height 4
click at [214, 167] on button "Checkout" at bounding box center [215, 168] width 32 height 14
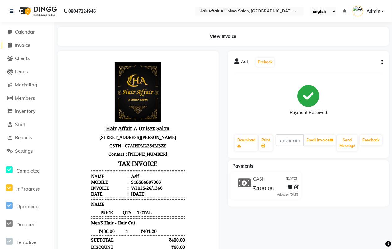
click at [16, 43] on span "Invoice" at bounding box center [22, 45] width 15 height 6
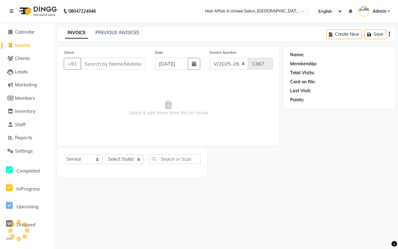
click at [117, 64] on input "Client" at bounding box center [112, 64] width 65 height 12
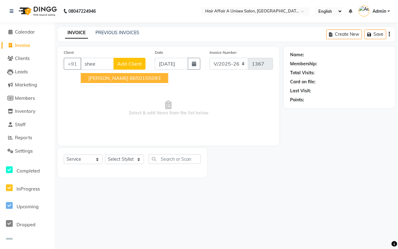
click at [130, 78] on ngb-highlight "8650155093" at bounding box center [145, 78] width 31 height 6
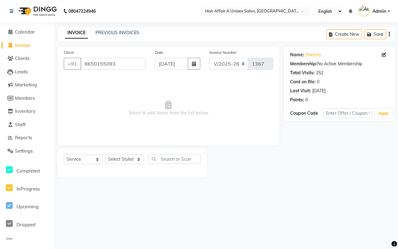
click at [113, 152] on div "Select Service Product Membership Package Voucher Prepaid Gift Card Select Styl…" at bounding box center [131, 163] width 149 height 30
click at [117, 158] on select "Select Stylist" at bounding box center [124, 159] width 39 height 10
click at [126, 156] on select "Select Stylist" at bounding box center [124, 159] width 39 height 10
click at [127, 65] on input "8650155093" at bounding box center [112, 64] width 65 height 12
click at [189, 64] on button "button" at bounding box center [194, 64] width 12 height 12
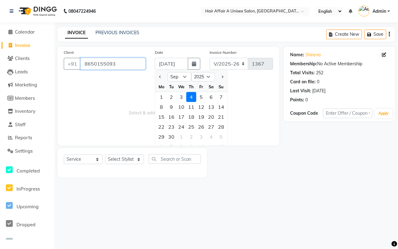
click at [116, 64] on input "8650155093" at bounding box center [112, 64] width 65 height 12
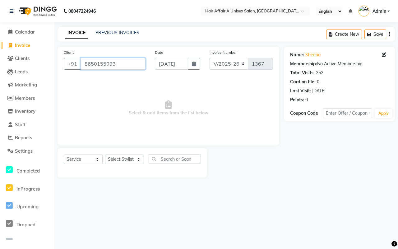
click at [133, 62] on input "8650155093" at bounding box center [112, 64] width 65 height 12
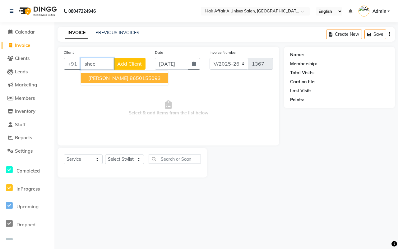
click at [103, 75] on span "[PERSON_NAME]" at bounding box center [108, 78] width 40 height 6
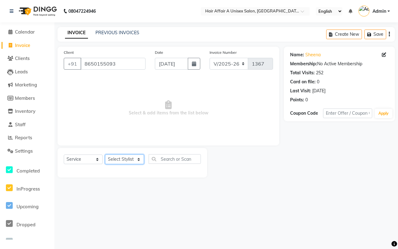
click at [125, 163] on select "Select Stylist" at bounding box center [124, 159] width 39 height 10
click at [124, 156] on select "Select Stylist" at bounding box center [124, 159] width 39 height 10
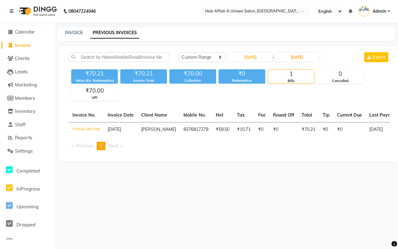
select select "range"
click at [262, 54] on input "[DATE]" at bounding box center [249, 57] width 43 height 9
select select "8"
select select "2025"
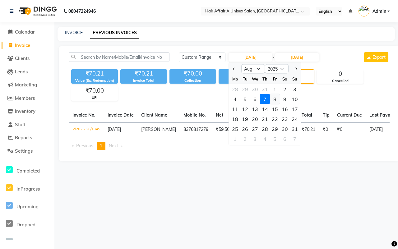
click at [274, 97] on div "8" at bounding box center [275, 99] width 10 height 10
type input "[DATE]"
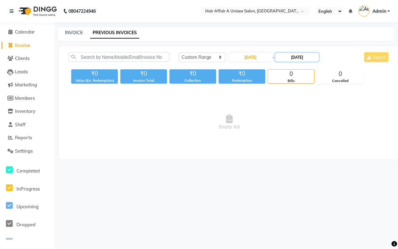
click at [291, 53] on input "[DATE]" at bounding box center [296, 57] width 43 height 9
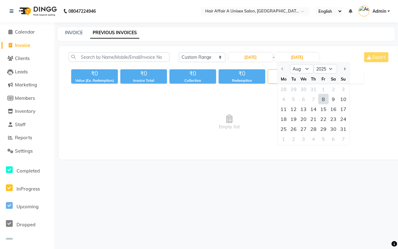
click at [324, 99] on div "8" at bounding box center [323, 99] width 10 height 10
type input "[DATE]"
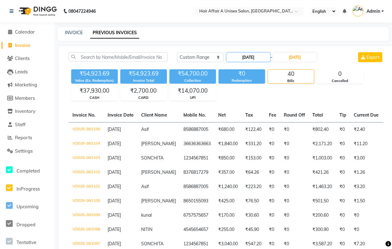
drag, startPoint x: 249, startPoint y: 56, endPoint x: 249, endPoint y: 61, distance: 4.4
click at [249, 56] on input "08-08-2025" at bounding box center [247, 57] width 43 height 9
select select "8"
select select "2025"
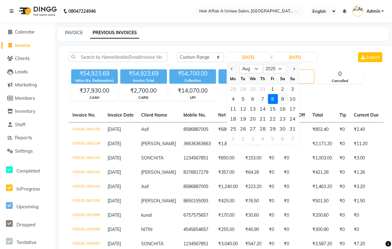
click at [285, 100] on div "9" at bounding box center [283, 99] width 10 height 10
type input "09-08-2025"
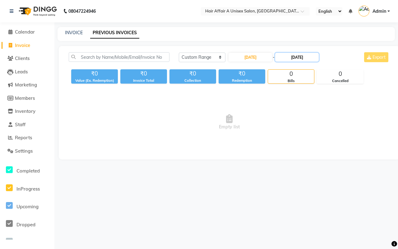
click at [297, 60] on input "08-08-2025" at bounding box center [296, 57] width 43 height 9
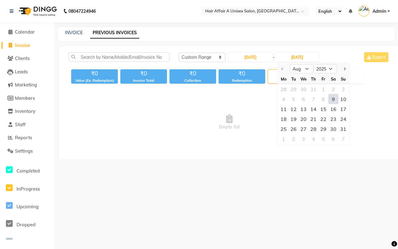
click at [330, 95] on div "9" at bounding box center [333, 99] width 10 height 10
type input "09-08-2025"
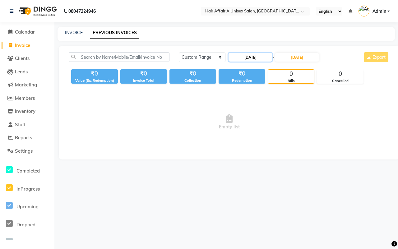
click at [260, 57] on input "09-08-2025" at bounding box center [249, 57] width 43 height 9
select select "8"
select select "2025"
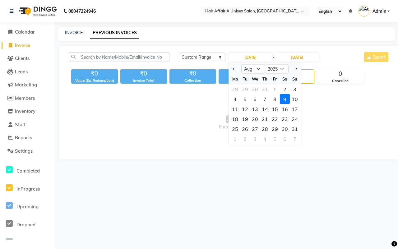
click at [283, 98] on div "9" at bounding box center [285, 99] width 10 height 10
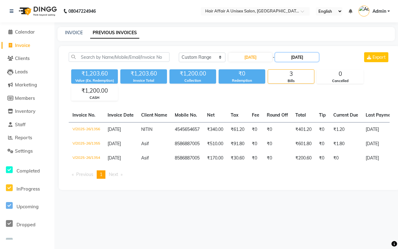
click at [298, 56] on input "09-08-2025" at bounding box center [296, 57] width 43 height 9
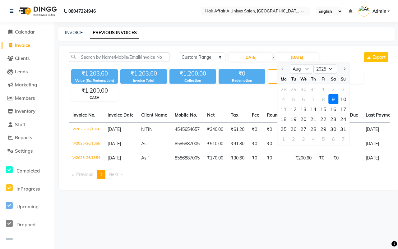
click at [333, 100] on div "9" at bounding box center [333, 99] width 10 height 10
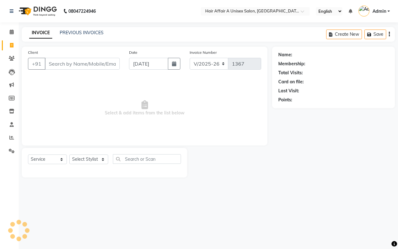
select select "4464"
select select "service"
click at [14, 7] on link at bounding box center [13, 10] width 6 height 17
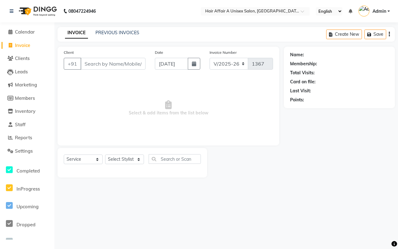
click at [28, 42] on span "Invoice" at bounding box center [22, 45] width 15 height 6
select select "4464"
select select "service"
click at [117, 58] on input "Client" at bounding box center [112, 64] width 65 height 12
click at [117, 61] on input "Client" at bounding box center [112, 64] width 65 height 12
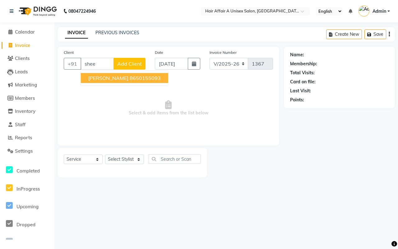
click at [97, 78] on span "[PERSON_NAME]" at bounding box center [108, 78] width 40 height 6
type input "8650155093"
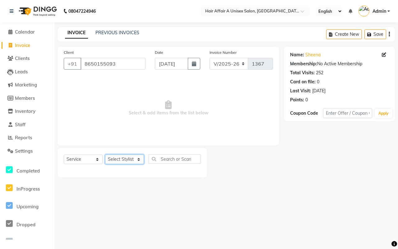
click at [120, 156] on select "Select Stylist [PERSON_NAME] [PERSON_NAME] Kajal Kunal [PERSON_NAME] Nitin [PER…" at bounding box center [124, 159] width 39 height 10
select select "25233"
click at [105, 154] on select "Select Stylist [PERSON_NAME] [PERSON_NAME] Kajal Kunal [PERSON_NAME] Nitin [PER…" at bounding box center [124, 159] width 39 height 10
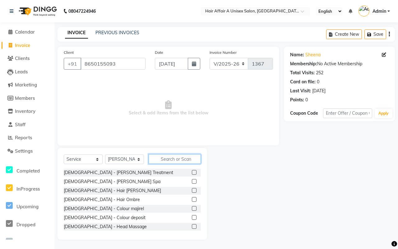
click at [179, 154] on input "text" at bounding box center [174, 159] width 52 height 10
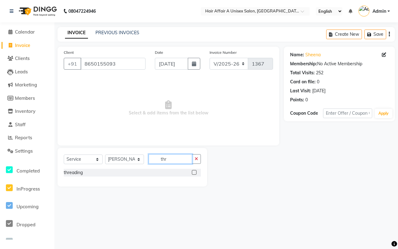
type input "thr"
click at [195, 171] on label at bounding box center [194, 172] width 5 height 5
click at [195, 171] on input "checkbox" at bounding box center [194, 173] width 4 height 4
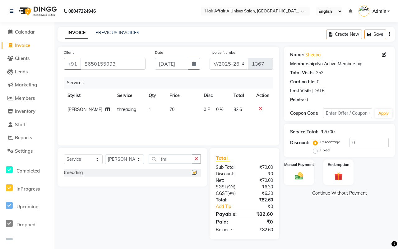
checkbox input "false"
click at [170, 107] on td "70" at bounding box center [183, 110] width 34 height 14
select select "25233"
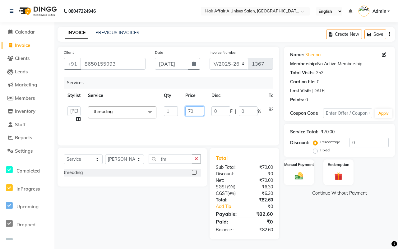
click at [191, 110] on input "70" at bounding box center [194, 111] width 19 height 10
type input "150"
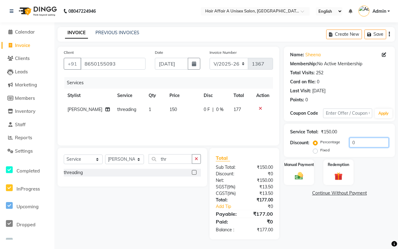
click at [369, 139] on input "0" at bounding box center [368, 143] width 39 height 10
type input "15"
click at [301, 169] on div "Manual Payment" at bounding box center [298, 172] width 31 height 27
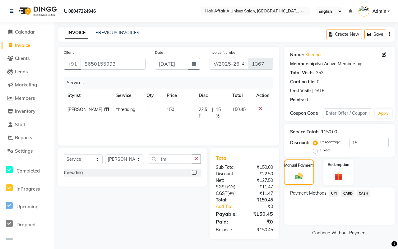
click at [359, 195] on span "CASH" at bounding box center [363, 193] width 13 height 7
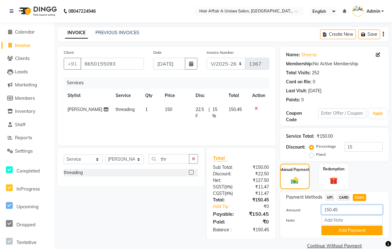
click at [344, 205] on input "150.45" at bounding box center [351, 210] width 61 height 10
type input "150"
click at [340, 231] on button "Add Payment" at bounding box center [351, 231] width 61 height 10
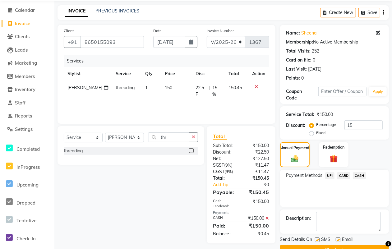
scroll to position [37, 0]
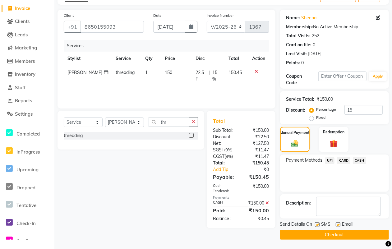
click at [317, 224] on label at bounding box center [317, 224] width 5 height 5
click at [317, 224] on input "checkbox" at bounding box center [317, 225] width 4 height 4
checkbox input "false"
click at [337, 224] on label at bounding box center [337, 224] width 5 height 5
click at [337, 224] on input "checkbox" at bounding box center [337, 225] width 4 height 4
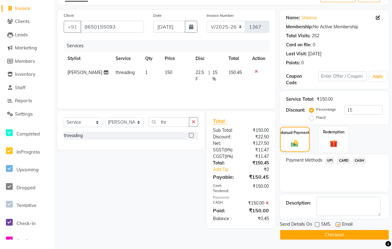
checkbox input "false"
click at [329, 234] on button "Checkout" at bounding box center [334, 235] width 109 height 10
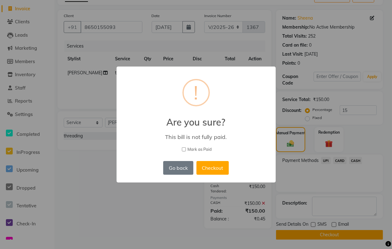
scroll to position [33, 0]
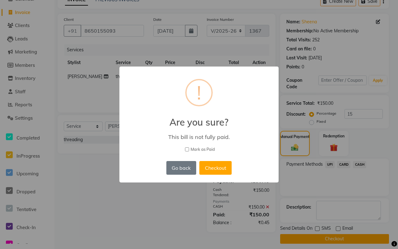
click at [207, 148] on span "Mark as Paid" at bounding box center [202, 149] width 24 height 6
click at [189, 148] on input "Mark as Paid" at bounding box center [187, 149] width 4 height 4
checkbox input "true"
click at [212, 165] on button "Checkout" at bounding box center [215, 168] width 32 height 14
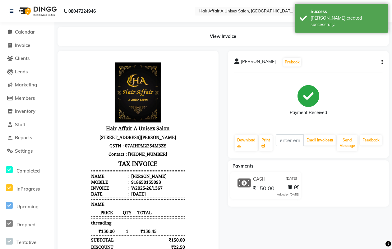
click at [25, 41] on li "Invoice" at bounding box center [27, 45] width 54 height 13
click at [25, 43] on span "Invoice" at bounding box center [22, 45] width 15 height 6
select select "service"
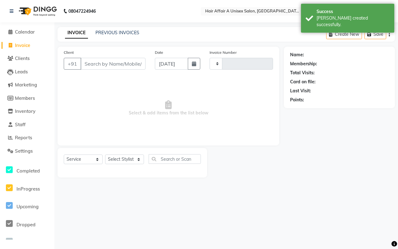
type input "1368"
select select "4464"
click at [127, 62] on input "Client" at bounding box center [112, 64] width 65 height 12
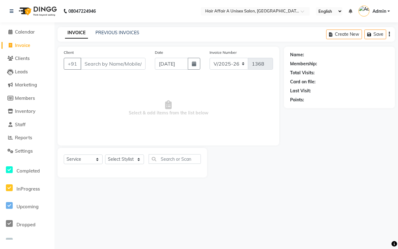
click at [103, 66] on input "Client" at bounding box center [112, 64] width 65 height 12
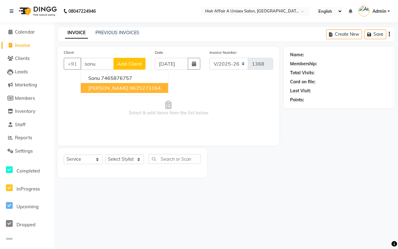
click at [130, 89] on ngb-highlight "9625273164" at bounding box center [145, 88] width 31 height 6
type input "9625273164"
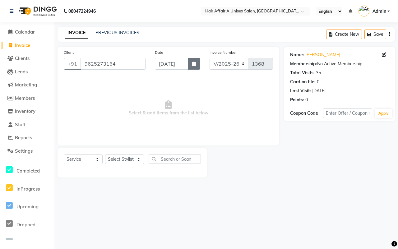
click at [192, 64] on icon "button" at bounding box center [194, 63] width 4 height 5
select select "9"
select select "2025"
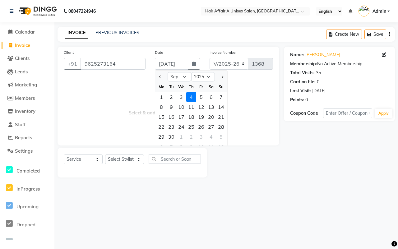
click at [134, 101] on span "Select & add items from the list below" at bounding box center [168, 108] width 209 height 62
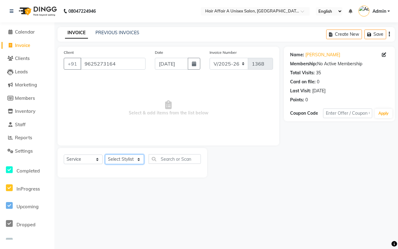
click at [127, 159] on select "Select Stylist [PERSON_NAME] [PERSON_NAME] Kajal Kunal [PERSON_NAME] Nitin [PER…" at bounding box center [124, 159] width 39 height 10
select select "25276"
click at [105, 154] on select "Select Stylist [PERSON_NAME] [PERSON_NAME] Kajal Kunal [PERSON_NAME] Nitin [PER…" at bounding box center [124, 159] width 39 height 10
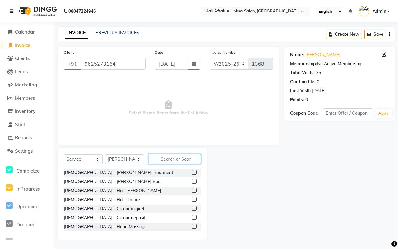
click at [168, 155] on input "text" at bounding box center [174, 159] width 52 height 10
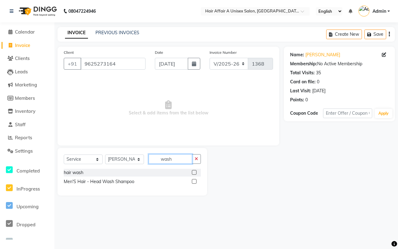
type input "wash"
click at [193, 172] on label at bounding box center [194, 172] width 5 height 5
click at [193, 172] on input "checkbox" at bounding box center [194, 173] width 4 height 4
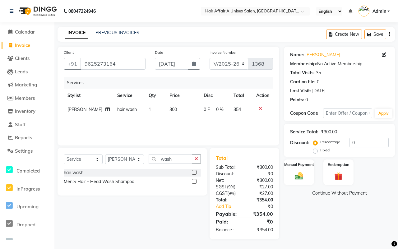
click at [194, 171] on label at bounding box center [194, 172] width 5 height 5
click at [194, 171] on input "checkbox" at bounding box center [194, 173] width 4 height 4
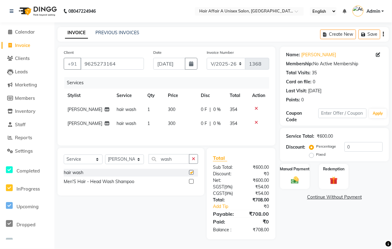
checkbox input "false"
click at [131, 161] on select "Select Stylist [PERSON_NAME] [PERSON_NAME] Kajal Kunal [PERSON_NAME] Nitin [PER…" at bounding box center [124, 159] width 39 height 10
select select "25230"
click at [105, 156] on select "Select Stylist [PERSON_NAME] [PERSON_NAME] Kajal Kunal [PERSON_NAME] Nitin [PER…" at bounding box center [124, 159] width 39 height 10
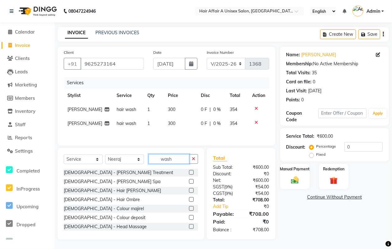
click at [171, 161] on input "wash" at bounding box center [168, 159] width 41 height 10
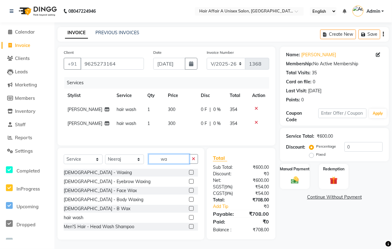
type input "w"
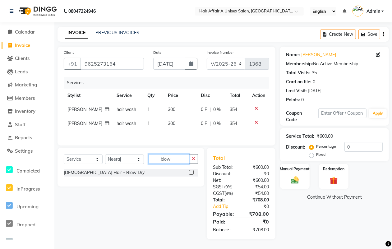
type input "blow"
click at [192, 174] on label at bounding box center [191, 172] width 5 height 5
click at [192, 174] on input "checkbox" at bounding box center [191, 173] width 4 height 4
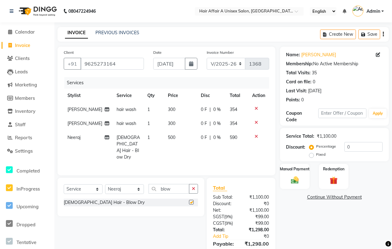
checkbox input "false"
click at [255, 200] on div "₹0" at bounding box center [257, 203] width 33 height 7
click at [353, 145] on input "0" at bounding box center [363, 147] width 38 height 10
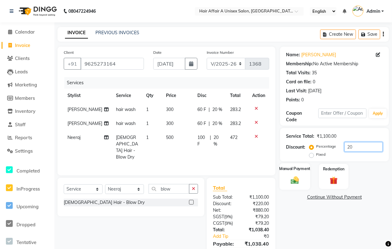
type input "2"
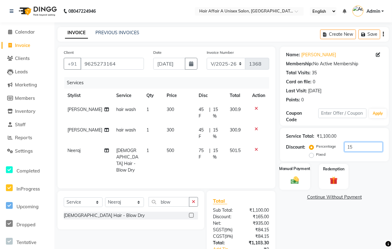
type input "15"
click at [294, 178] on img at bounding box center [294, 179] width 13 height 9
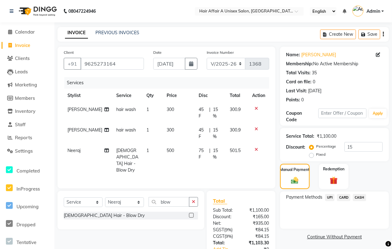
click at [356, 198] on span "CASH" at bounding box center [359, 197] width 13 height 7
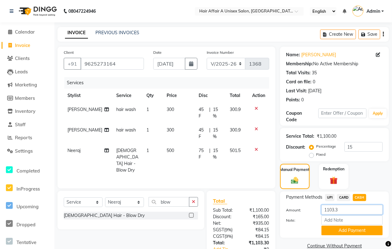
click at [346, 211] on input "1103.3" at bounding box center [351, 210] width 61 height 10
type input "1100"
click at [340, 231] on button "Add Payment" at bounding box center [351, 231] width 61 height 10
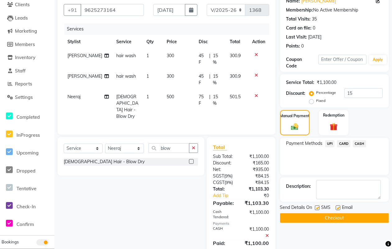
scroll to position [55, 0]
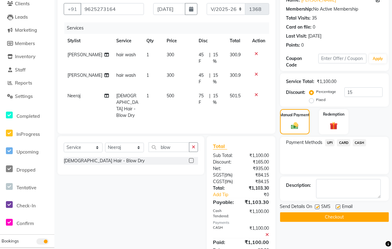
click at [316, 207] on label at bounding box center [317, 206] width 5 height 5
click at [316, 207] on input "checkbox" at bounding box center [317, 207] width 4 height 4
checkbox input "false"
click at [337, 207] on label at bounding box center [337, 206] width 5 height 5
click at [337, 207] on input "checkbox" at bounding box center [337, 207] width 4 height 4
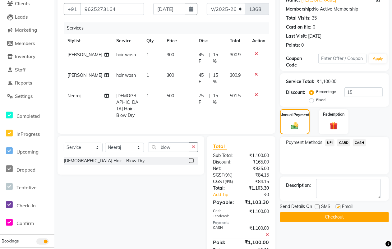
checkbox input "false"
click at [333, 216] on button "Checkout" at bounding box center [334, 217] width 109 height 10
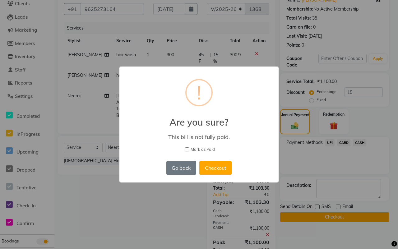
click at [208, 148] on span "Mark as Paid" at bounding box center [202, 149] width 24 height 6
click at [189, 148] on input "Mark as Paid" at bounding box center [187, 149] width 4 height 4
checkbox input "true"
click at [216, 165] on button "Checkout" at bounding box center [215, 168] width 32 height 14
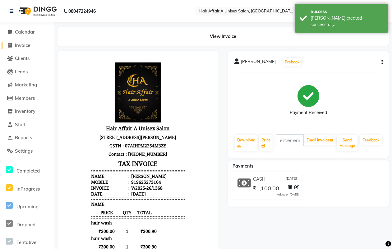
click at [27, 44] on span "Invoice" at bounding box center [22, 45] width 15 height 6
select select "service"
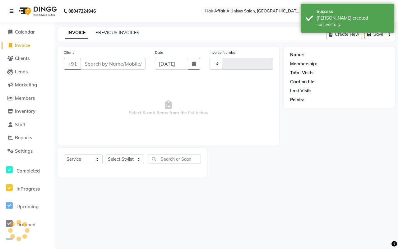
type input "1369"
select select "4464"
click at [101, 64] on input "Client" at bounding box center [112, 64] width 65 height 12
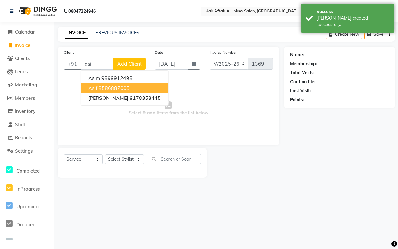
click at [100, 90] on ngb-highlight "8586887005" at bounding box center [113, 88] width 31 height 6
type input "8586887005"
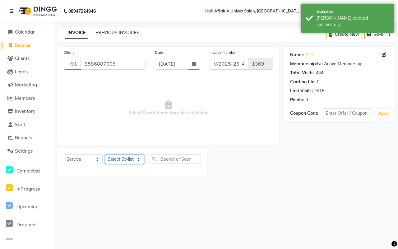
click at [135, 156] on select "Select Stylist [PERSON_NAME] [PERSON_NAME] Kajal Kunal [PERSON_NAME] Nitin [PER…" at bounding box center [124, 159] width 39 height 10
select select "25231"
click at [105, 154] on select "Select Stylist [PERSON_NAME] [PERSON_NAME] Kajal Kunal [PERSON_NAME] Nitin [PER…" at bounding box center [124, 159] width 39 height 10
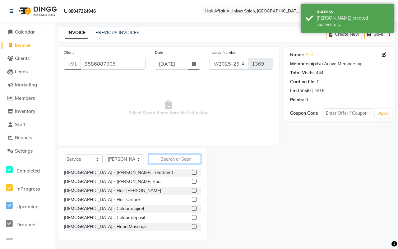
click at [170, 159] on input "text" at bounding box center [174, 159] width 52 height 10
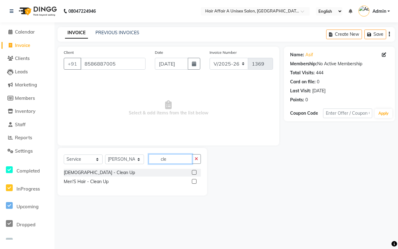
type input "cle"
click at [193, 183] on label at bounding box center [194, 181] width 5 height 5
click at [193, 183] on input "checkbox" at bounding box center [194, 182] width 4 height 4
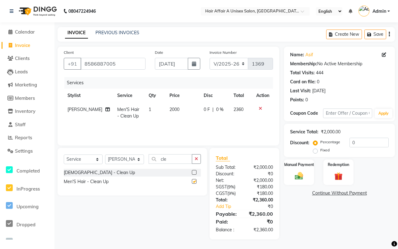
checkbox input "false"
click at [364, 140] on input "0" at bounding box center [368, 143] width 39 height 10
click at [171, 159] on input "cle" at bounding box center [169, 159] width 43 height 10
type input "c"
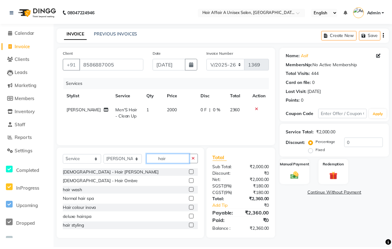
scroll to position [39, 0]
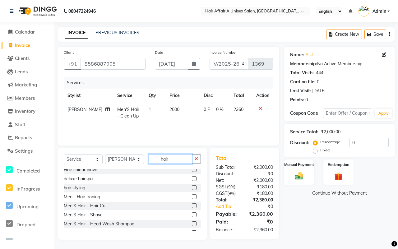
type input "hair"
click at [192, 204] on label at bounding box center [194, 205] width 5 height 5
click at [192, 204] on input "checkbox" at bounding box center [194, 206] width 4 height 4
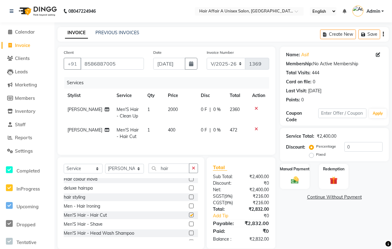
checkbox input "false"
click at [350, 148] on input "0" at bounding box center [363, 147] width 38 height 10
type input "20"
click at [283, 172] on div "Manual Payment" at bounding box center [294, 176] width 31 height 26
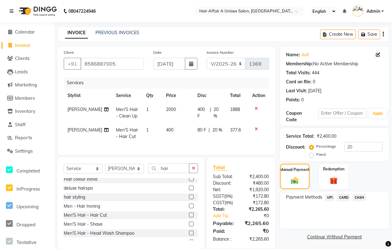
click at [331, 198] on span "UPI" at bounding box center [330, 197] width 10 height 7
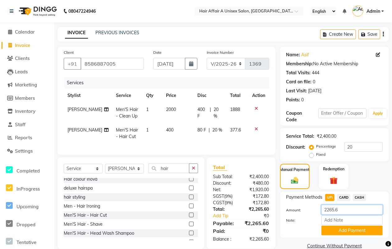
click at [345, 209] on input "2265.6" at bounding box center [351, 210] width 61 height 10
type input "2260"
click at [350, 229] on button "Add Payment" at bounding box center [351, 231] width 61 height 10
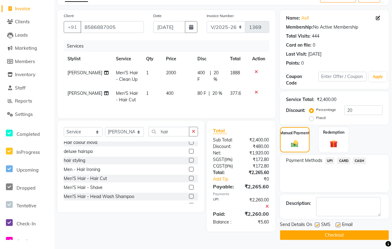
scroll to position [37, 0]
click at [317, 224] on label at bounding box center [317, 224] width 5 height 5
click at [317, 224] on input "checkbox" at bounding box center [317, 225] width 4 height 4
checkbox input "false"
click at [338, 224] on label at bounding box center [337, 224] width 5 height 5
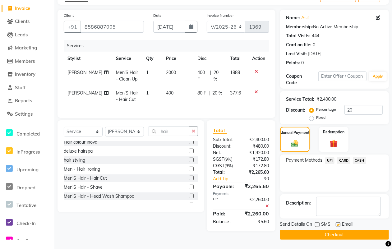
click at [338, 224] on input "checkbox" at bounding box center [337, 225] width 4 height 4
checkbox input "false"
click at [331, 230] on button "Checkout" at bounding box center [334, 235] width 109 height 10
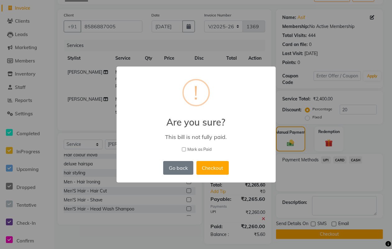
scroll to position [34, 0]
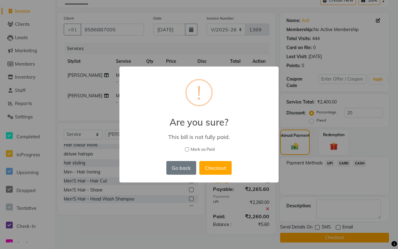
click at [202, 149] on span "Mark as Paid" at bounding box center [202, 149] width 24 height 6
click at [189, 149] on input "Mark as Paid" at bounding box center [187, 149] width 4 height 4
checkbox input "true"
click at [212, 163] on button "Checkout" at bounding box center [215, 168] width 32 height 14
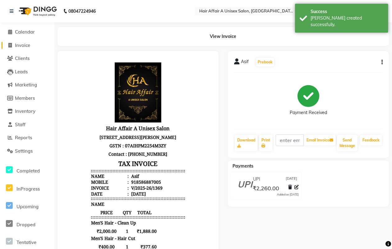
click at [29, 45] on span "Invoice" at bounding box center [22, 45] width 15 height 6
select select "service"
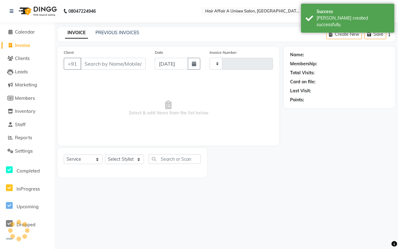
type input "1370"
select select "4464"
click at [118, 58] on input "Client" at bounding box center [112, 64] width 65 height 12
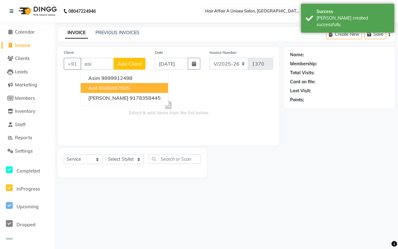
click at [107, 84] on button "Asif 8586887005" at bounding box center [124, 88] width 87 height 10
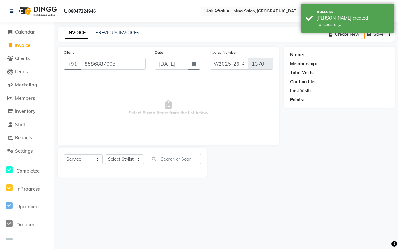
type input "8586887005"
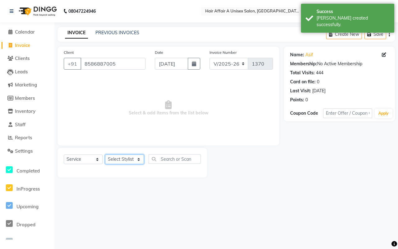
click at [128, 160] on select "Select Stylist [PERSON_NAME] [PERSON_NAME] Kajal Kunal [PERSON_NAME] Nitin [PER…" at bounding box center [124, 159] width 39 height 10
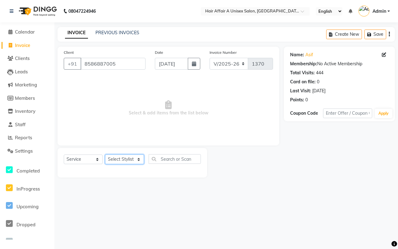
select select "25229"
click at [105, 154] on select "Select Stylist [PERSON_NAME] [PERSON_NAME] Kajal Kunal [PERSON_NAME] Nitin [PER…" at bounding box center [124, 159] width 39 height 10
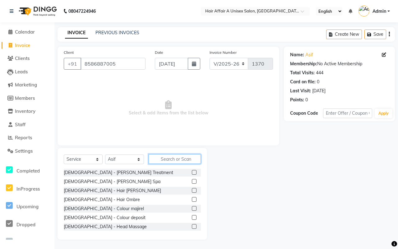
click at [166, 160] on input "text" at bounding box center [174, 159] width 52 height 10
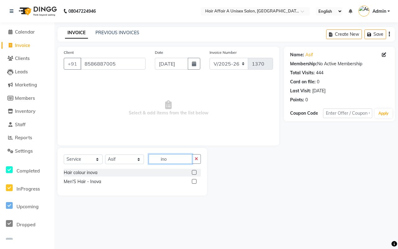
type input "ino"
click at [194, 172] on label at bounding box center [194, 172] width 5 height 5
click at [194, 172] on input "checkbox" at bounding box center [194, 173] width 4 height 4
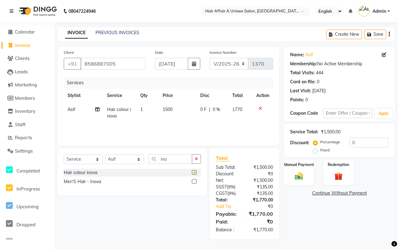
checkbox input "false"
click at [126, 159] on select "Select Stylist [PERSON_NAME] [PERSON_NAME] Kajal Kunal [PERSON_NAME] Nitin [PER…" at bounding box center [124, 159] width 39 height 10
select select "25273"
click at [105, 154] on select "Select Stylist [PERSON_NAME] [PERSON_NAME] Kajal Kunal [PERSON_NAME] Nitin [PER…" at bounding box center [124, 159] width 39 height 10
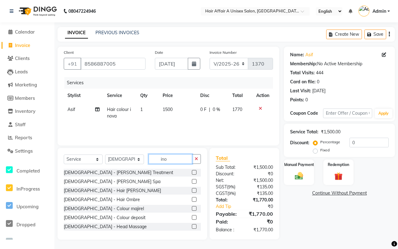
click at [176, 160] on input "ino" at bounding box center [169, 159] width 43 height 10
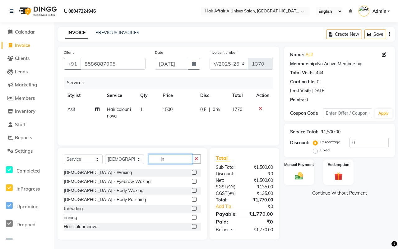
type input "i"
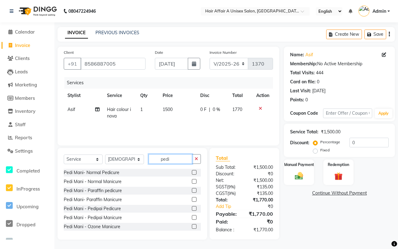
type input "pedi"
click at [192, 170] on label at bounding box center [194, 172] width 5 height 5
click at [192, 171] on input "checkbox" at bounding box center [194, 173] width 4 height 4
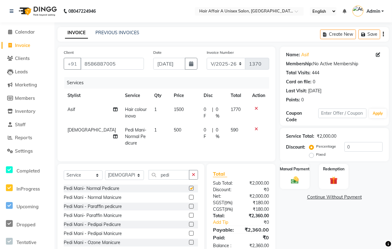
checkbox input "false"
click at [174, 129] on span "500" at bounding box center [177, 130] width 7 height 6
select select "25273"
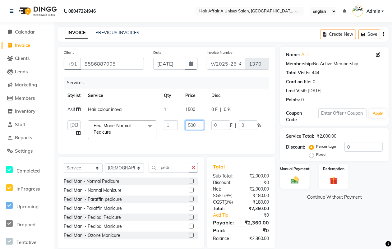
click at [192, 125] on input "500" at bounding box center [194, 125] width 19 height 10
type input "600"
click at [225, 187] on div "Total Sub Total: ₹2,000.00 Discount: ₹0 Net: ₹2,000.00 SGST ( 9% ) ₹180.00 CGST…" at bounding box center [241, 202] width 56 height 79
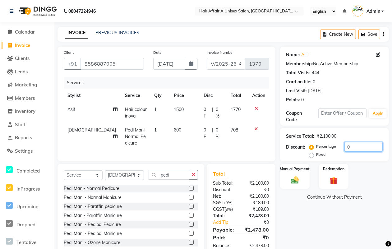
click at [361, 146] on input "0" at bounding box center [363, 147] width 38 height 10
type input "20"
click at [302, 173] on div "Manual Payment" at bounding box center [294, 176] width 31 height 26
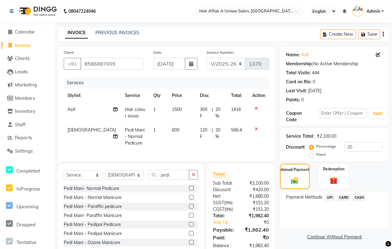
click at [328, 195] on span "UPI" at bounding box center [330, 197] width 10 height 7
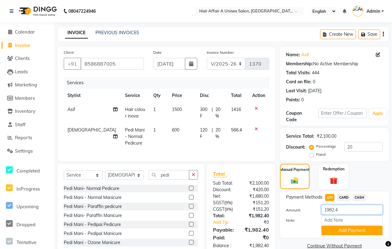
click at [342, 205] on input "1982.4" at bounding box center [351, 210] width 61 height 10
type input "1980"
click at [353, 230] on button "Add Payment" at bounding box center [351, 231] width 61 height 10
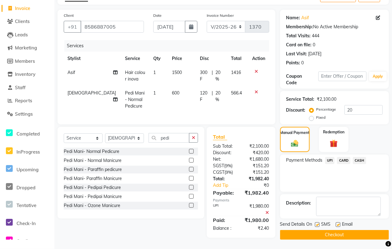
scroll to position [41, 0]
click at [317, 222] on label at bounding box center [317, 224] width 5 height 5
click at [317, 223] on input "checkbox" at bounding box center [317, 225] width 4 height 4
checkbox input "false"
click at [338, 222] on label at bounding box center [337, 224] width 5 height 5
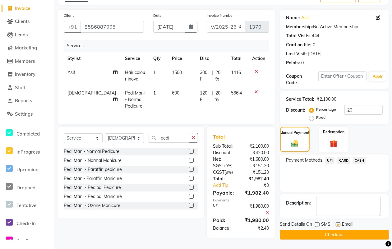
click at [338, 223] on input "checkbox" at bounding box center [337, 225] width 4 height 4
checkbox input "false"
click at [332, 230] on button "Checkout" at bounding box center [334, 235] width 109 height 10
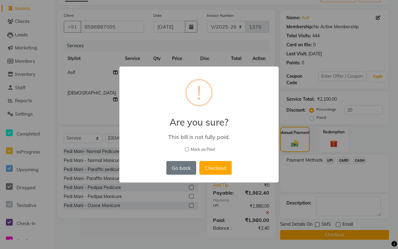
click at [190, 148] on span "Mark as Paid" at bounding box center [202, 149] width 24 height 6
click at [189, 148] on input "Mark as Paid" at bounding box center [187, 149] width 4 height 4
checkbox input "true"
click at [219, 166] on button "Checkout" at bounding box center [215, 168] width 32 height 14
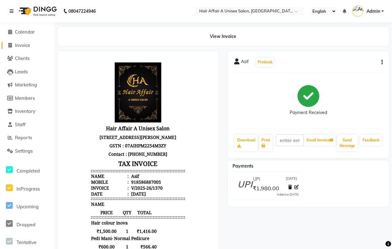
click at [24, 44] on span "Invoice" at bounding box center [22, 45] width 15 height 6
select select "service"
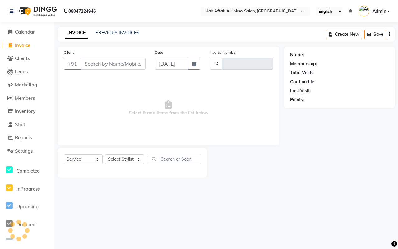
type input "1371"
select select "4464"
drag, startPoint x: 109, startPoint y: 146, endPoint x: 131, endPoint y: 183, distance: 42.8
